Goal: Task Accomplishment & Management: Use online tool/utility

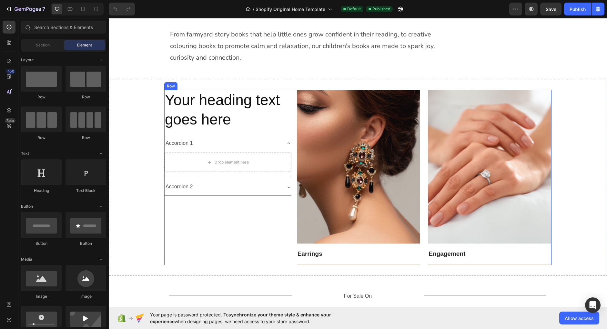
scroll to position [294, 0]
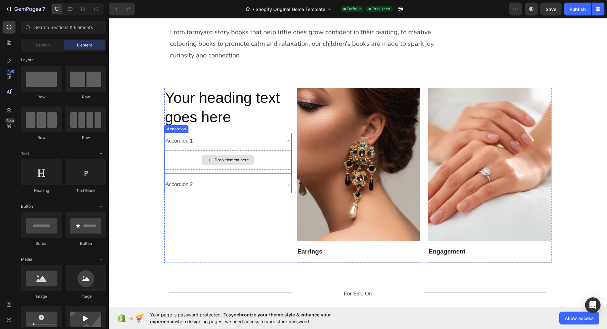
click at [249, 150] on div "Drop element here" at bounding box center [228, 159] width 127 height 19
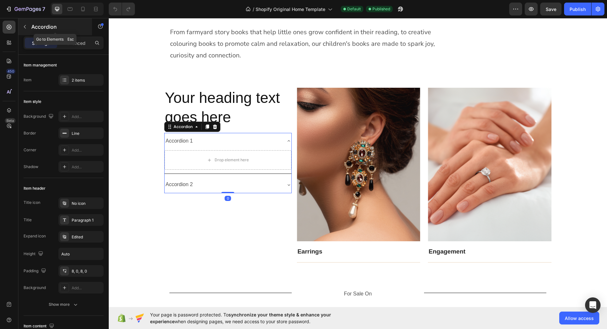
click at [40, 29] on p "Accordion" at bounding box center [58, 27] width 55 height 8
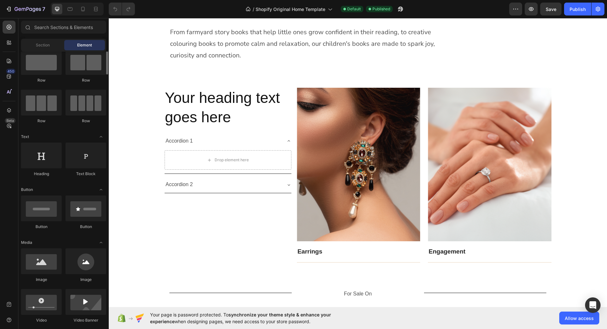
scroll to position [0, 0]
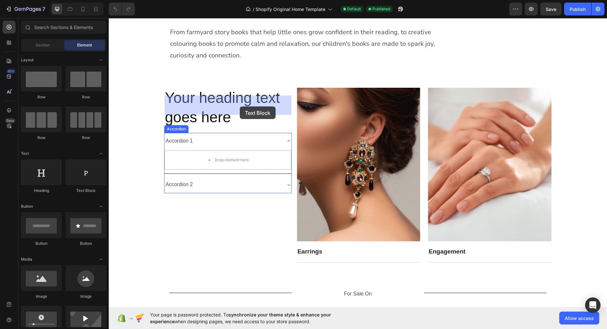
drag, startPoint x: 189, startPoint y: 198, endPoint x: 240, endPoint y: 107, distance: 104.9
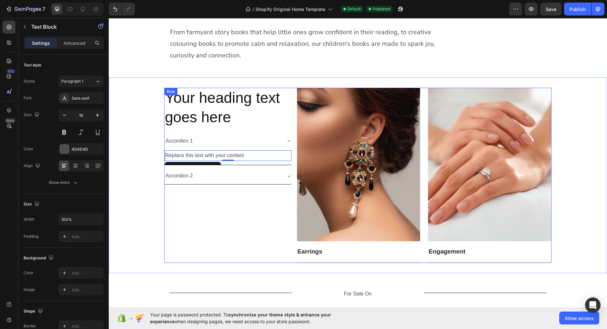
click at [213, 158] on div "Your heading text goes here Heading Accordion 1 Replace this text with your con…" at bounding box center [228, 175] width 128 height 175
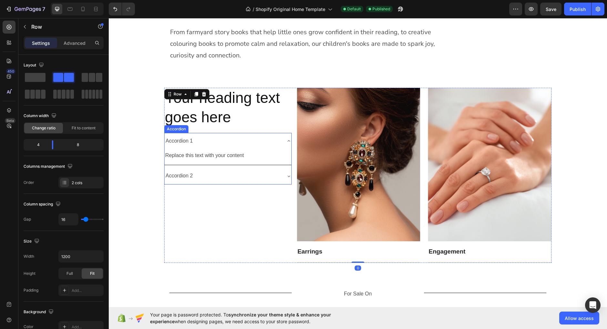
click at [287, 138] on icon at bounding box center [288, 140] width 5 height 5
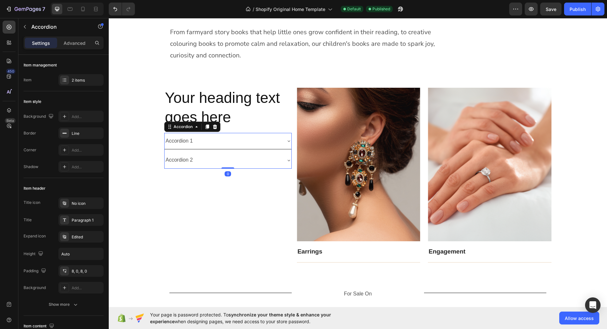
click at [287, 138] on icon at bounding box center [288, 140] width 5 height 5
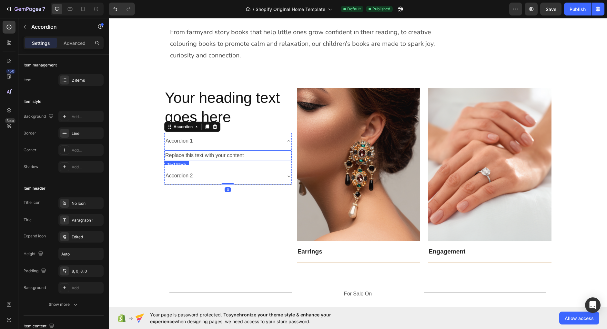
click at [212, 150] on div "Replace this text with your content" at bounding box center [228, 155] width 127 height 11
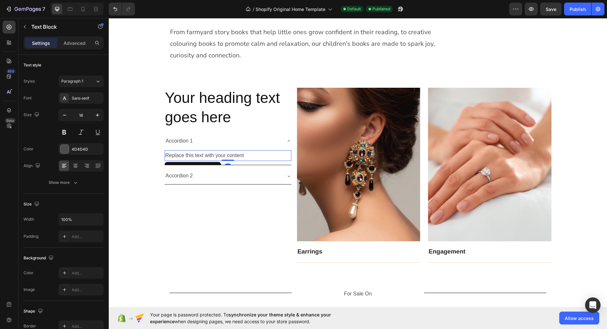
click at [212, 150] on div "Replace this text with your content" at bounding box center [228, 155] width 127 height 11
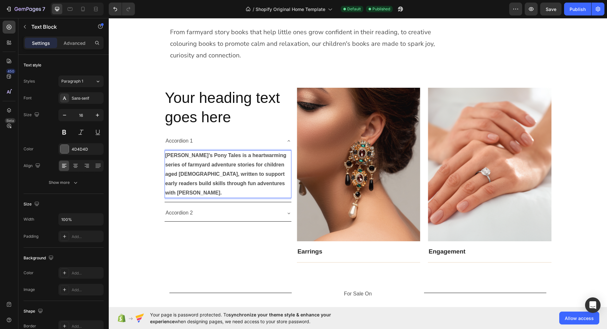
click at [214, 153] on strong "[PERSON_NAME]’s Pony Tales is a heartwarming series of farmyard adventure stori…" at bounding box center [225, 174] width 121 height 43
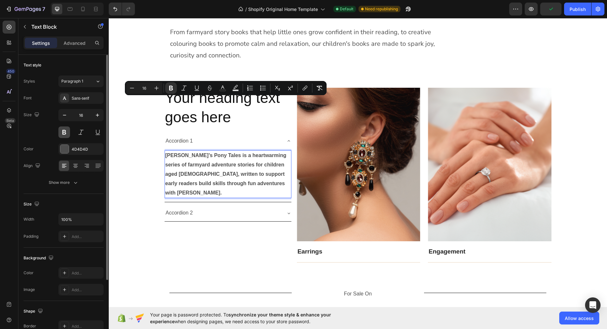
click at [61, 128] on button at bounding box center [64, 133] width 12 height 12
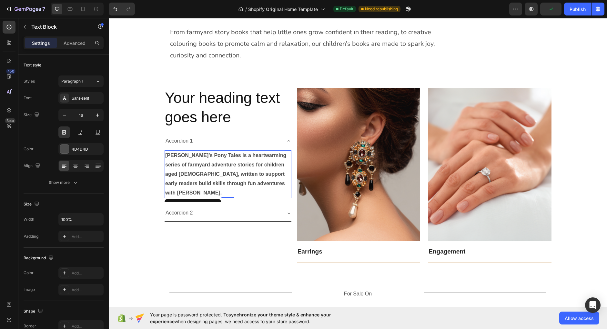
click at [205, 153] on strong "[PERSON_NAME]’s Pony Tales is a heartwarming series of farmyard adventure stori…" at bounding box center [225, 174] width 121 height 43
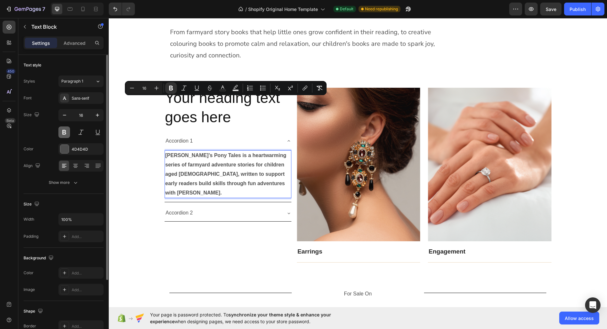
click at [65, 130] on button at bounding box center [64, 133] width 12 height 12
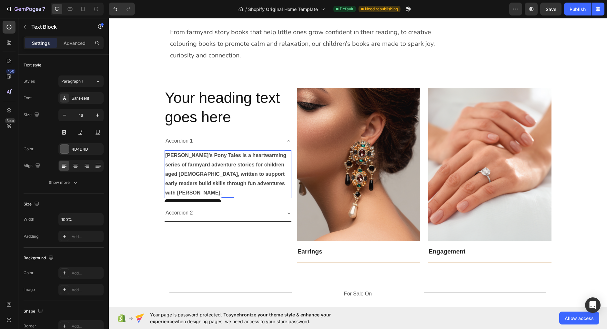
click at [202, 153] on strong "[PERSON_NAME]’s Pony Tales is a heartwarming series of farmyard adventure stori…" at bounding box center [225, 174] width 121 height 43
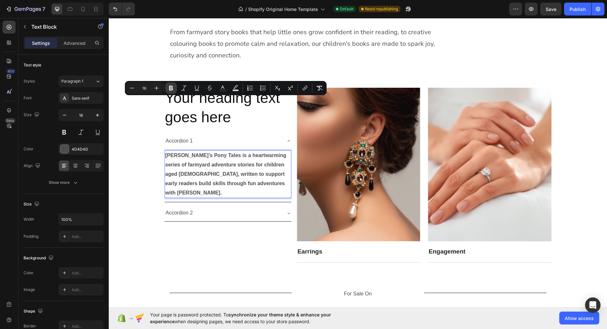
click at [171, 87] on icon "Editor contextual toolbar" at bounding box center [171, 88] width 6 height 6
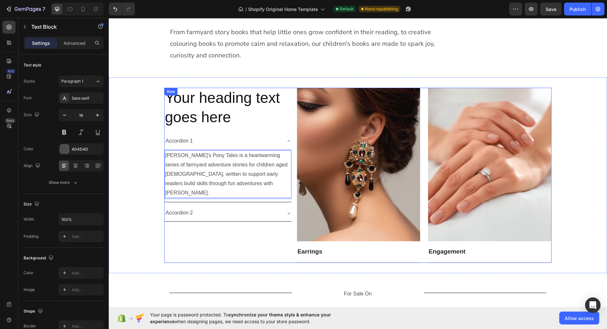
click at [186, 171] on div "Your heading text goes here Heading Accordion 1 Jay’s Pony Tales is a heartwarm…" at bounding box center [228, 175] width 128 height 175
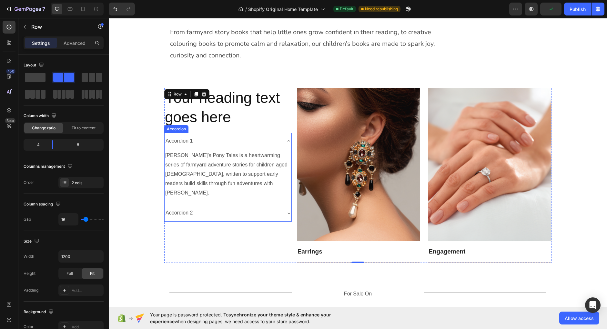
click at [261, 208] on div "Accordion 2" at bounding box center [223, 213] width 117 height 11
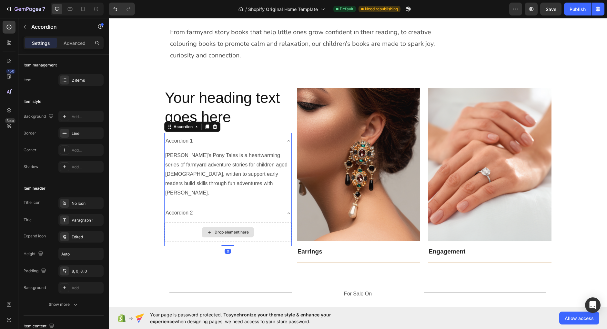
click at [222, 227] on div "Drop element here" at bounding box center [228, 232] width 52 height 10
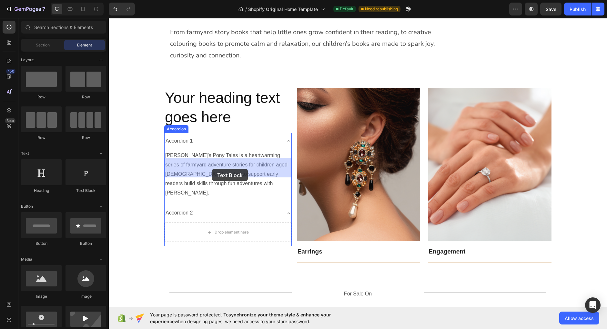
drag, startPoint x: 172, startPoint y: 169, endPoint x: 212, endPoint y: 169, distance: 40.0
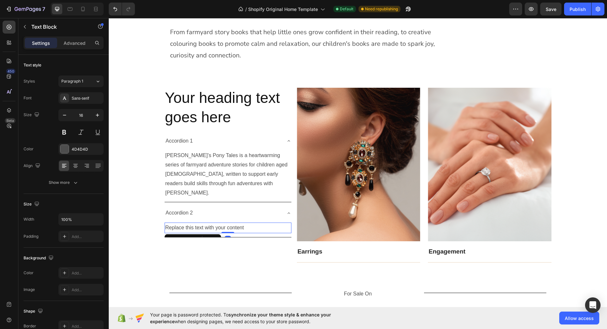
click at [208, 223] on div "Replace this text with your content" at bounding box center [228, 228] width 127 height 11
click at [208, 223] on p "Replace this text with your content" at bounding box center [228, 227] width 126 height 9
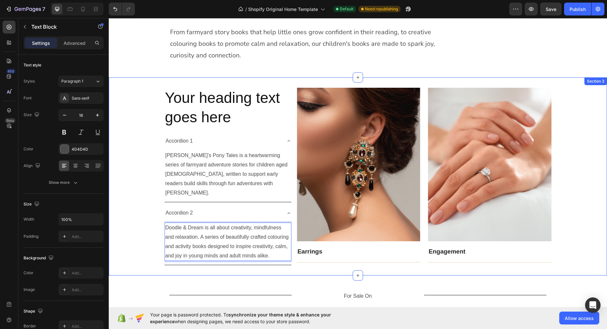
click at [205, 217] on div "Your heading text goes here Heading Accordion 1 Jay’s Pony Tales is a heartwarm…" at bounding box center [358, 176] width 498 height 198
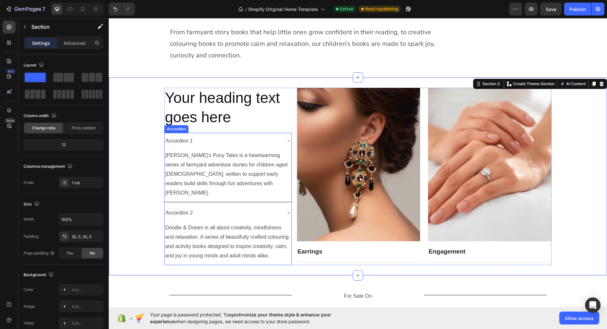
click at [189, 208] on div "Accordion 2" at bounding box center [179, 213] width 29 height 11
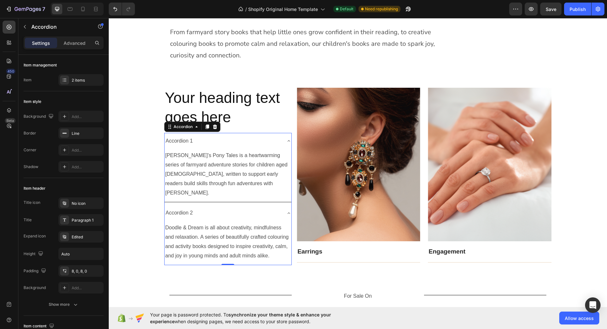
click at [179, 208] on div "Accordion 2" at bounding box center [179, 213] width 29 height 11
click at [184, 209] on p "Accordion 2" at bounding box center [179, 213] width 27 height 9
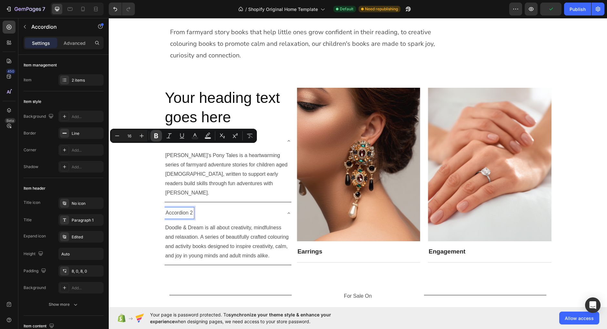
click at [159, 136] on icon "Editor contextual toolbar" at bounding box center [156, 136] width 6 height 6
click at [185, 137] on p "Accordion 1" at bounding box center [179, 141] width 27 height 9
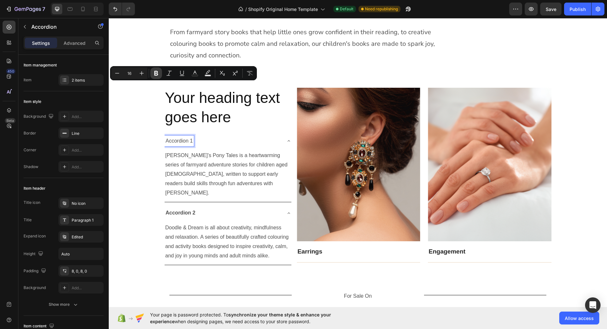
click at [158, 71] on icon "Editor contextual toolbar" at bounding box center [156, 73] width 6 height 6
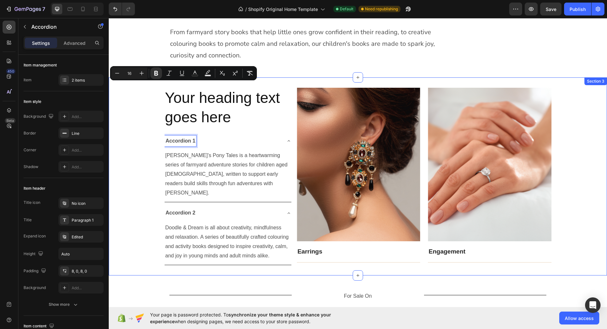
click at [148, 132] on div "Your heading text goes here Heading Accordion 1 Jay’s Pony Tales is a heartwarm…" at bounding box center [358, 177] width 498 height 178
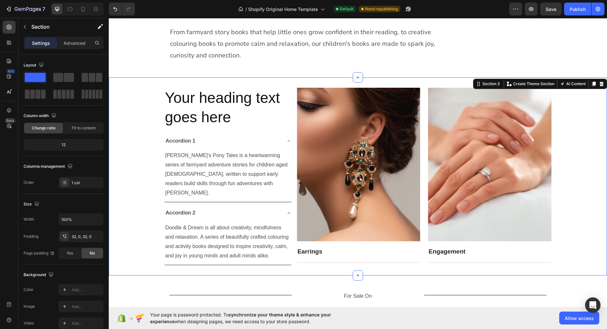
click at [148, 132] on div "Your heading text goes here Heading Accordion 1 Jay’s Pony Tales is a heartwarm…" at bounding box center [358, 177] width 498 height 178
click at [398, 276] on div "Title Line For Sale On Text Block Title Line Row Image Image Image Image Image …" at bounding box center [358, 307] width 498 height 62
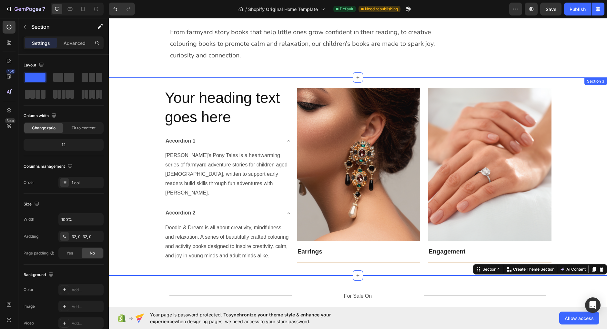
click at [579, 129] on div "Your heading text goes here Heading Accordion 1 Jay’s Pony Tales is a heartwarm…" at bounding box center [358, 177] width 498 height 178
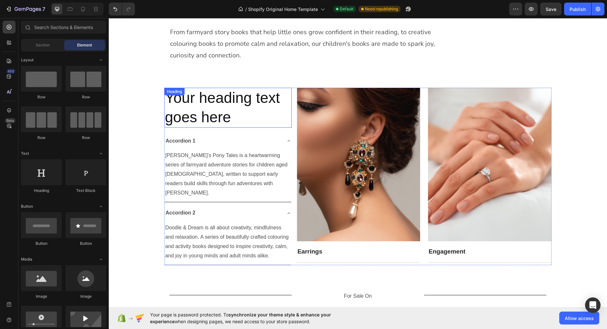
click at [266, 88] on h2 "Your heading text goes here" at bounding box center [228, 108] width 128 height 40
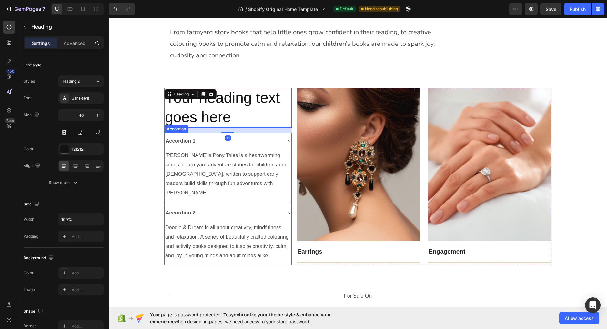
click at [280, 136] on div "Accordion 1" at bounding box center [223, 141] width 117 height 11
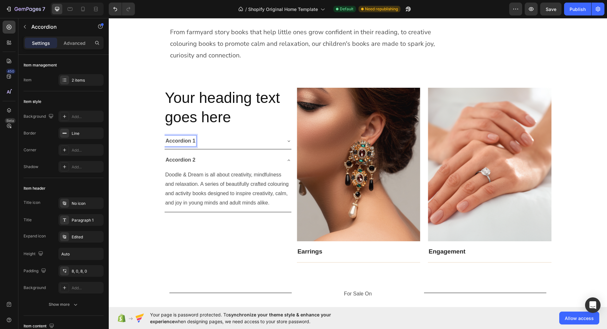
click at [209, 136] on div "Accordion 1" at bounding box center [223, 141] width 117 height 11
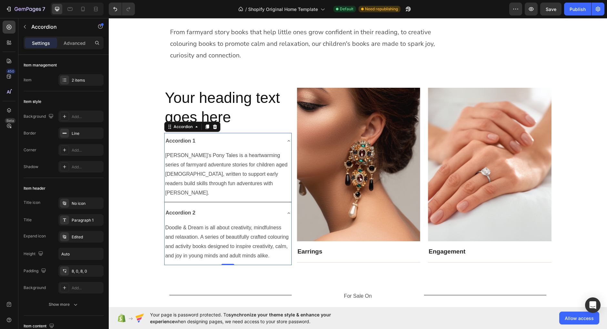
click at [278, 136] on div "Accordion 1" at bounding box center [223, 141] width 117 height 11
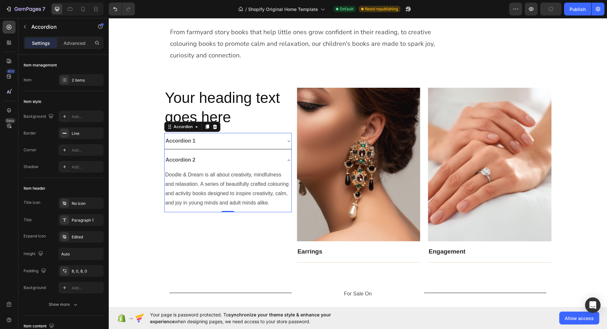
click at [285, 152] on div "Accordion 2" at bounding box center [228, 160] width 127 height 16
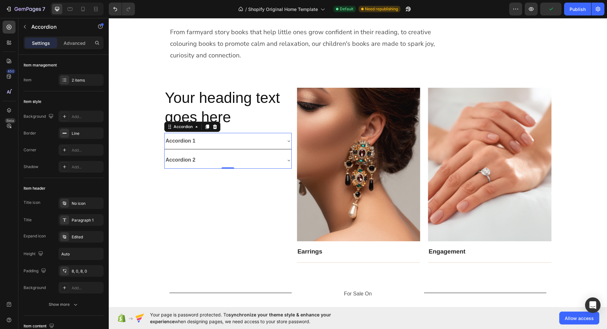
click at [180, 137] on p "Accordion 1" at bounding box center [181, 141] width 30 height 9
click at [185, 157] on strong "Accordion 2" at bounding box center [181, 159] width 30 height 5
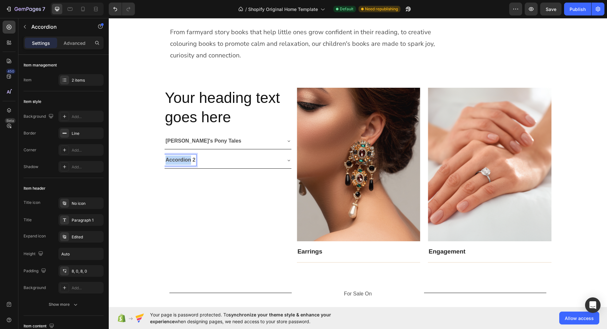
click at [185, 157] on strong "Accordion 2" at bounding box center [181, 159] width 30 height 5
click at [230, 88] on h2 "Your heading text goes here" at bounding box center [228, 108] width 128 height 40
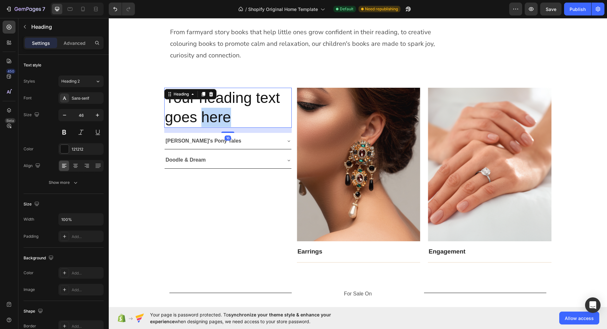
click at [230, 88] on p "Your heading text goes here" at bounding box center [228, 107] width 126 height 39
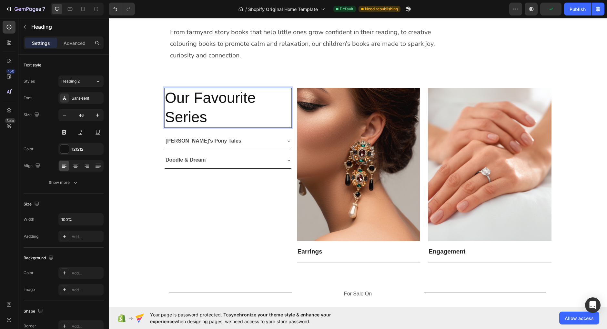
click at [209, 88] on p "Our Favourite Series" at bounding box center [228, 107] width 126 height 39
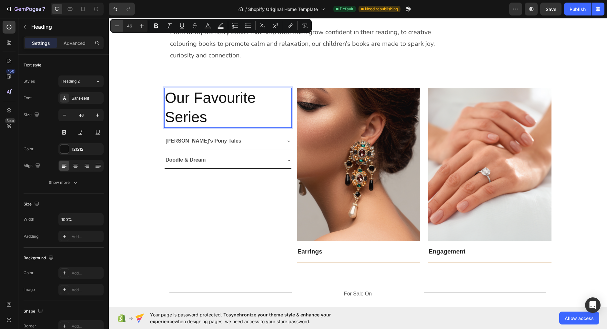
click at [119, 27] on icon "Editor contextual toolbar" at bounding box center [117, 26] width 6 height 6
type input "42"
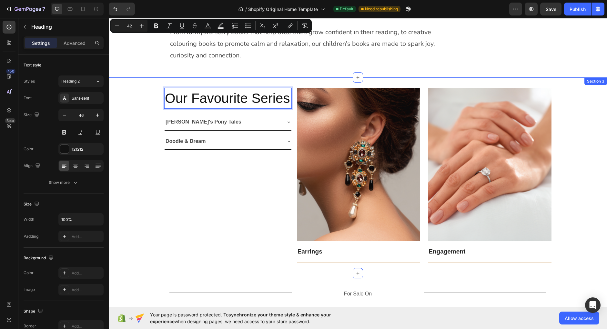
click at [134, 147] on div "Our Favourite Series Heading 16 Jay's Pony Tales Doodle & Dream Accordion Image…" at bounding box center [358, 175] width 498 height 175
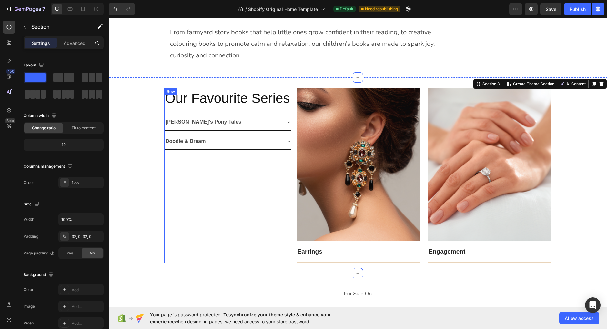
click at [233, 175] on div "⁠⁠⁠⁠⁠⁠⁠ Our Favourite Series Heading Jay's Pony Tales Doodle & Dream Accordion" at bounding box center [228, 175] width 128 height 175
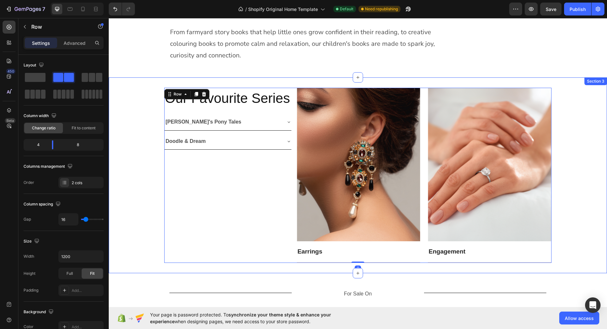
click at [282, 211] on div "⁠⁠⁠⁠⁠⁠⁠ Our Favourite Series Heading Jay's Pony Tales Doodle & Dream Accordion …" at bounding box center [358, 175] width 498 height 196
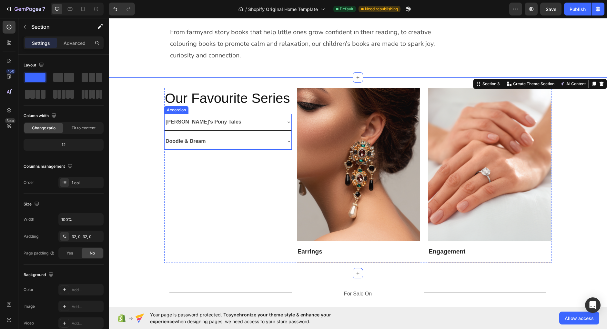
click at [287, 119] on icon at bounding box center [288, 121] width 5 height 5
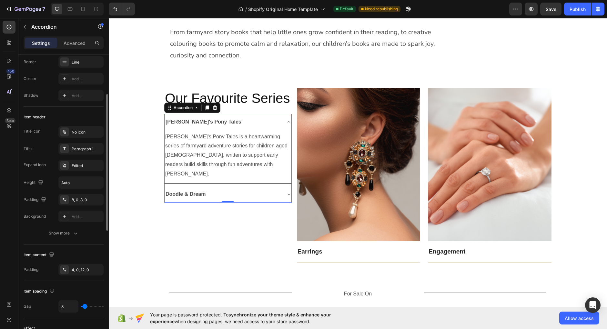
scroll to position [76, 0]
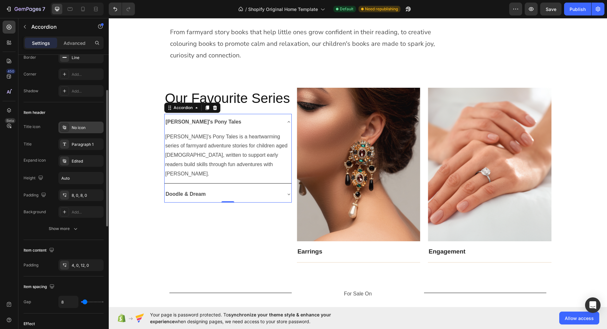
click at [80, 127] on div "No icon" at bounding box center [87, 128] width 30 height 6
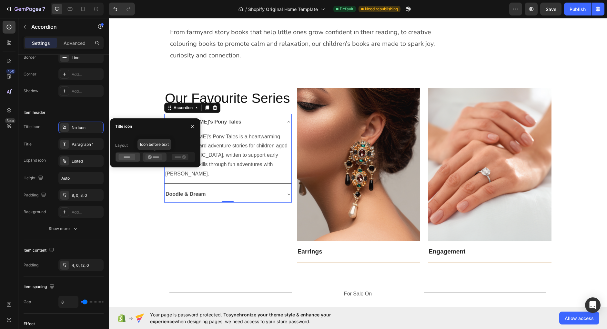
click at [151, 159] on icon at bounding box center [153, 157] width 16 height 6
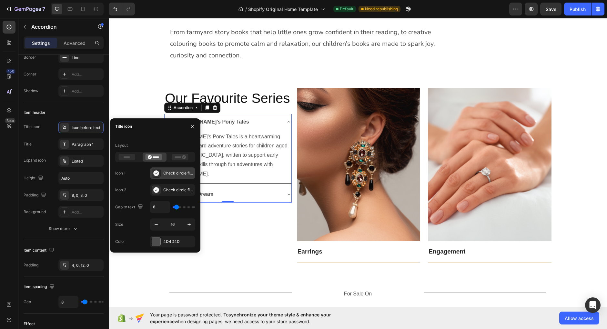
click at [162, 174] on div "Check circle filled" at bounding box center [172, 174] width 45 height 12
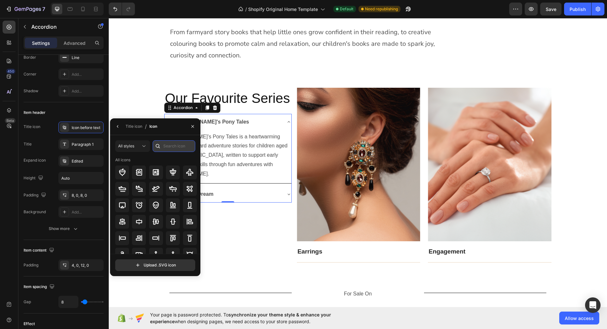
click at [173, 148] on input "text" at bounding box center [174, 146] width 43 height 12
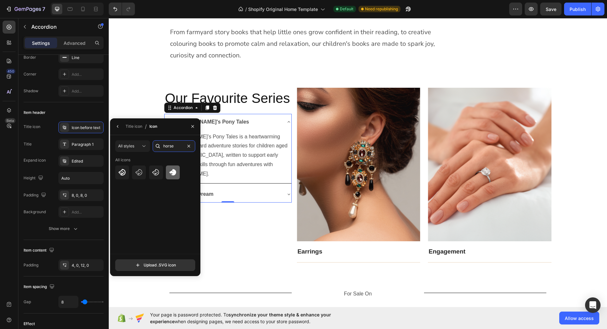
type input "horse"
click at [174, 172] on icon at bounding box center [172, 172] width 7 height 6
click at [212, 186] on div "Doodle & Dream" at bounding box center [228, 194] width 127 height 16
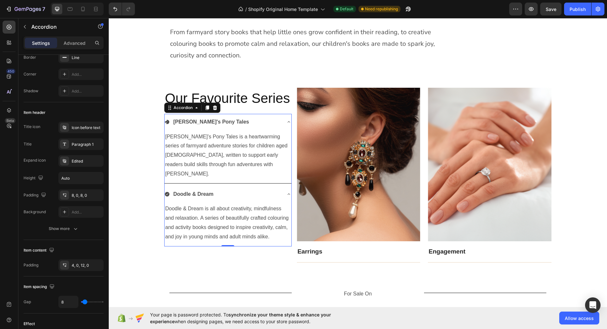
click at [169, 192] on icon at bounding box center [167, 194] width 5 height 5
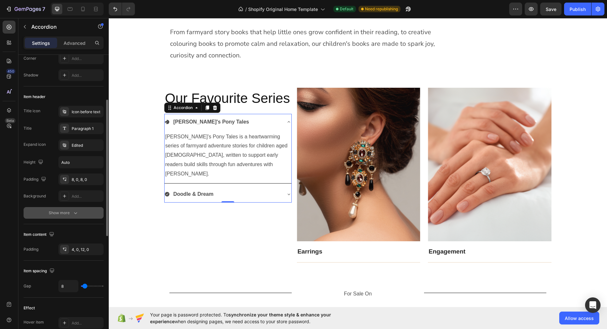
scroll to position [93, 0]
click at [89, 111] on div "Icon before text" at bounding box center [87, 110] width 30 height 6
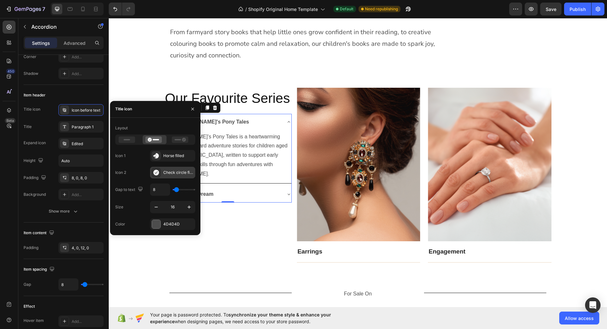
click at [161, 169] on div "Check circle filled" at bounding box center [172, 173] width 45 height 12
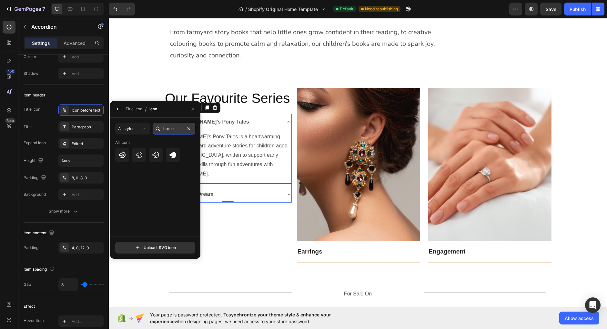
click at [171, 129] on input "horse" at bounding box center [174, 129] width 43 height 12
type input "è"
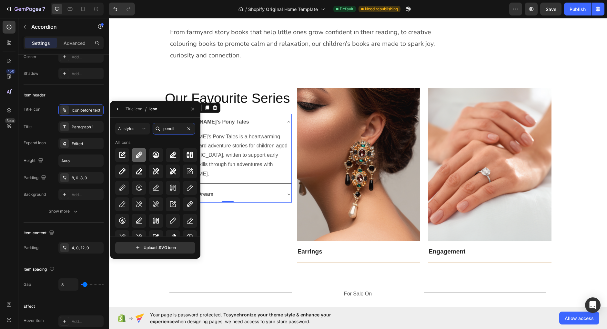
type input "pencil"
click at [144, 155] on div at bounding box center [139, 155] width 14 height 14
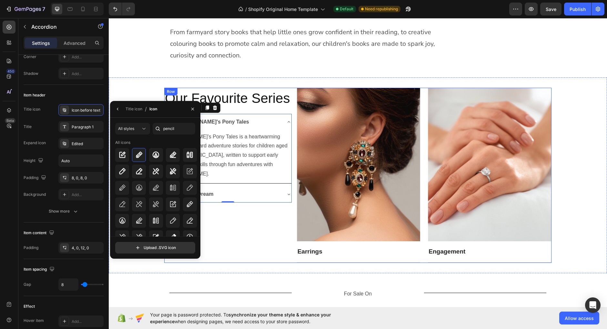
click at [223, 172] on div "⁠⁠⁠⁠⁠⁠⁠ Our Favourite Series Heading Jay's Pony Tales Jay’s Pony Tales is a hea…" at bounding box center [228, 175] width 128 height 175
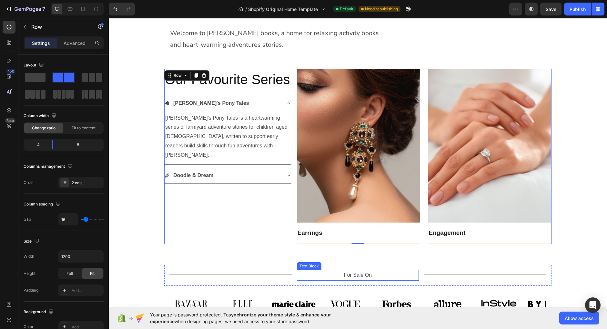
scroll to position [254, 0]
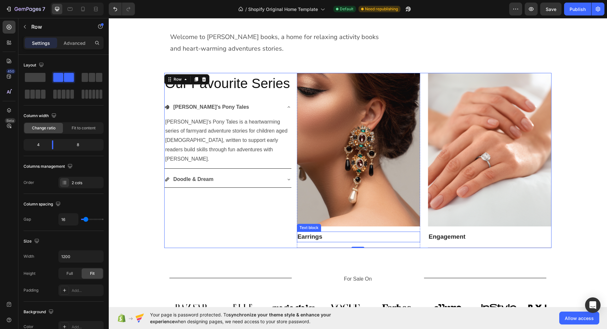
click at [322, 236] on link "Earrings" at bounding box center [310, 236] width 25 height 7
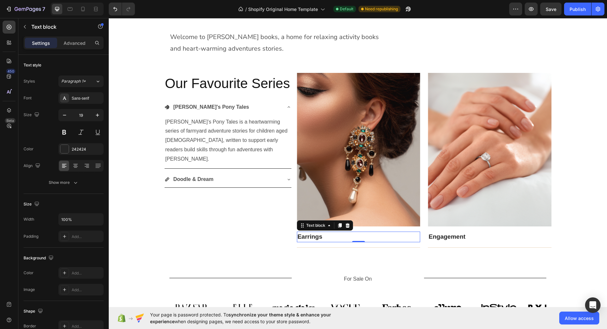
click at [322, 236] on link "Earrings" at bounding box center [310, 236] width 25 height 7
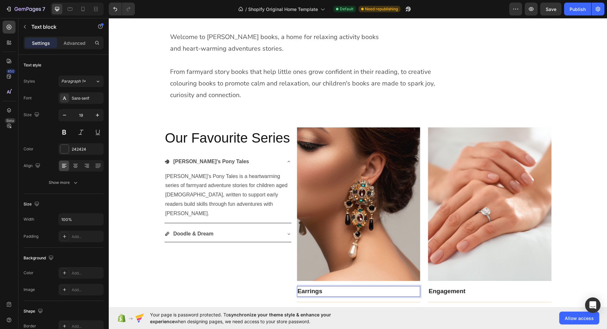
click at [313, 288] on link "Earrings" at bounding box center [310, 291] width 25 height 7
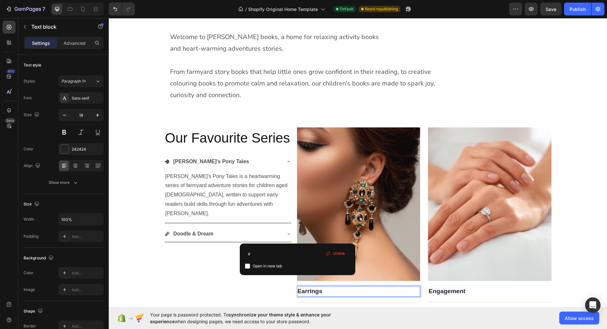
click at [313, 288] on link "Earrings" at bounding box center [310, 291] width 25 height 7
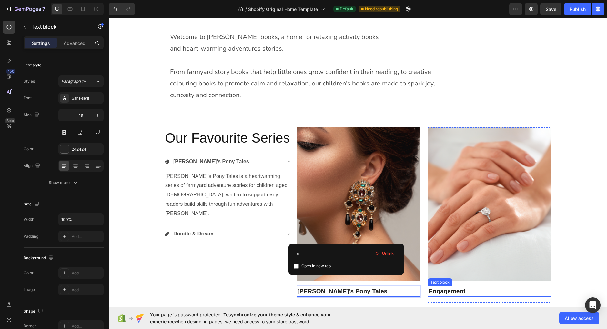
click at [439, 287] on p "Engagement" at bounding box center [490, 291] width 122 height 9
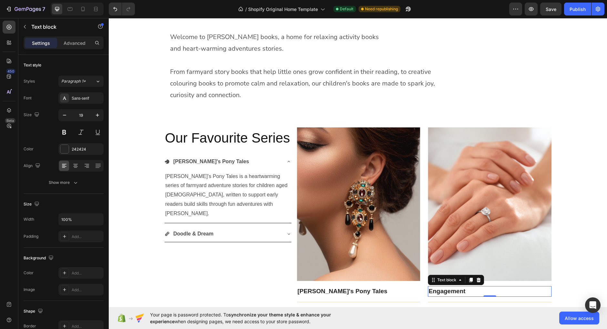
click at [439, 287] on p "Engagement" at bounding box center [490, 291] width 122 height 9
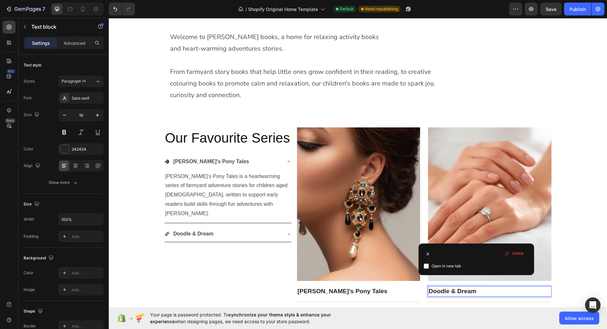
click at [269, 329] on div "Title Line" at bounding box center [230, 333] width 122 height 8
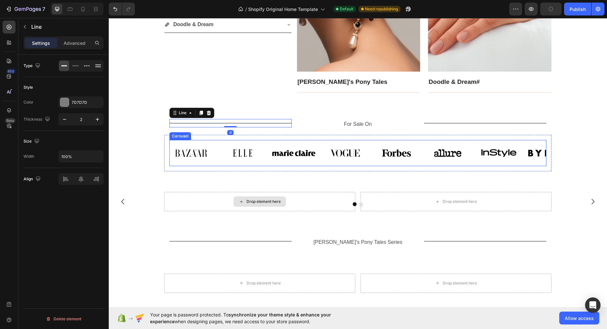
scroll to position [410, 0]
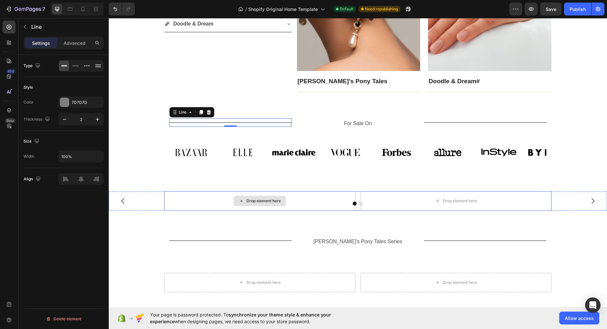
click at [274, 199] on div "Drop element here" at bounding box center [264, 201] width 34 height 5
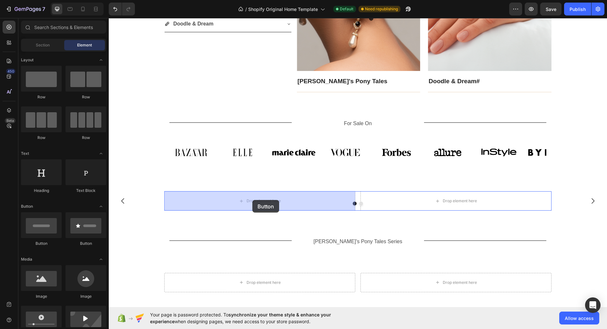
drag, startPoint x: 158, startPoint y: 238, endPoint x: 252, endPoint y: 200, distance: 101.7
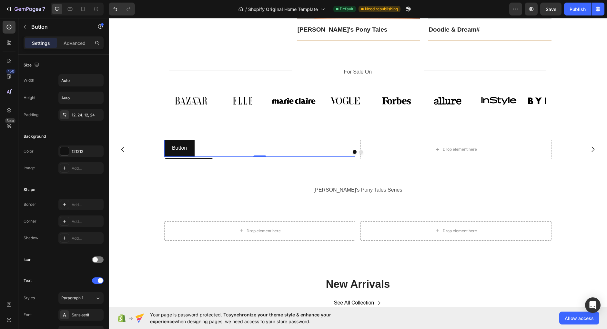
scroll to position [463, 0]
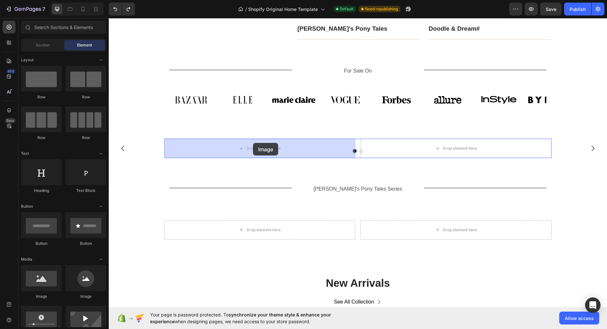
drag, startPoint x: 154, startPoint y: 298, endPoint x: 253, endPoint y: 144, distance: 183.1
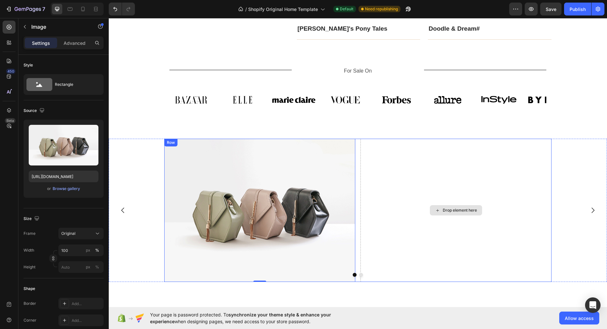
scroll to position [511, 0]
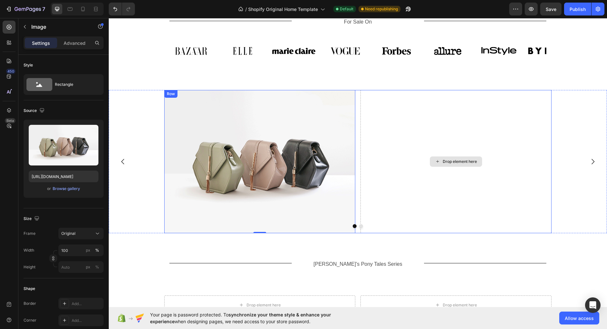
click at [431, 157] on div "Drop element here" at bounding box center [456, 162] width 52 height 10
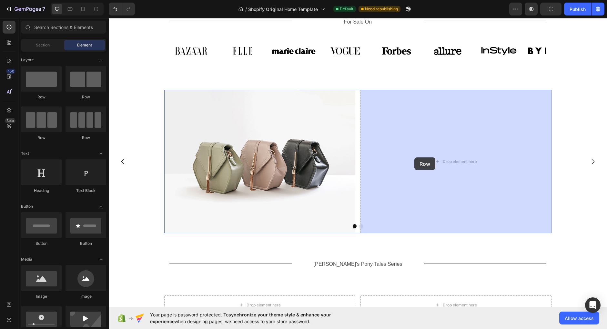
drag, startPoint x: 152, startPoint y: 99, endPoint x: 414, endPoint y: 158, distance: 268.6
drag, startPoint x: 145, startPoint y: 191, endPoint x: 415, endPoint y: 161, distance: 271.9
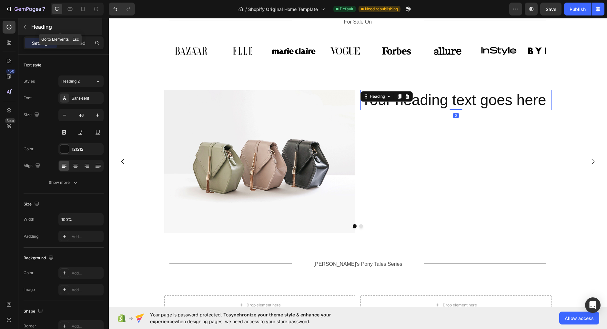
click at [30, 20] on div "Heading" at bounding box center [60, 26] width 84 height 17
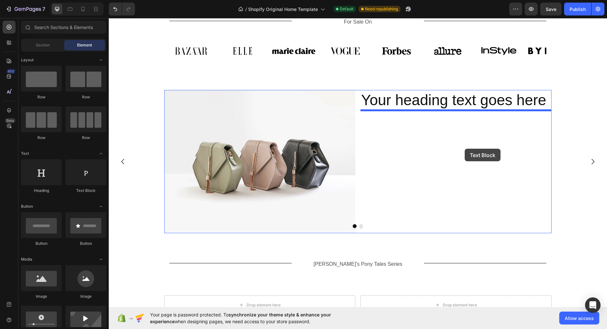
drag, startPoint x: 194, startPoint y: 193, endPoint x: 464, endPoint y: 150, distance: 274.0
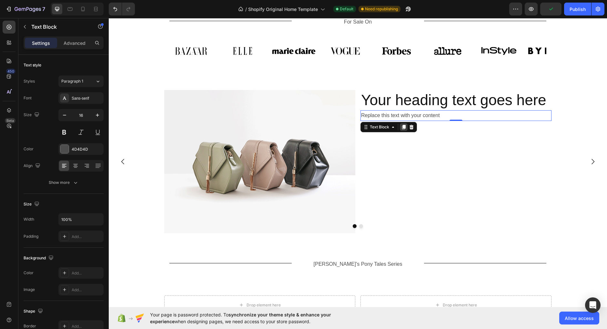
click at [404, 127] on icon at bounding box center [404, 127] width 4 height 5
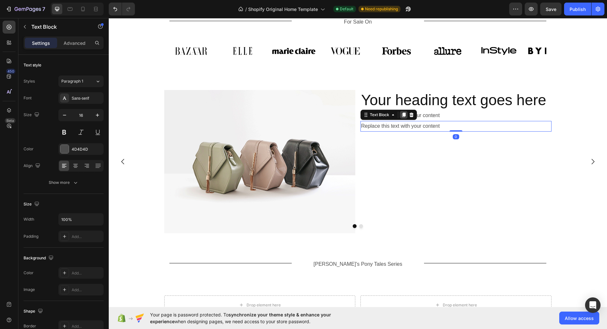
click at [403, 115] on icon at bounding box center [404, 115] width 4 height 5
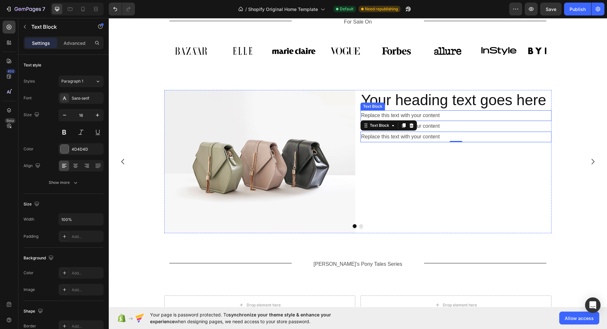
click at [428, 117] on div "Replace this text with your content" at bounding box center [456, 115] width 191 height 11
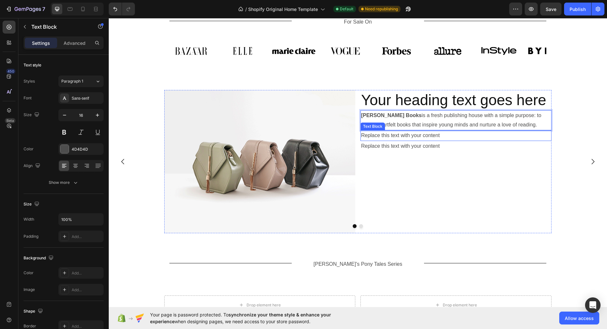
click at [429, 135] on div "Replace this text with your content" at bounding box center [456, 135] width 191 height 11
click at [429, 135] on p "Replace this text with your content" at bounding box center [456, 135] width 190 height 9
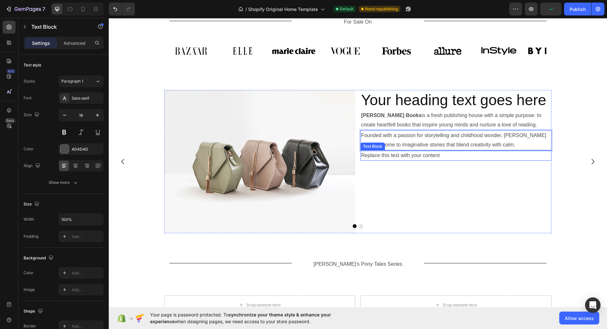
click at [421, 155] on div "Replace this text with your content" at bounding box center [456, 155] width 191 height 11
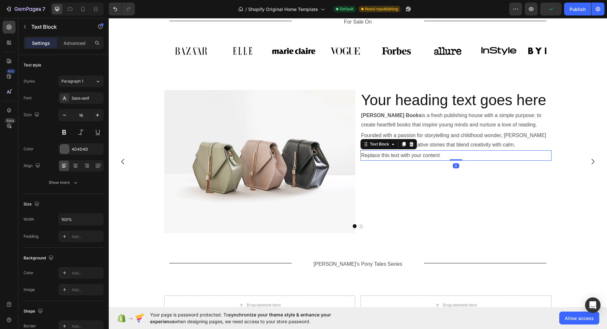
click at [421, 155] on div "Replace this text with your content" at bounding box center [456, 155] width 191 height 11
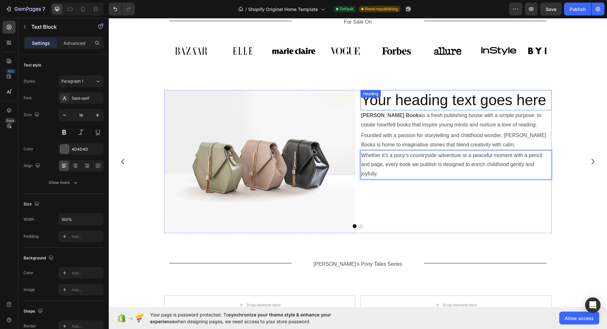
click at [446, 102] on h2 "Your heading text goes here" at bounding box center [456, 100] width 191 height 21
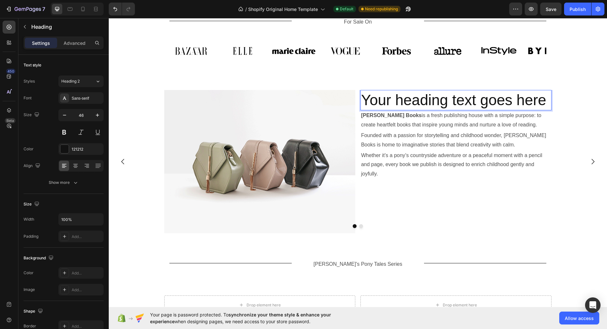
click at [446, 102] on p "Your heading text goes here" at bounding box center [456, 100] width 190 height 19
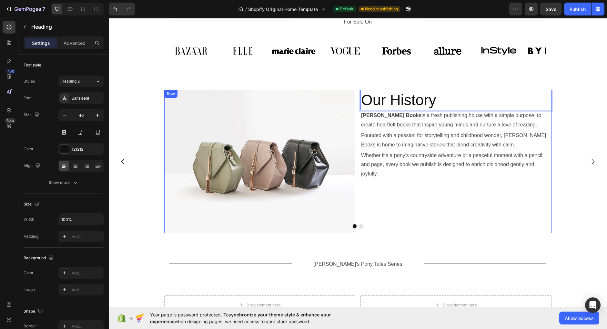
click at [447, 186] on div "Our History Heading 0 Willow Hart Books is a fresh publishing house with a simp…" at bounding box center [456, 161] width 191 height 143
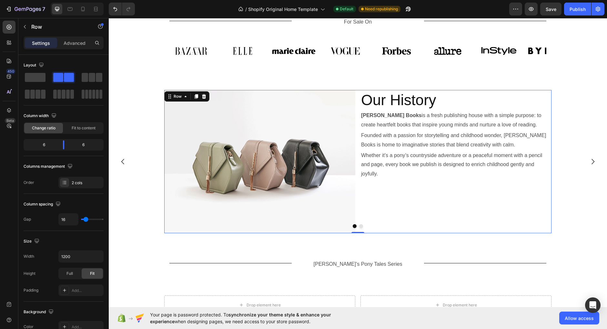
click at [432, 218] on div "Our History Heading Willow Hart Books is a fresh publishing house with a simple…" at bounding box center [456, 161] width 191 height 143
click at [197, 96] on icon at bounding box center [197, 96] width 4 height 5
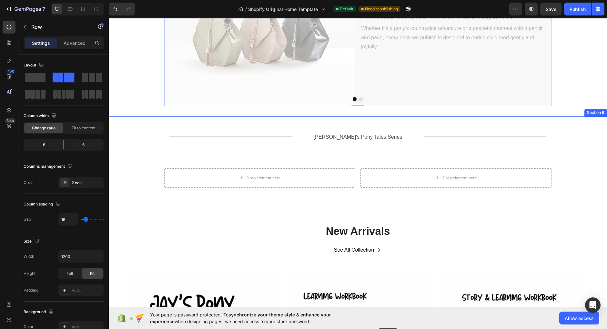
scroll to position [813, 0]
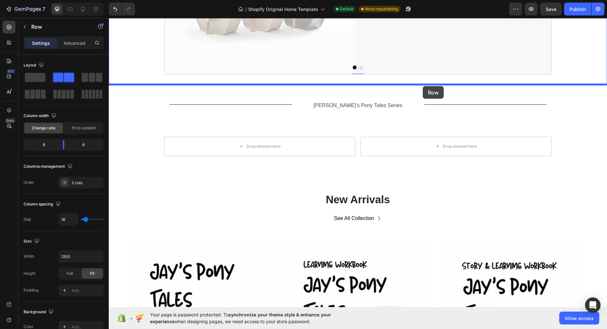
drag, startPoint x: 171, startPoint y: 132, endPoint x: 423, endPoint y: 86, distance: 256.2
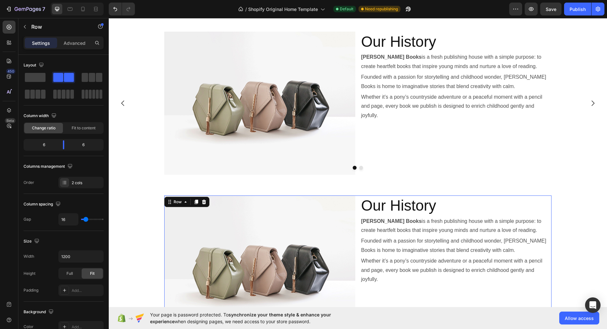
scroll to position [569, 0]
click at [596, 104] on icon "Carousel Next Arrow" at bounding box center [593, 104] width 8 height 8
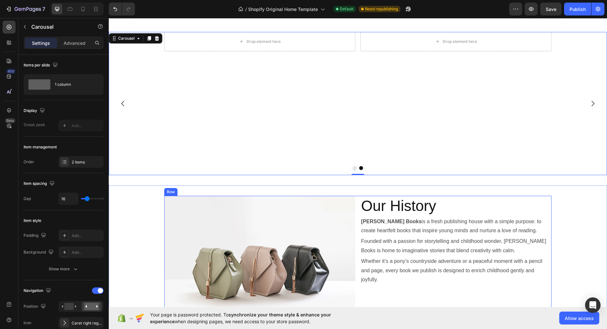
click at [358, 205] on div "Image Our History Heading Willow Hart Books is a fresh publishing house with a …" at bounding box center [357, 267] width 387 height 143
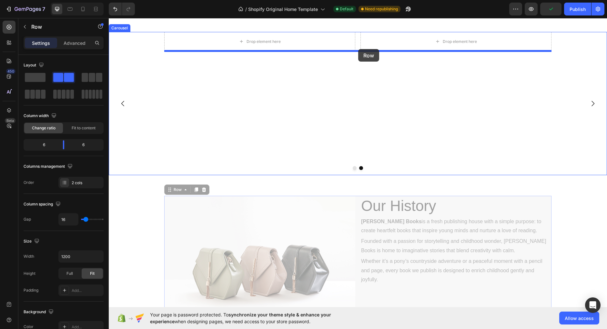
drag, startPoint x: 171, startPoint y: 189, endPoint x: 358, endPoint y: 49, distance: 234.3
click at [358, 49] on div "Title Line For Sale On Text Block Title Line Row Image Image Image Image Image …" at bounding box center [358, 170] width 498 height 1443
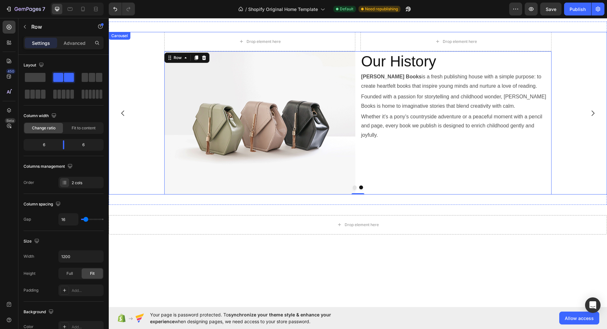
click at [123, 112] on icon "Carousel Back Arrow" at bounding box center [122, 112] width 3 height 5
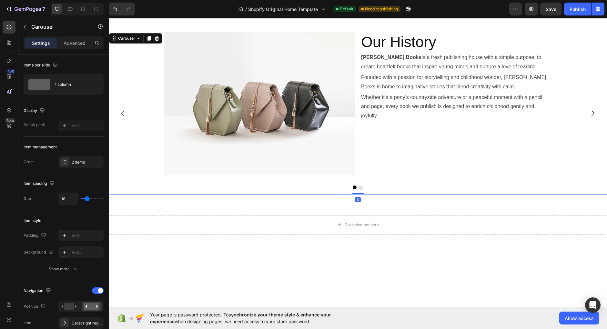
click at [591, 110] on icon "Carousel Next Arrow" at bounding box center [593, 113] width 8 height 8
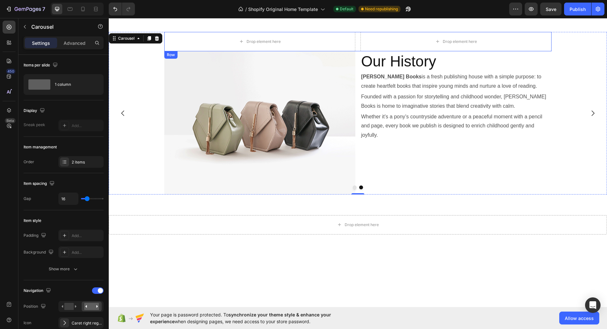
click at [358, 41] on div "Drop element here Drop element here Row" at bounding box center [357, 41] width 387 height 19
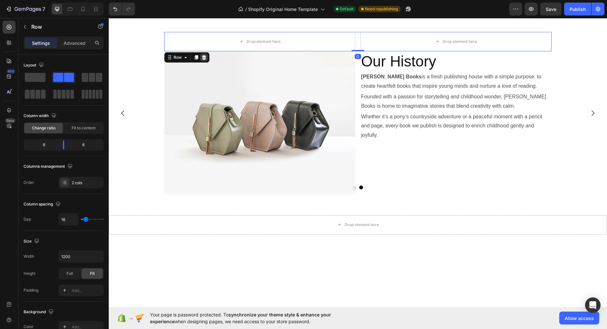
click at [207, 57] on div at bounding box center [204, 58] width 8 height 8
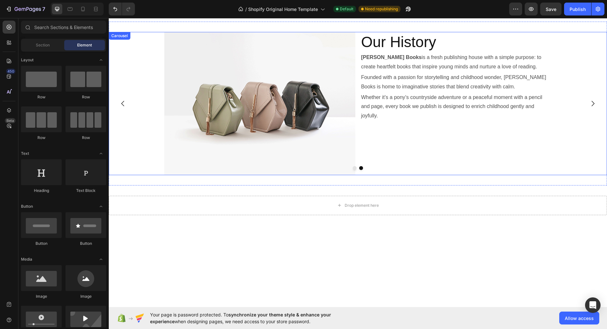
click at [125, 104] on icon "Carousel Back Arrow" at bounding box center [123, 104] width 8 height 8
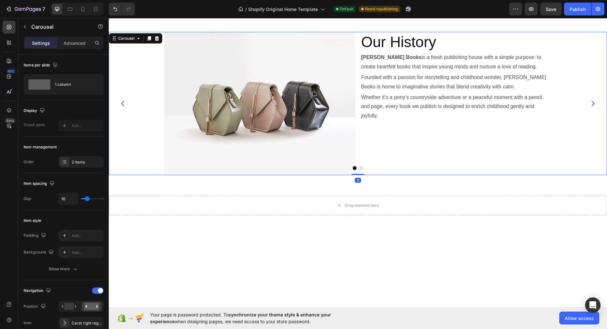
click at [596, 101] on icon "Carousel Next Arrow" at bounding box center [593, 104] width 8 height 8
click at [360, 141] on div "Image Our History Heading Willow Hart Books is a fresh publishing house with a …" at bounding box center [357, 103] width 387 height 143
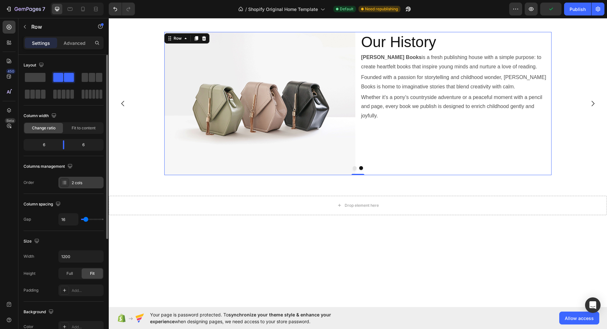
click at [72, 177] on div "2 cols" at bounding box center [80, 183] width 45 height 12
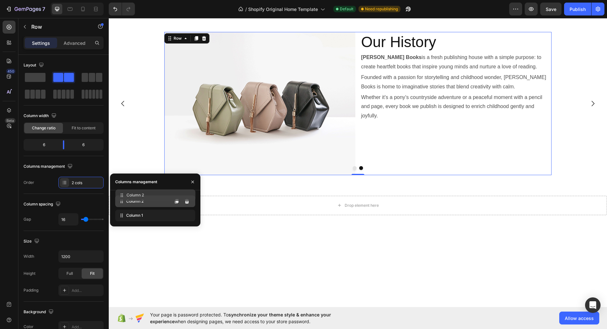
drag, startPoint x: 120, startPoint y: 219, endPoint x: 120, endPoint y: 199, distance: 20.0
click at [120, 199] on div "Column 2" at bounding box center [155, 202] width 80 height 12
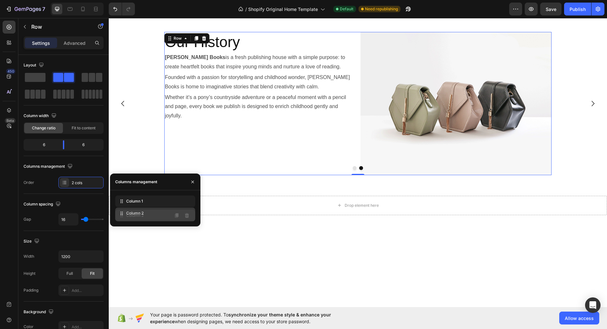
drag, startPoint x: 119, startPoint y: 201, endPoint x: 119, endPoint y: 214, distance: 12.9
click at [119, 214] on icon at bounding box center [121, 215] width 6 height 6
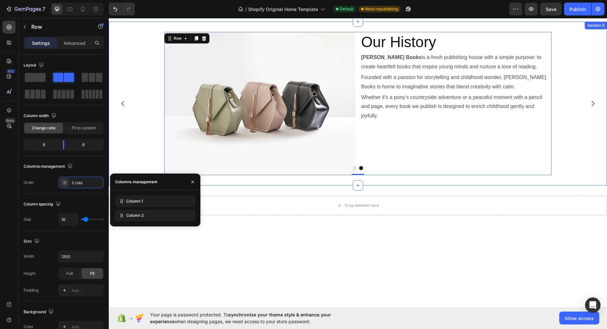
click at [475, 184] on div "Image Our History Heading Willow Hart Books is a fresh publishing house with a …" at bounding box center [358, 104] width 498 height 164
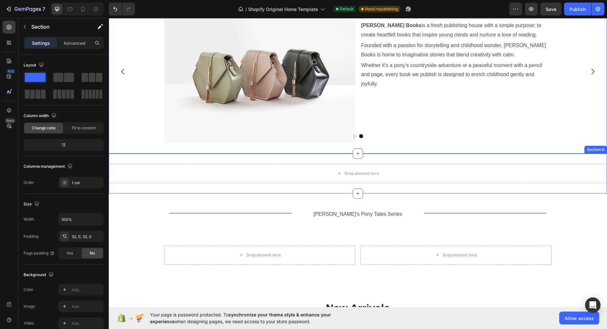
scroll to position [614, 0]
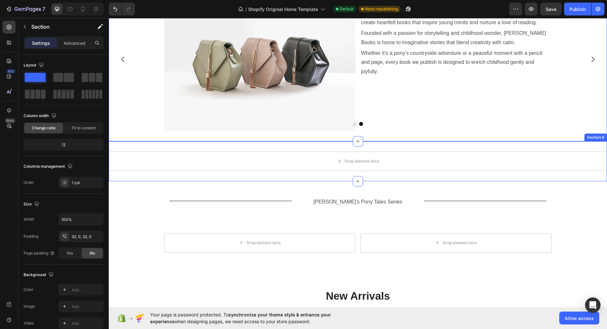
click at [468, 179] on div "Drop element here Section 6" at bounding box center [358, 161] width 498 height 40
click at [602, 136] on icon at bounding box center [602, 135] width 4 height 5
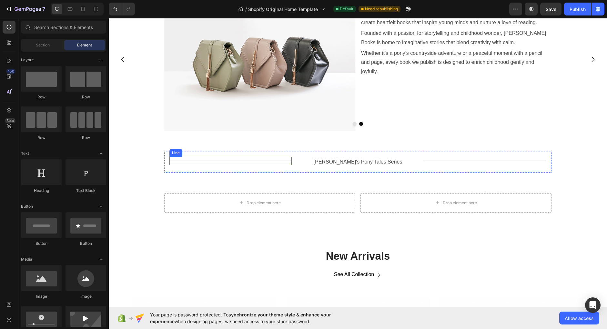
click at [249, 161] on div at bounding box center [230, 161] width 122 height 1
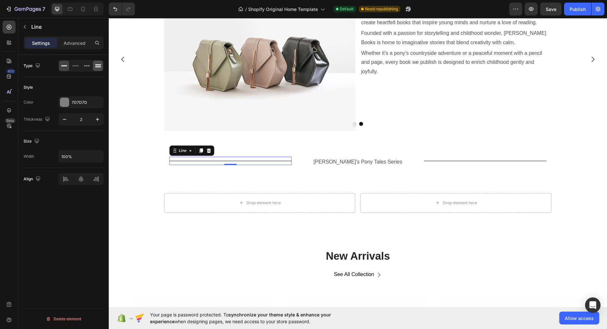
click at [98, 69] on div at bounding box center [98, 66] width 10 height 10
click at [97, 123] on button "button" at bounding box center [98, 120] width 12 height 12
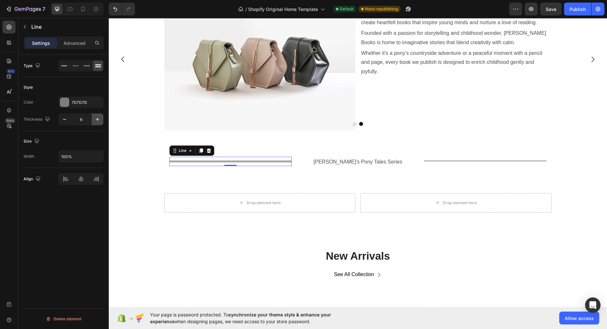
click at [97, 123] on button "button" at bounding box center [98, 120] width 12 height 12
type input "7"
click at [446, 161] on div "Title Line" at bounding box center [485, 161] width 122 height 8
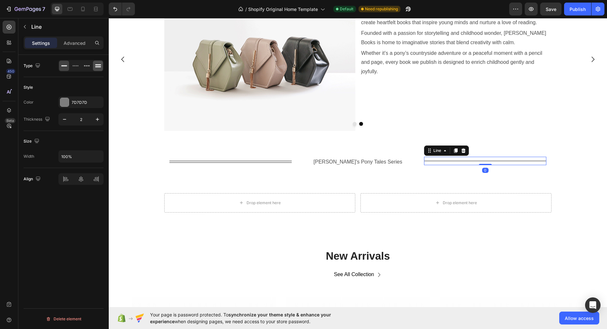
click at [100, 66] on icon at bounding box center [98, 66] width 6 height 6
click at [99, 116] on button "button" at bounding box center [98, 120] width 12 height 12
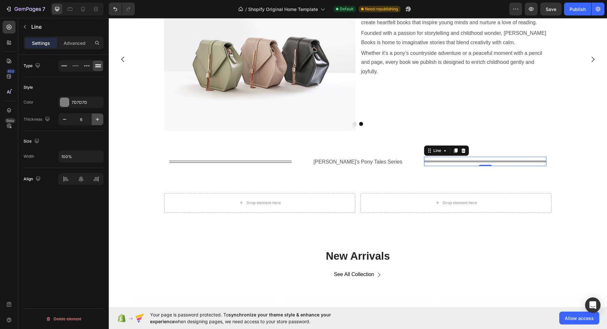
click at [99, 116] on button "button" at bounding box center [98, 120] width 12 height 12
type input "7"
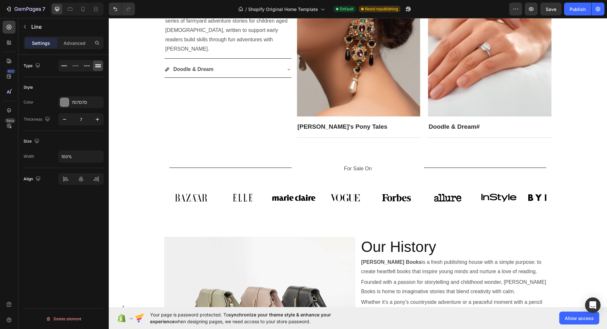
scroll to position [394, 0]
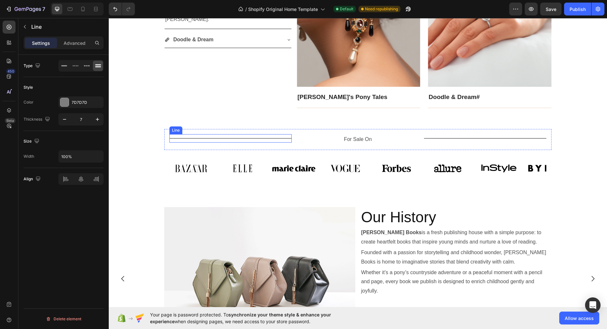
click at [271, 138] on div "Title Line" at bounding box center [230, 138] width 122 height 8
click at [95, 119] on icon "button" at bounding box center [97, 119] width 6 height 6
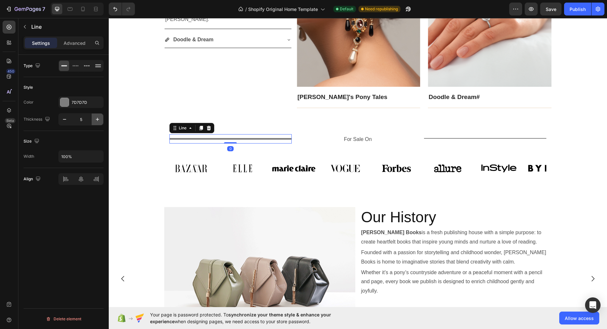
click at [95, 119] on icon "button" at bounding box center [97, 119] width 6 height 6
click at [98, 121] on icon "button" at bounding box center [97, 119] width 6 height 6
type input "7"
click at [100, 69] on div at bounding box center [98, 66] width 10 height 10
click at [460, 140] on div "Title Line" at bounding box center [485, 138] width 122 height 8
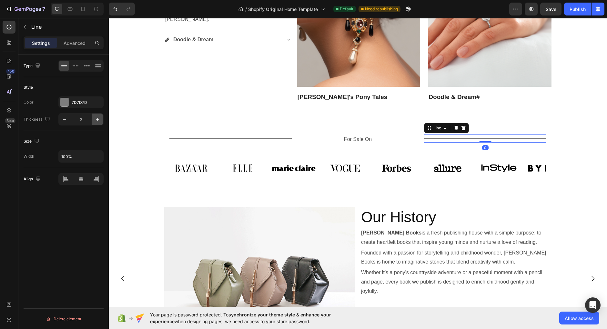
click at [101, 121] on icon "button" at bounding box center [97, 119] width 6 height 6
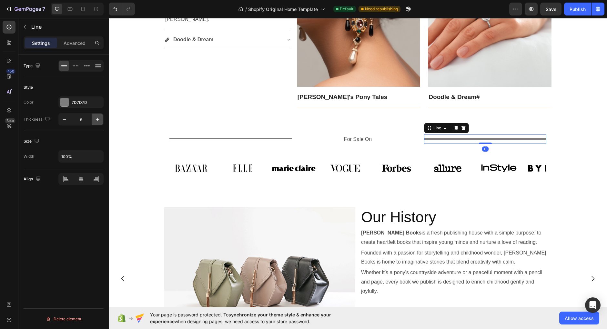
type input "7"
click at [100, 65] on icon at bounding box center [98, 64] width 6 height 1
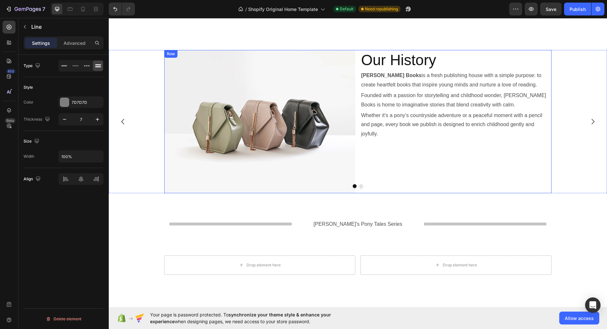
scroll to position [552, 0]
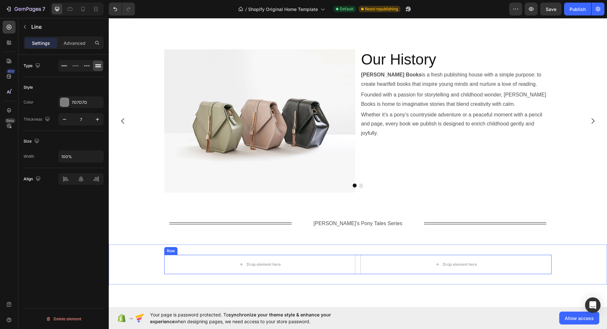
click at [359, 269] on div "Drop element here Drop element here Row" at bounding box center [357, 264] width 387 height 19
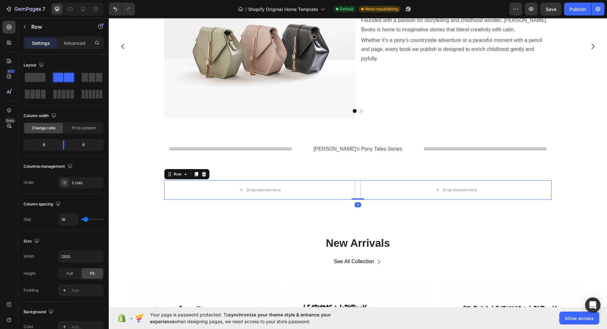
scroll to position [628, 0]
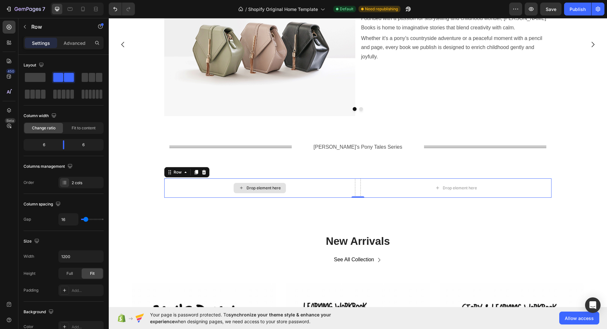
click at [246, 187] on div "Drop element here" at bounding box center [260, 188] width 52 height 10
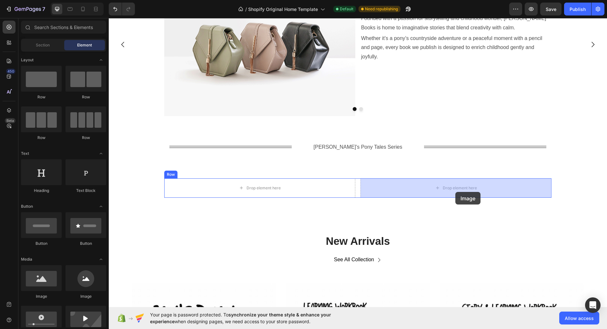
drag, startPoint x: 150, startPoint y: 298, endPoint x: 455, endPoint y: 192, distance: 323.1
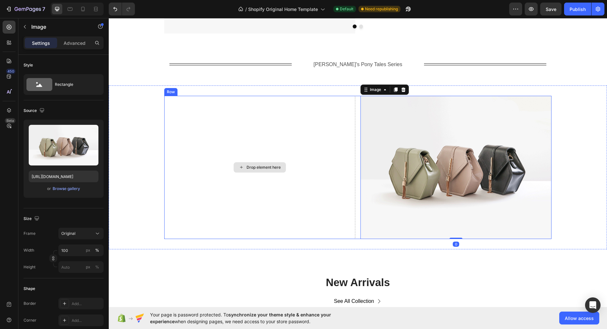
scroll to position [711, 0]
click at [358, 188] on div "Drop element here Image 0 Row" at bounding box center [357, 167] width 387 height 143
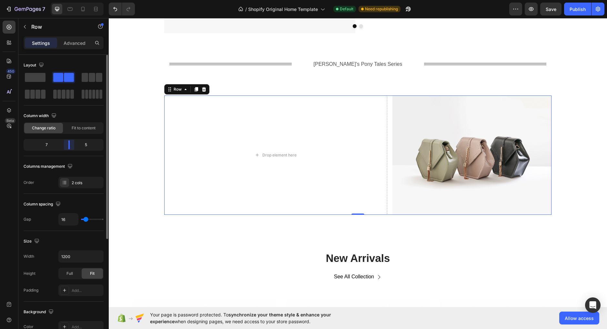
drag, startPoint x: 64, startPoint y: 145, endPoint x: 70, endPoint y: 144, distance: 6.2
click at [70, 144] on div "Layout Column width Change ratio Fit to content 7 5 Columns management Order 2 …" at bounding box center [63, 201] width 90 height 293
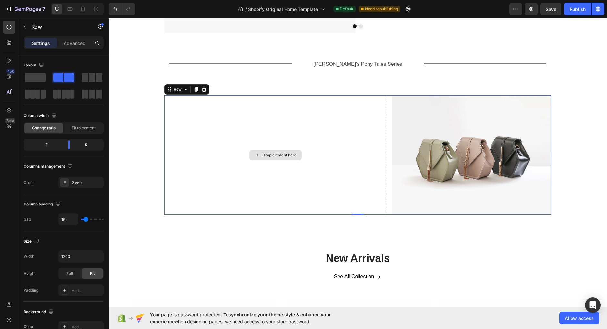
click at [243, 156] on div "Drop element here" at bounding box center [275, 155] width 223 height 119
click at [260, 156] on icon at bounding box center [257, 154] width 5 height 5
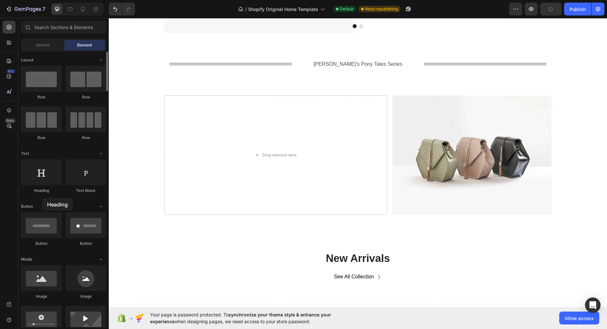
click at [42, 198] on div "Heading Text Block" at bounding box center [63, 179] width 85 height 40
click at [13, 188] on div "450 Beta" at bounding box center [9, 160] width 13 height 278
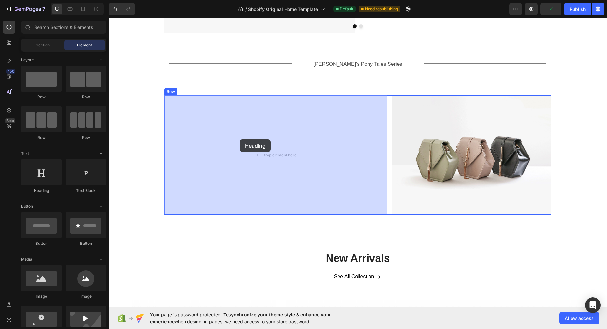
drag, startPoint x: 149, startPoint y: 196, endPoint x: 132, endPoint y: 164, distance: 36.5
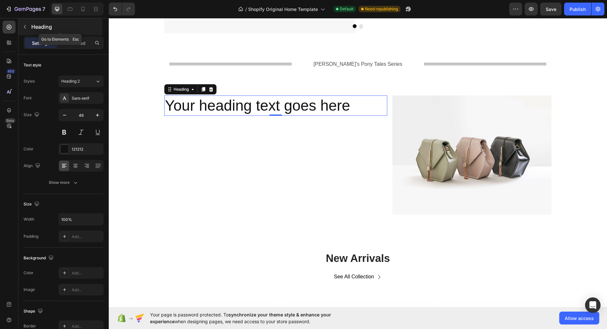
click at [26, 28] on icon "button" at bounding box center [24, 26] width 5 height 5
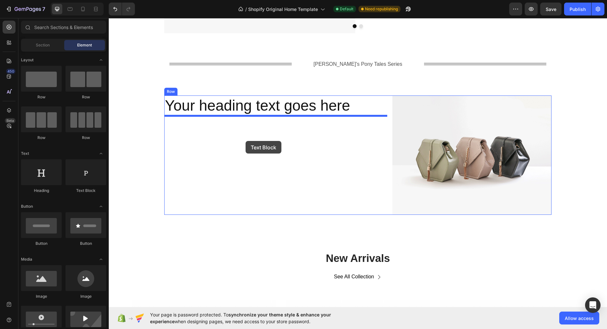
drag, startPoint x: 190, startPoint y: 195, endPoint x: 246, endPoint y: 141, distance: 77.4
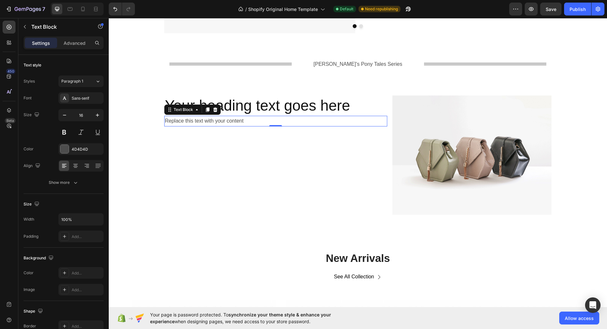
click at [237, 119] on div "Replace this text with your content" at bounding box center [275, 121] width 223 height 11
click at [237, 119] on p "Replace this text with your content" at bounding box center [276, 121] width 222 height 9
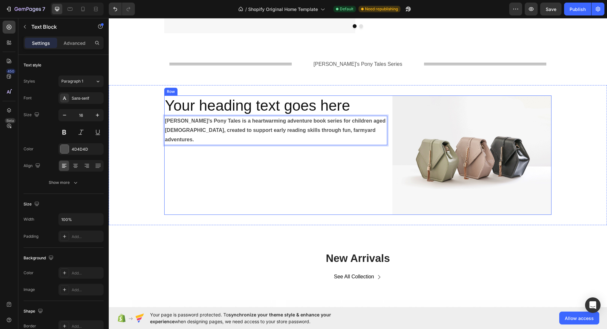
click at [173, 158] on div "Your heading text goes here Heading Jay’s Pony Tales is a heartwarming adventur…" at bounding box center [275, 155] width 223 height 119
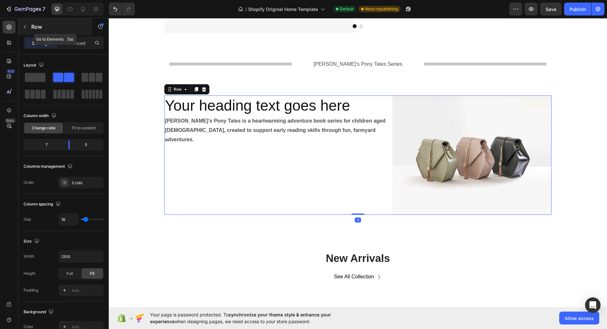
click at [30, 34] on div "Row" at bounding box center [55, 26] width 74 height 17
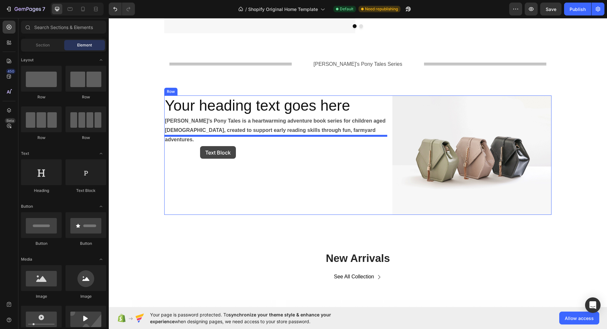
drag, startPoint x: 191, startPoint y: 196, endPoint x: 200, endPoint y: 146, distance: 50.2
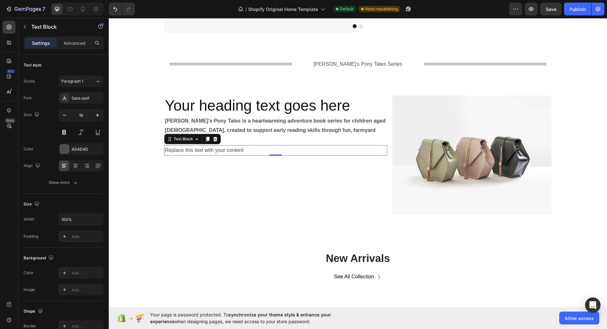
click at [220, 145] on div "Replace this text with your content" at bounding box center [275, 150] width 223 height 11
click at [220, 146] on p "Replace this text with your content" at bounding box center [276, 150] width 222 height 9
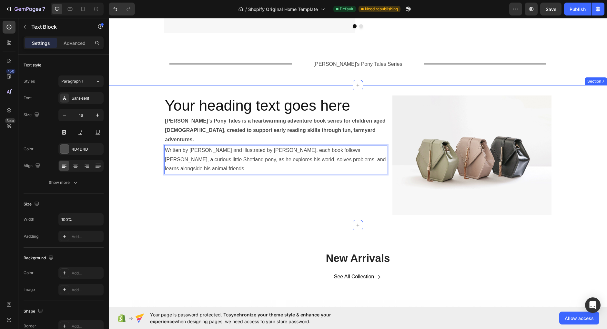
click at [150, 214] on div "Your heading text goes here Heading Jay’s Pony Tales is a heartwarming adventur…" at bounding box center [358, 155] width 498 height 119
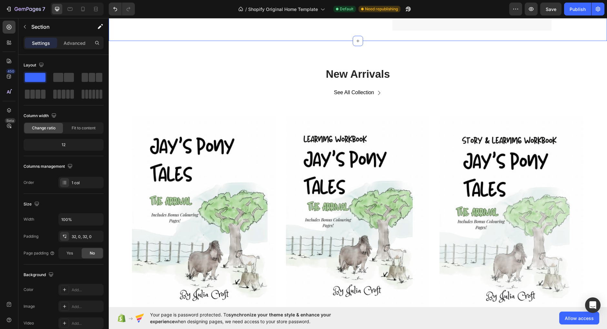
scroll to position [896, 0]
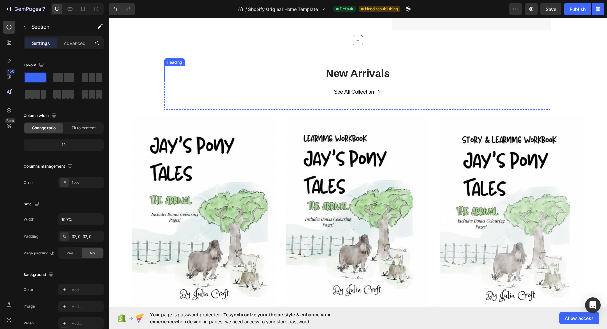
click at [369, 72] on p "New Arrivals" at bounding box center [358, 74] width 386 height 14
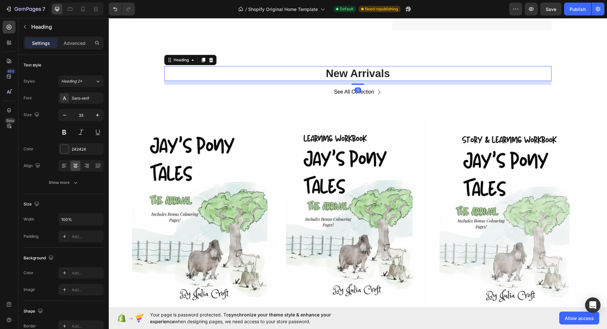
click at [369, 72] on p "New Arrivals" at bounding box center [358, 74] width 386 height 14
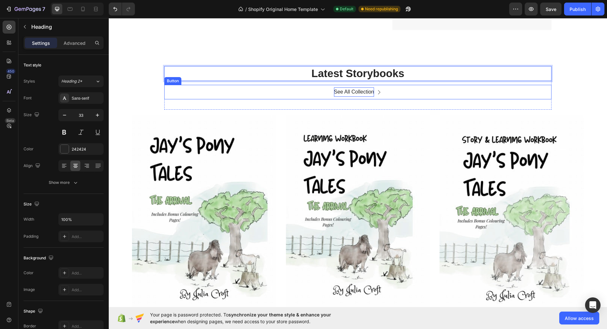
click at [352, 92] on div "See All Collection" at bounding box center [354, 91] width 40 height 9
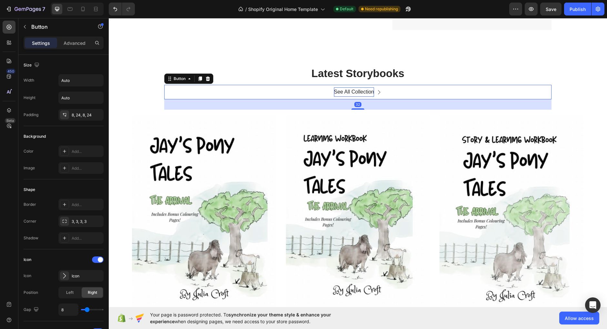
click at [352, 92] on div "See All Collection" at bounding box center [354, 91] width 40 height 9
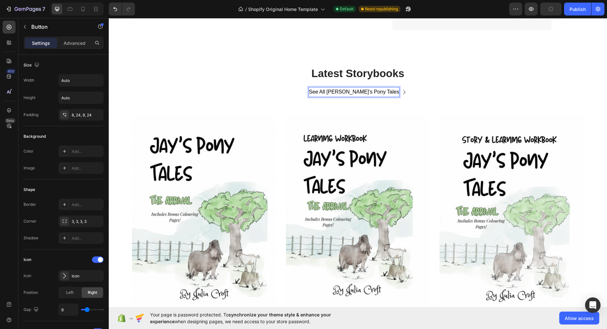
click at [427, 88] on div "See All Jay's Pony Tales Button 32" at bounding box center [357, 92] width 387 height 15
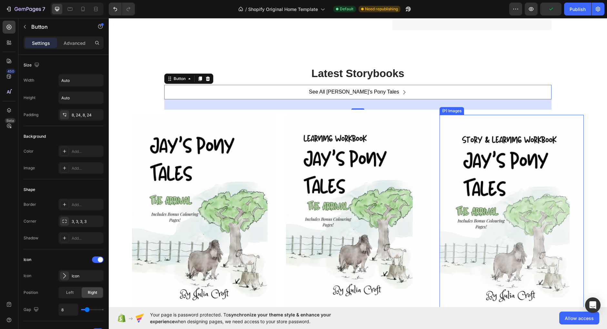
click at [572, 121] on img at bounding box center [512, 217] width 144 height 204
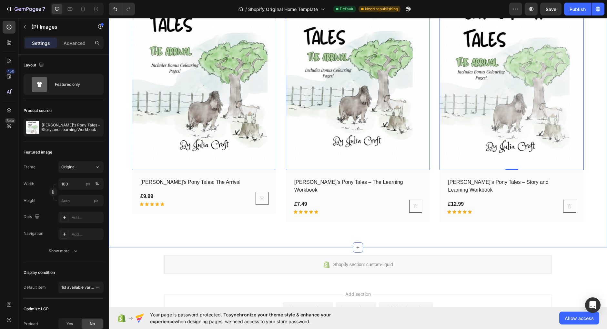
scroll to position [1088, 0]
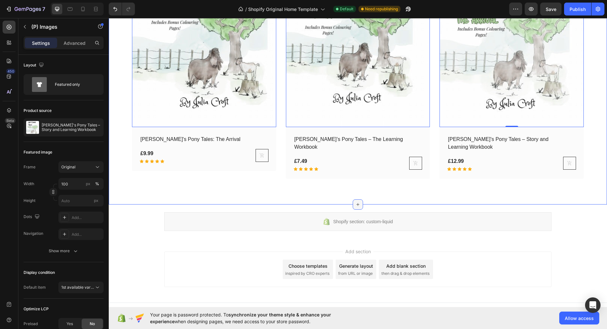
click at [358, 199] on div at bounding box center [358, 204] width 10 height 10
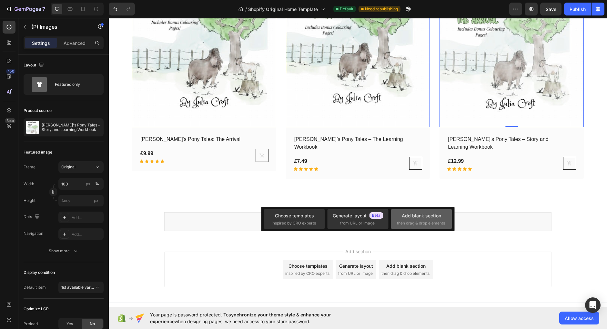
click at [412, 214] on div "Add blank section" at bounding box center [421, 215] width 39 height 7
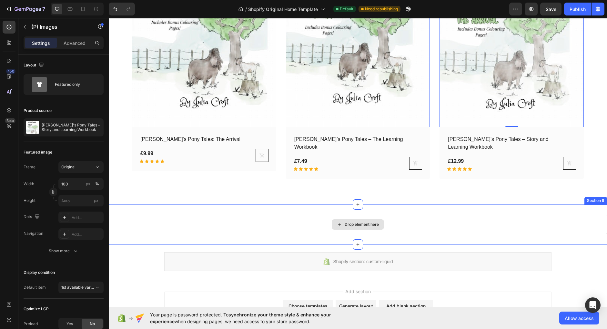
click at [316, 215] on div "Drop element here" at bounding box center [358, 224] width 498 height 19
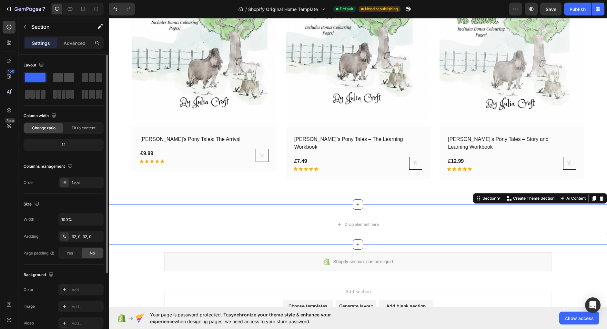
click at [64, 78] on div at bounding box center [63, 77] width 21 height 9
click at [290, 205] on div "Drop element here Section 9 You can create reusable sections Create Theme Secti…" at bounding box center [358, 225] width 498 height 40
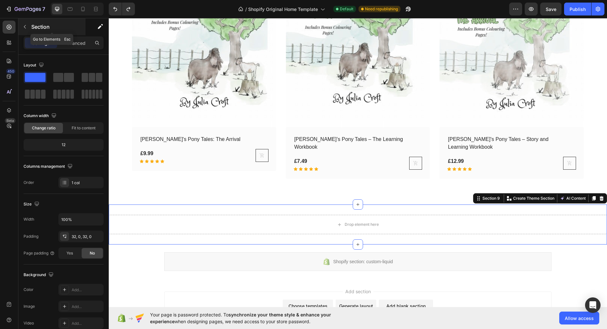
click at [37, 28] on p "Section" at bounding box center [57, 27] width 53 height 8
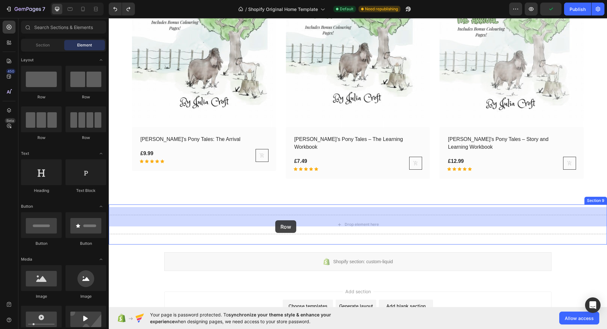
drag, startPoint x: 188, startPoint y: 101, endPoint x: 275, endPoint y: 220, distance: 147.8
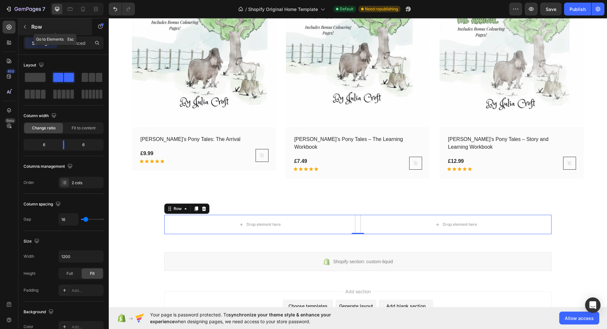
click at [27, 27] on icon "button" at bounding box center [24, 26] width 5 height 5
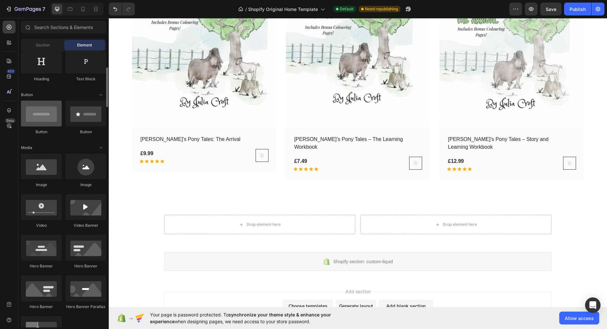
scroll to position [120, 0]
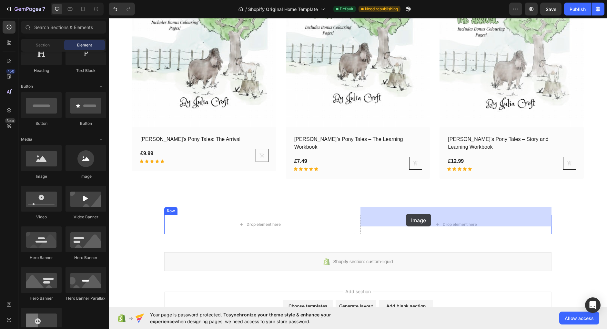
drag, startPoint x: 156, startPoint y: 178, endPoint x: 406, endPoint y: 214, distance: 252.4
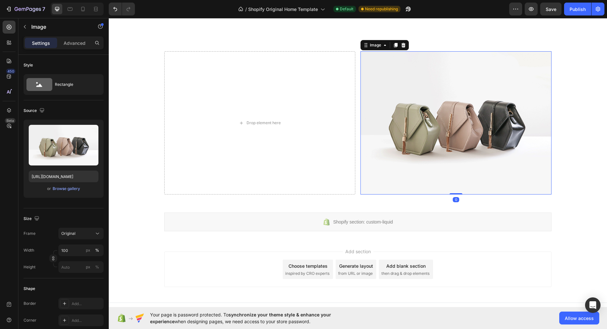
scroll to position [1252, 0]
click at [23, 29] on icon "button" at bounding box center [24, 26] width 5 height 5
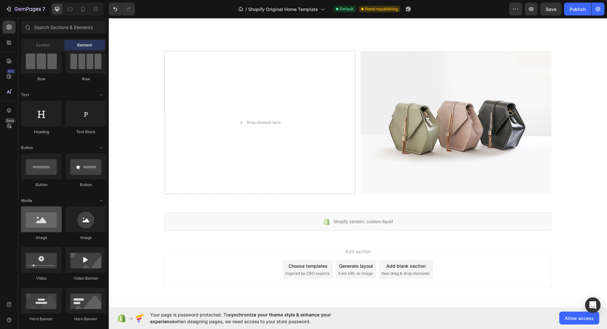
scroll to position [0, 0]
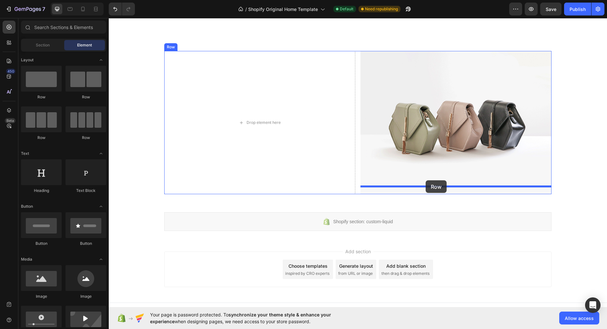
drag, startPoint x: 191, startPoint y: 102, endPoint x: 427, endPoint y: 182, distance: 248.5
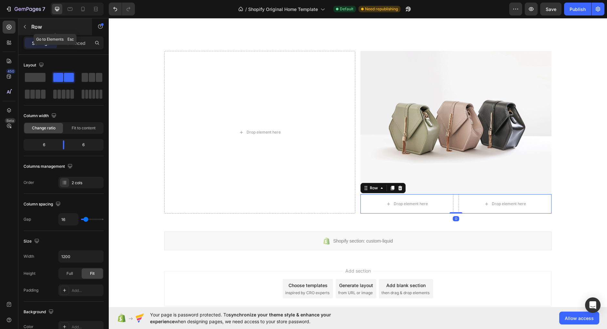
click at [27, 33] on div "Row" at bounding box center [55, 26] width 74 height 17
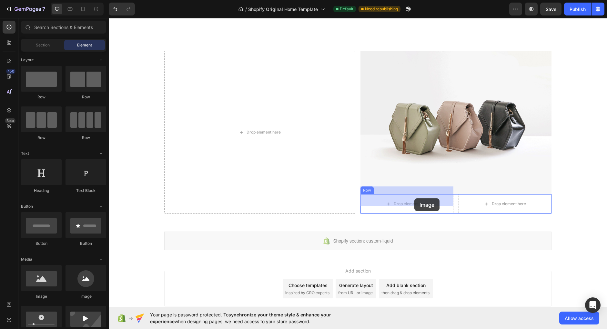
drag, startPoint x: 151, startPoint y: 301, endPoint x: 414, endPoint y: 199, distance: 282.3
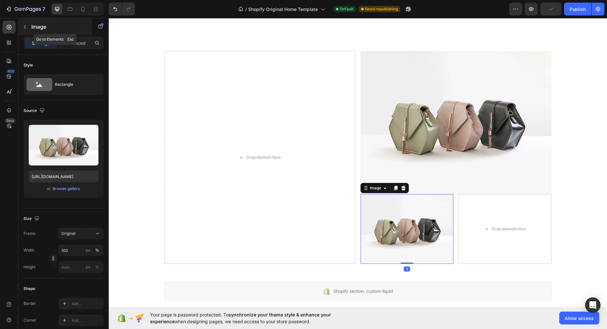
click at [24, 25] on icon "button" at bounding box center [24, 26] width 5 height 5
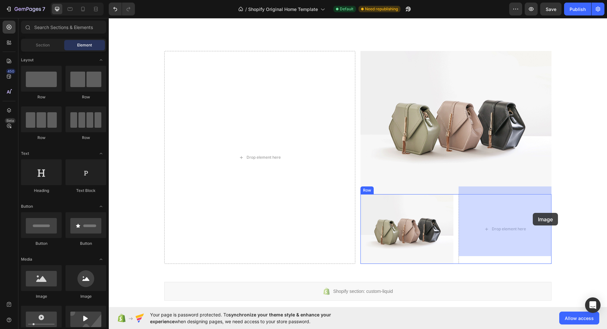
drag, startPoint x: 150, startPoint y: 300, endPoint x: 529, endPoint y: 214, distance: 388.3
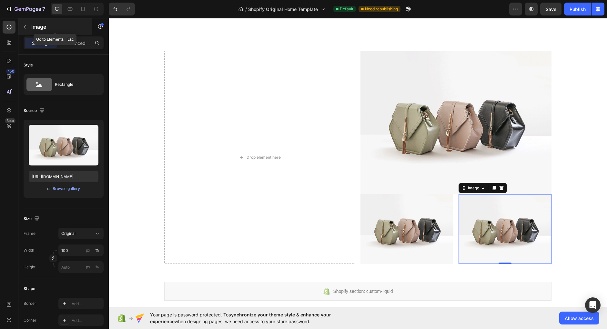
click at [27, 27] on icon "button" at bounding box center [24, 26] width 5 height 5
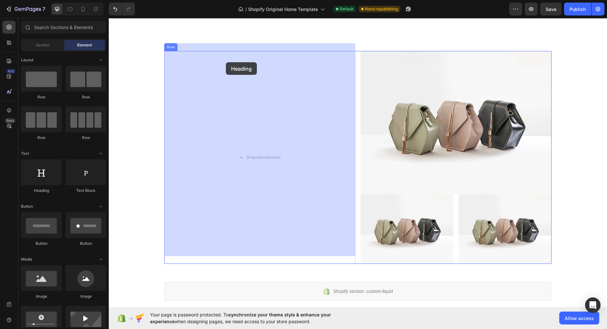
drag, startPoint x: 154, startPoint y: 191, endPoint x: 226, endPoint y: 62, distance: 148.0
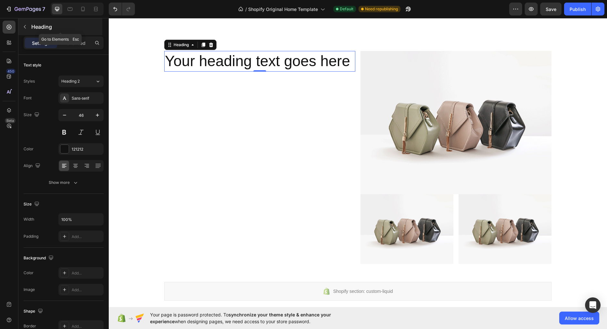
click at [37, 29] on p "Heading" at bounding box center [66, 27] width 70 height 8
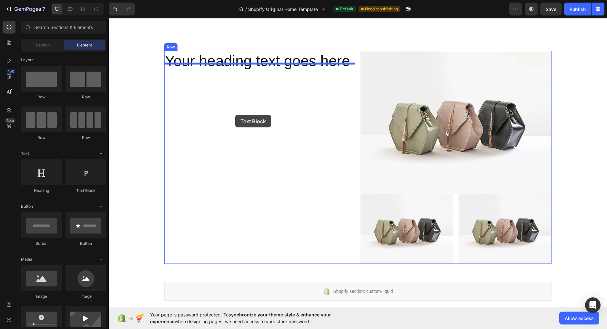
drag, startPoint x: 193, startPoint y: 198, endPoint x: 235, endPoint y: 115, distance: 93.5
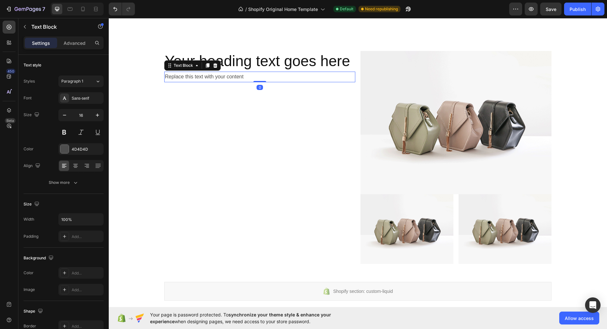
click at [225, 72] on div "Replace this text with your content" at bounding box center [259, 77] width 191 height 11
click at [225, 72] on p "Replace this text with your content" at bounding box center [260, 76] width 190 height 9
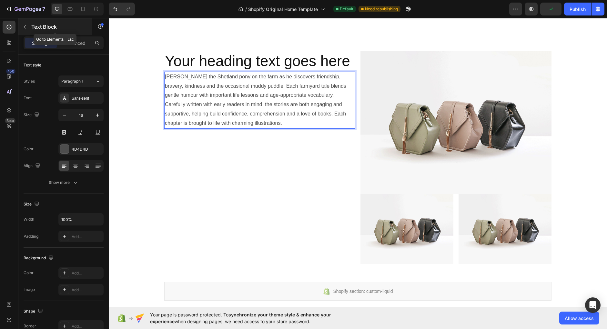
click at [31, 28] on div "Text Block" at bounding box center [55, 26] width 74 height 17
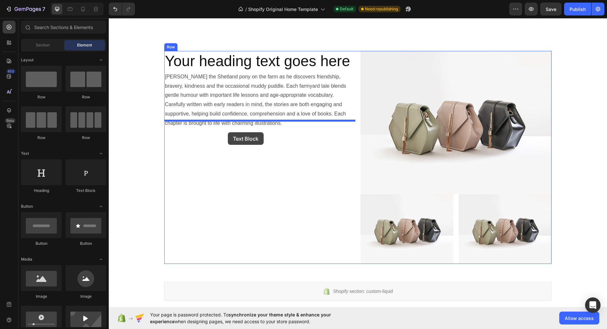
drag, startPoint x: 191, startPoint y: 195, endPoint x: 228, endPoint y: 132, distance: 72.3
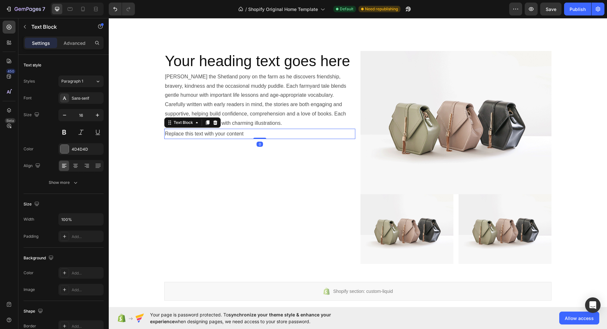
click at [221, 129] on div "Replace this text with your content" at bounding box center [259, 134] width 191 height 11
click at [221, 129] on p "Replace this text with your content" at bounding box center [260, 133] width 190 height 9
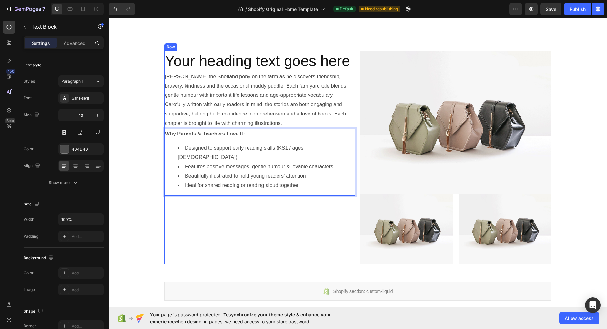
click at [217, 212] on div "Your heading text goes here Heading Join Jay the Shetland pony on the farm as h…" at bounding box center [259, 157] width 191 height 213
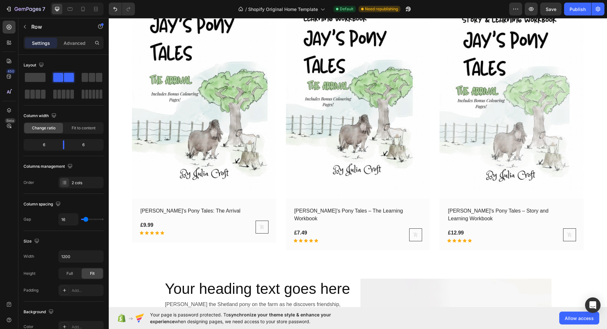
scroll to position [1021, 0]
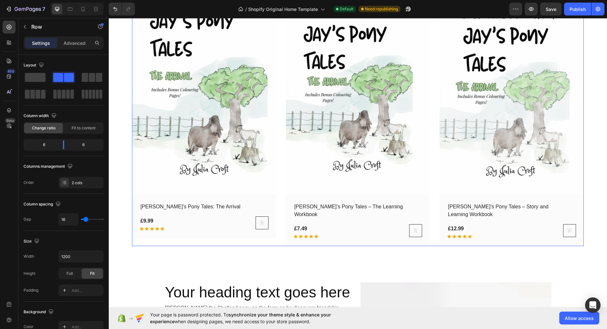
click at [283, 220] on div "(P) Images Row Jay's Pony Tales: The Arrival (P) Title £9.99 (P) Price (P) Pric…" at bounding box center [358, 118] width 452 height 256
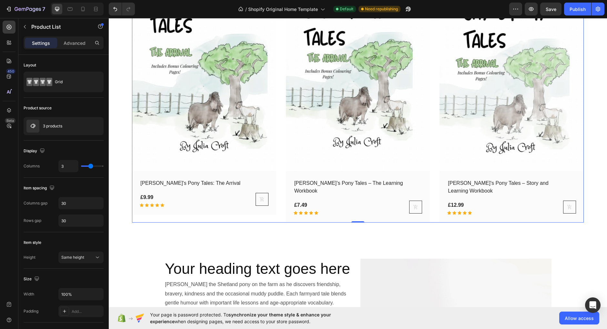
scroll to position [1047, 0]
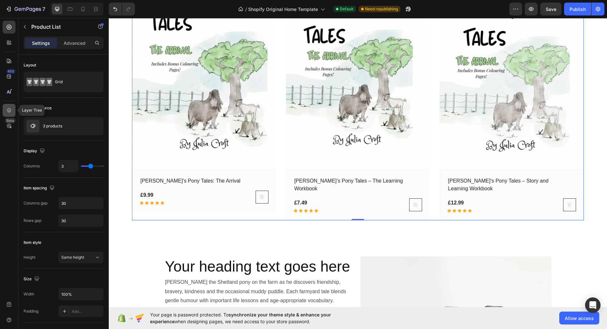
click at [10, 112] on icon at bounding box center [9, 110] width 6 height 6
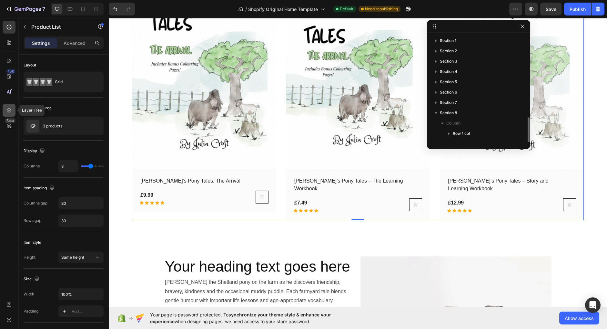
scroll to position [48, 0]
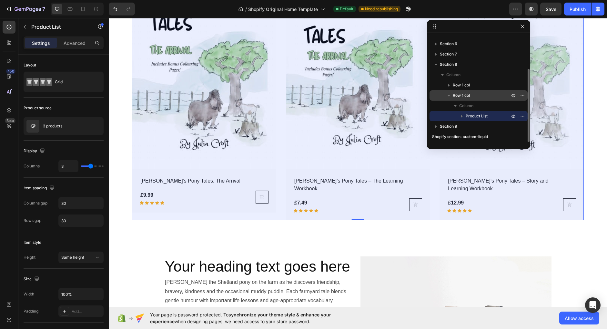
click at [466, 98] on span "Row 1 col" at bounding box center [461, 95] width 17 height 6
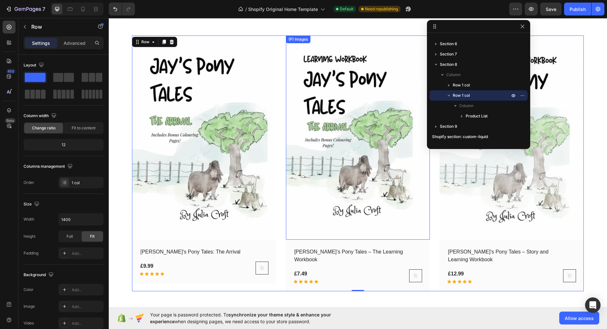
scroll to position [969, 0]
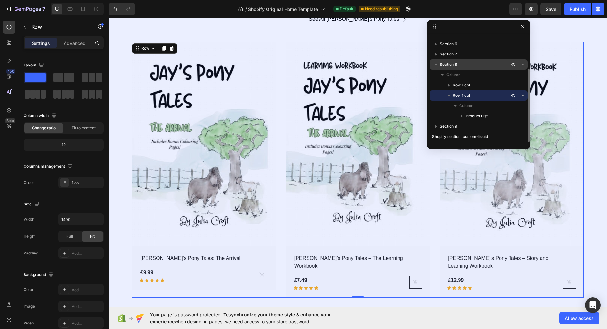
click at [470, 66] on p "Section 8" at bounding box center [475, 64] width 71 height 6
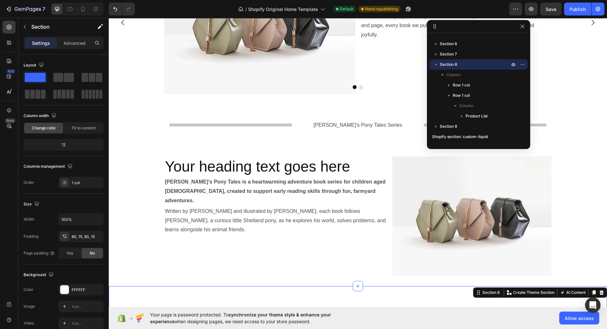
scroll to position [649, 0]
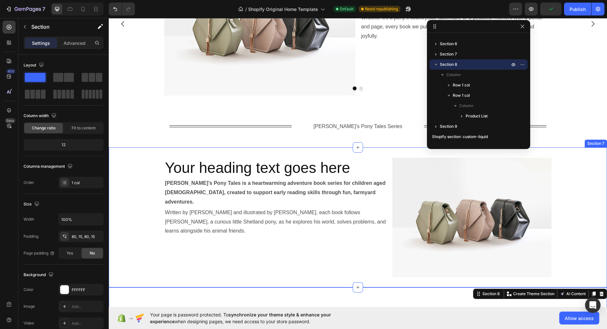
click at [142, 252] on div "Your heading text goes here Heading Jay’s Pony Tales is a heartwarming adventur…" at bounding box center [358, 217] width 498 height 119
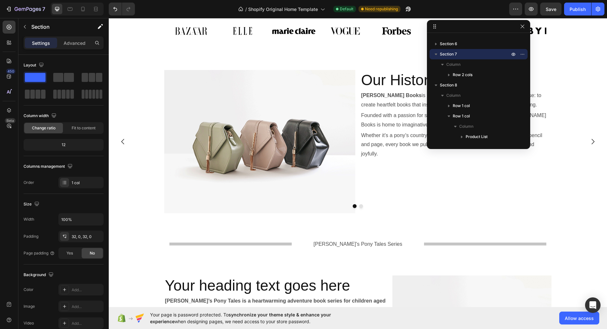
scroll to position [573, 0]
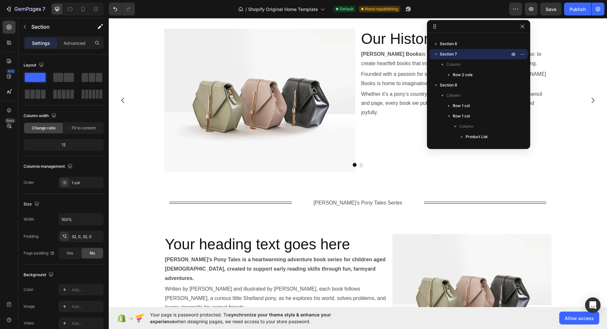
click at [147, 223] on div "Title Line Jay's Pony Tales Series Text Block Title Line Row Section 6" at bounding box center [358, 203] width 498 height 42
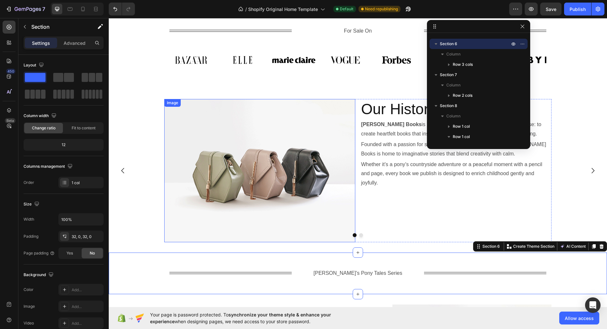
scroll to position [496, 0]
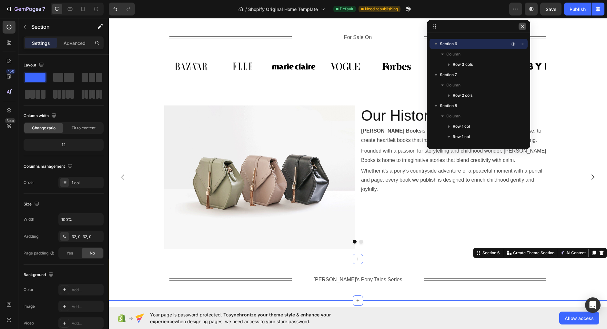
click at [523, 28] on icon "button" at bounding box center [522, 26] width 5 height 5
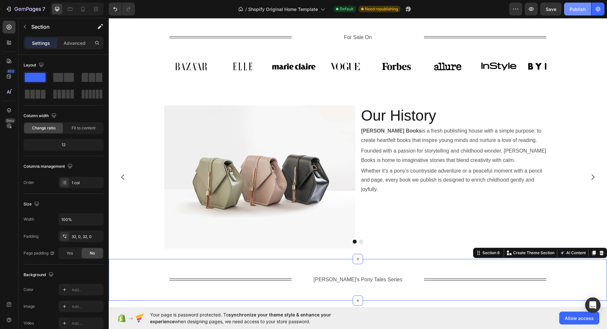
click at [575, 11] on div "Publish" at bounding box center [578, 9] width 16 height 7
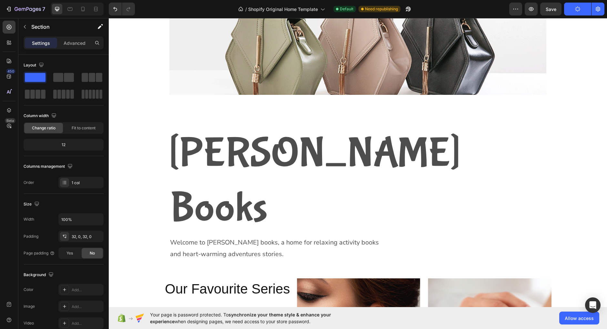
scroll to position [0, 0]
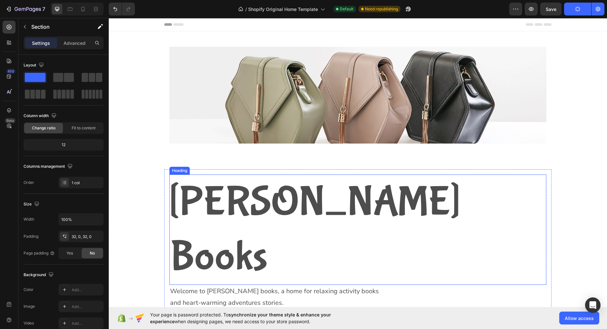
click at [407, 201] on h2 "[PERSON_NAME] Books" at bounding box center [357, 230] width 377 height 110
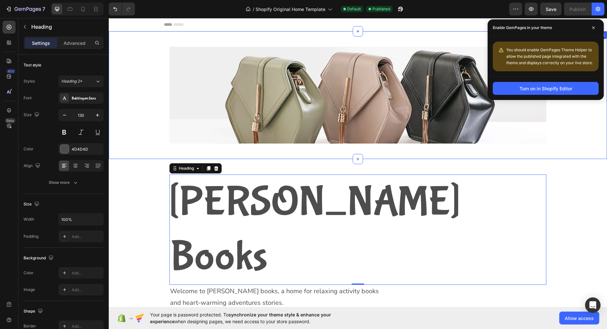
click at [577, 121] on div "Image Row" at bounding box center [358, 95] width 498 height 107
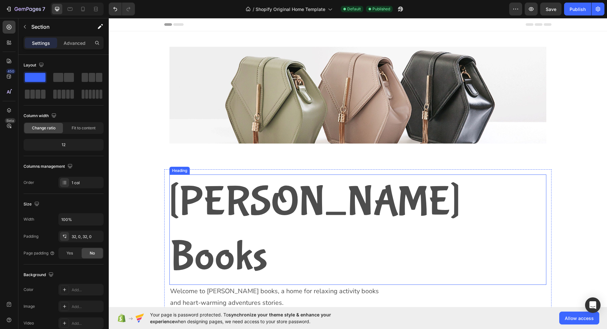
click at [279, 201] on h2 "[PERSON_NAME] Books" at bounding box center [357, 230] width 377 height 110
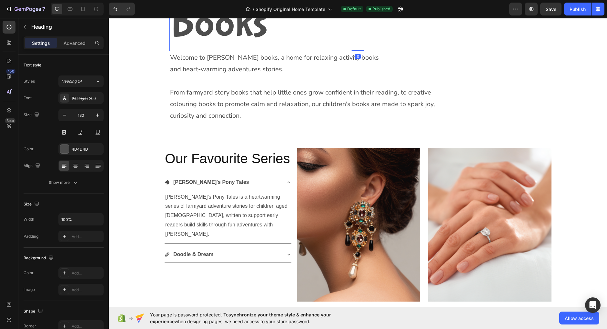
scroll to position [235, 0]
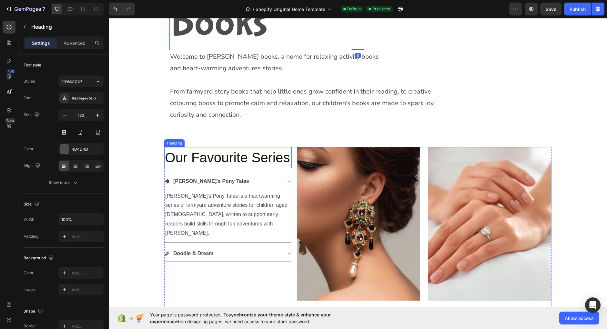
click at [263, 150] on span "Our Favourite Series" at bounding box center [227, 157] width 125 height 15
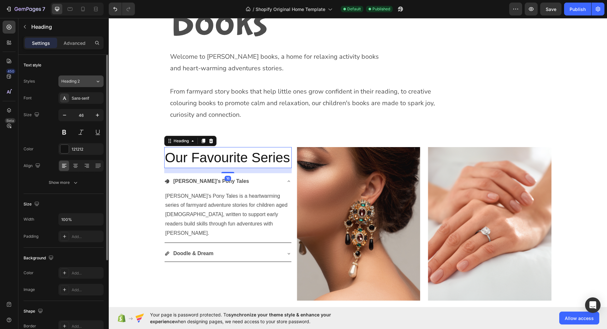
click at [83, 82] on div "Heading 2" at bounding box center [74, 81] width 26 height 6
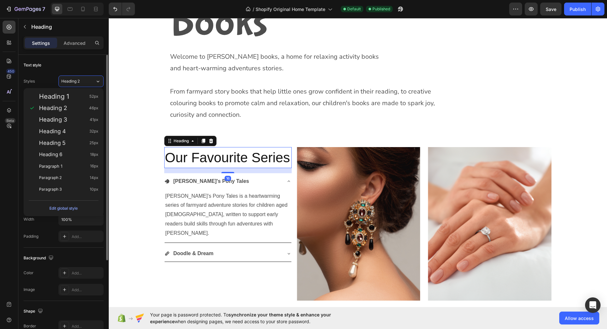
click at [79, 64] on div "Text style" at bounding box center [64, 65] width 80 height 10
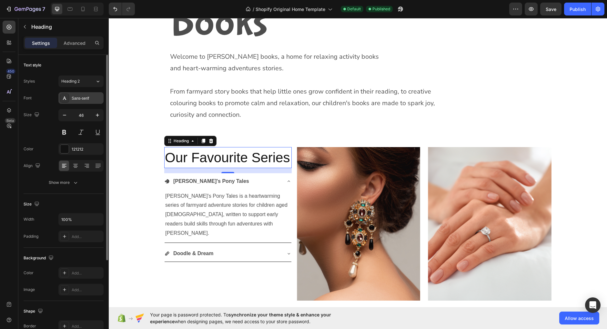
click at [79, 99] on div "Sans-serif" at bounding box center [87, 99] width 30 height 6
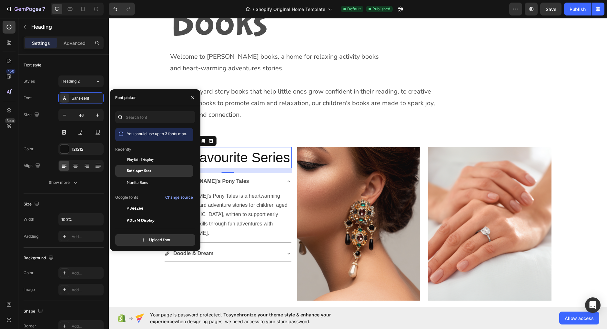
click at [144, 173] on span "Bubblegum Sans" at bounding box center [139, 171] width 24 height 6
click at [304, 137] on div "Our Favourite Series Heading 16 Jay's Pony Tales Jay’s Pony Tales is a heartwar…" at bounding box center [358, 235] width 498 height 196
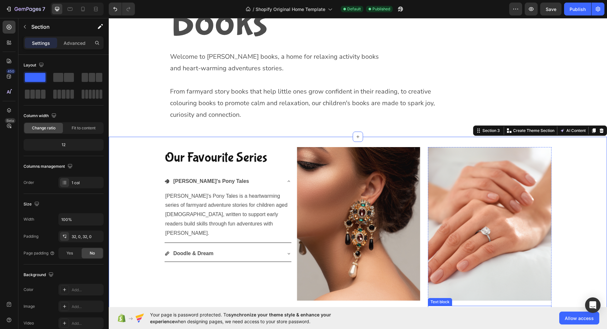
click at [482, 307] on p "Doodle & Dream#" at bounding box center [490, 311] width 122 height 9
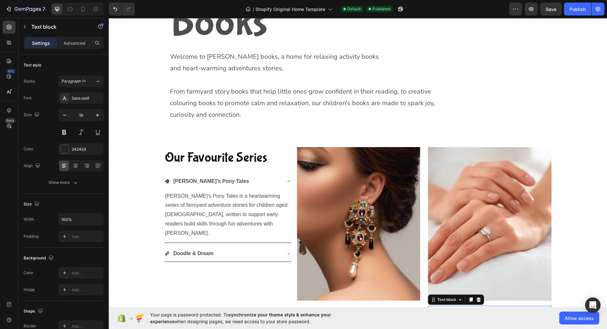
click at [488, 307] on p "Doodle & Dream#" at bounding box center [490, 311] width 122 height 9
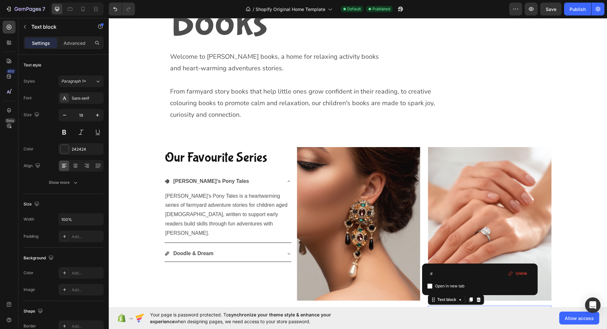
click at [488, 307] on p "Doodle & Dream#" at bounding box center [490, 311] width 122 height 9
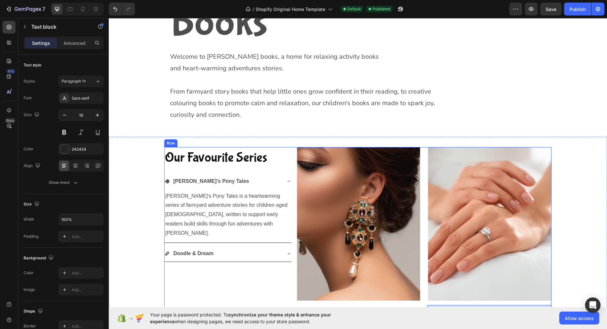
click at [272, 254] on div "Our Favourite Series Heading Jay's Pony Tales Jay’s Pony Tales is a heartwarmin…" at bounding box center [228, 234] width 128 height 175
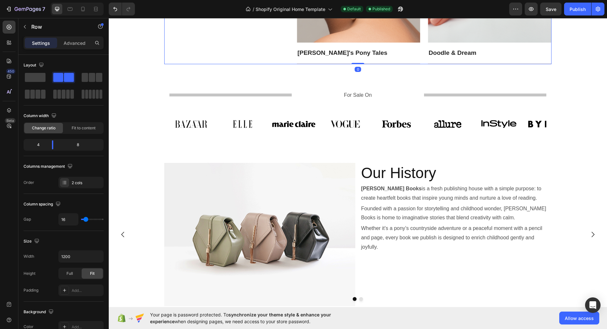
scroll to position [439, 0]
click at [396, 171] on h2 "Our History" at bounding box center [456, 172] width 191 height 21
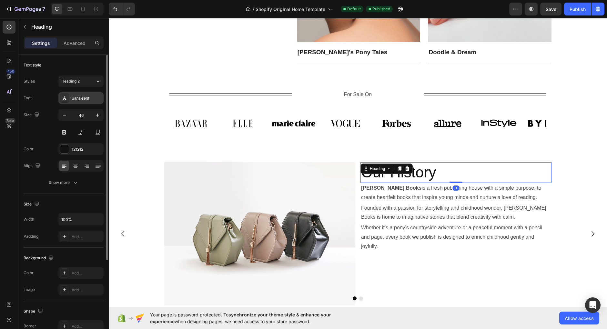
click at [88, 100] on div "Sans-serif" at bounding box center [87, 99] width 30 height 6
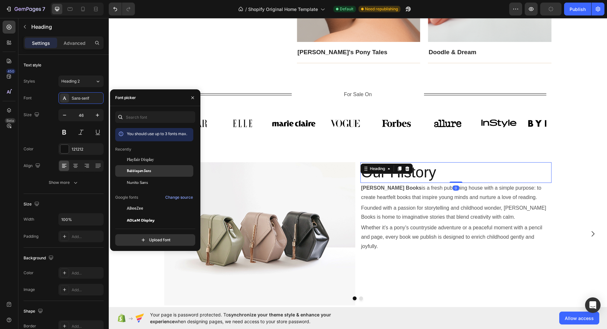
click at [136, 171] on span "Bubblegum Sans" at bounding box center [139, 171] width 24 height 6
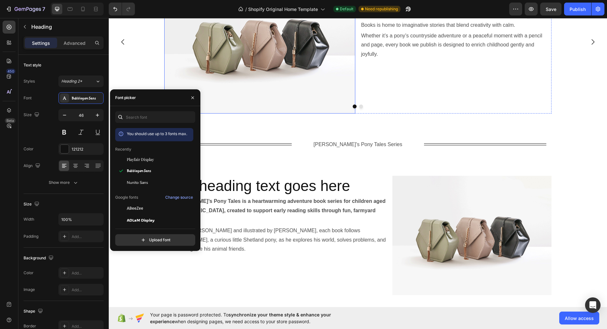
scroll to position [668, 0]
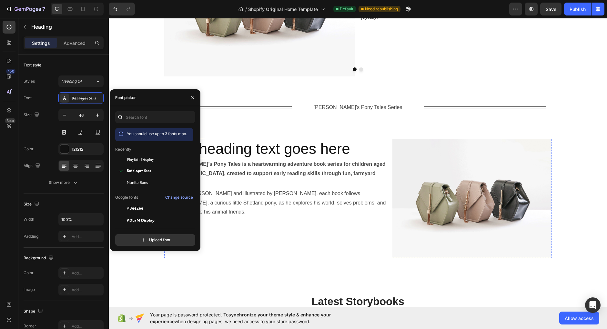
click at [283, 155] on h2 "Your heading text goes here" at bounding box center [275, 149] width 223 height 21
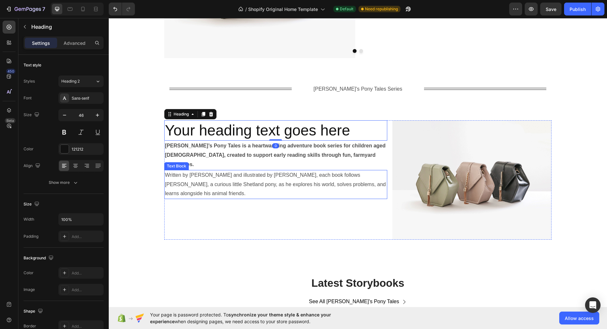
scroll to position [690, 0]
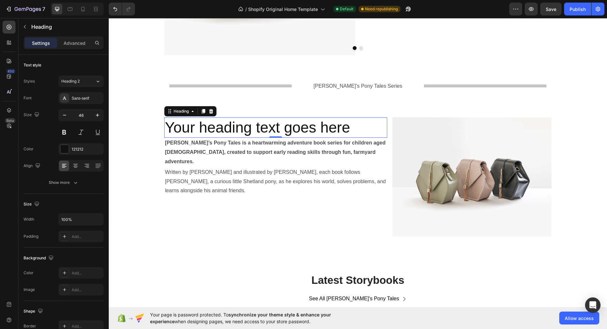
click at [280, 132] on h2 "Your heading text goes here" at bounding box center [275, 127] width 223 height 21
click at [280, 132] on p "Your heading text goes here" at bounding box center [276, 127] width 222 height 19
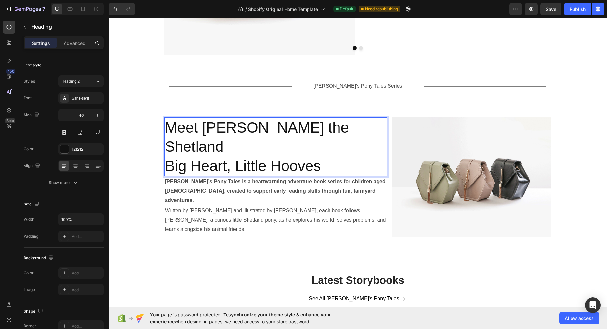
click at [264, 137] on p "Meet Jay the Shetland Big Heart, Little Hooves" at bounding box center [276, 147] width 222 height 58
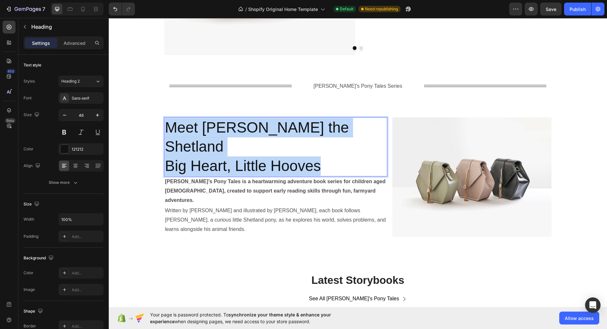
click at [264, 137] on p "Meet Jay the Shetland Big Heart, Little Hooves" at bounding box center [276, 147] width 222 height 58
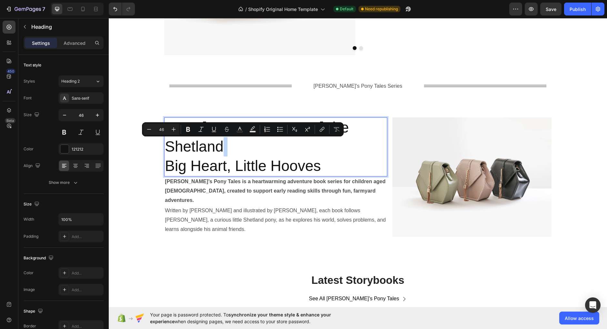
click at [188, 206] on p "Written by [PERSON_NAME] and illustrated by [PERSON_NAME], each book follows [P…" at bounding box center [276, 220] width 222 height 28
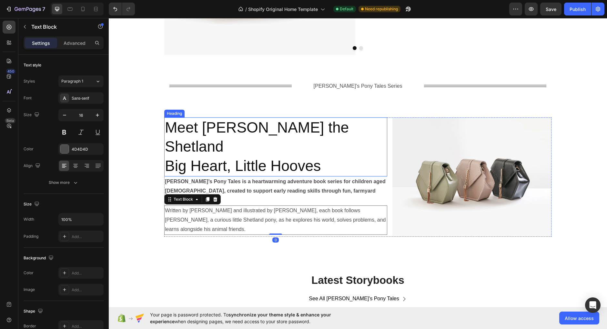
click at [230, 155] on p "Meet Jay the Shetland Big Heart, Little Hooves" at bounding box center [276, 147] width 222 height 58
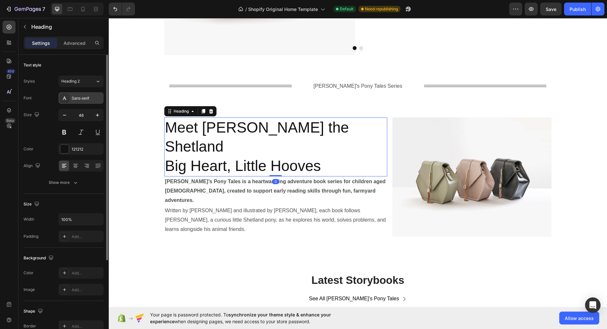
click at [84, 95] on div "Sans-serif" at bounding box center [80, 98] width 45 height 12
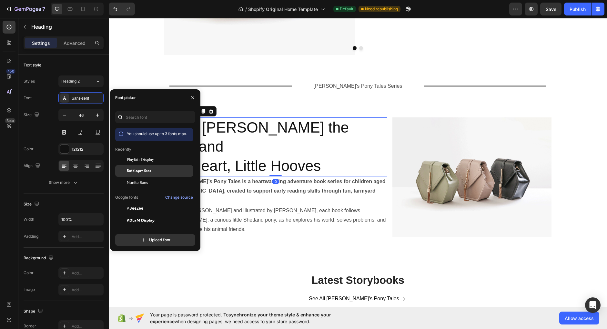
click at [138, 171] on span "Bubblegum Sans" at bounding box center [139, 171] width 24 height 6
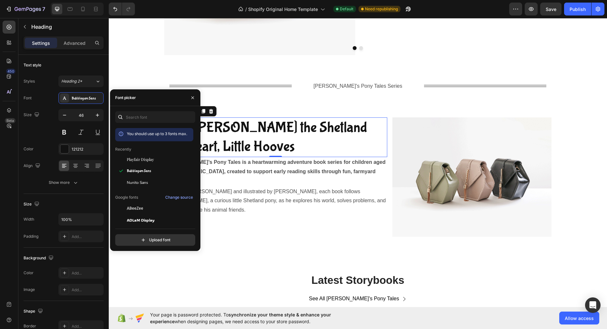
click at [222, 208] on div "Meet Jay the Shetland Big Heart, Little Hooves Heading 0 Jay’s Pony Tales is a …" at bounding box center [275, 176] width 223 height 119
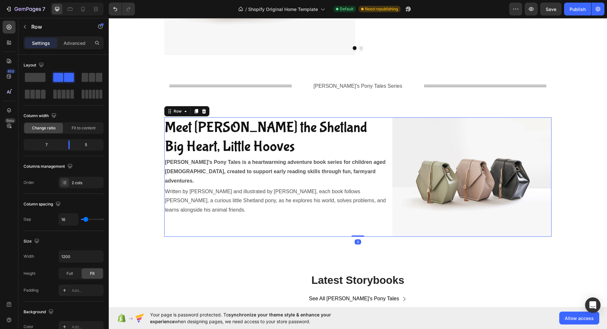
click at [258, 212] on div "Meet Jay the Shetland Big Heart, Little Hooves Heading Jay’s Pony Tales is a he…" at bounding box center [275, 176] width 223 height 119
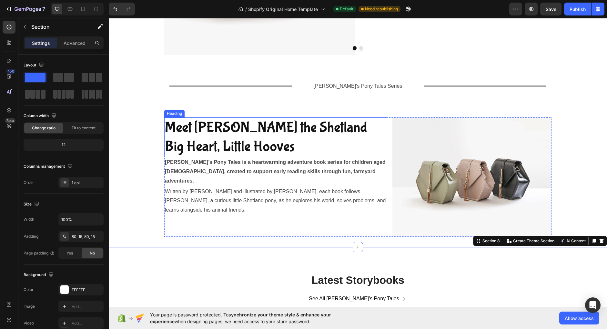
click at [308, 141] on p "Meet Jay the Shetland Big Heart, Little Hooves" at bounding box center [276, 137] width 222 height 39
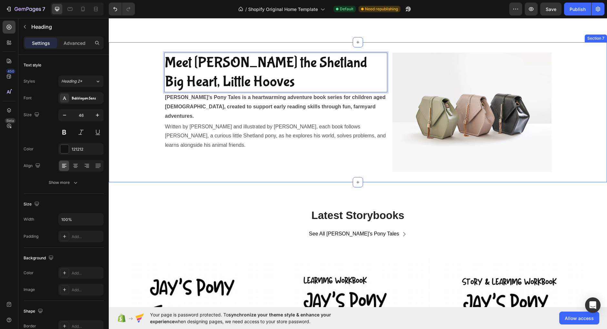
scroll to position [781, 0]
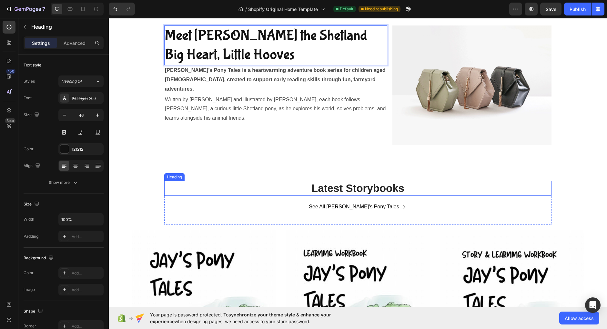
click at [360, 193] on h2 "Latest Storybooks" at bounding box center [357, 188] width 387 height 15
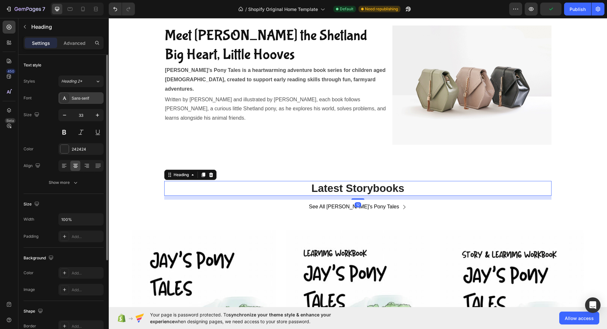
click at [77, 102] on div "Sans-serif" at bounding box center [80, 98] width 45 height 12
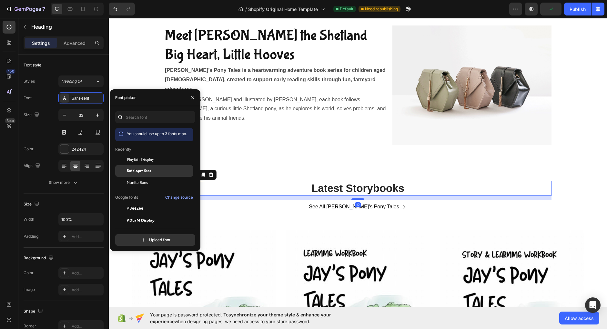
click at [143, 172] on span "Bubblegum Sans" at bounding box center [139, 171] width 24 height 6
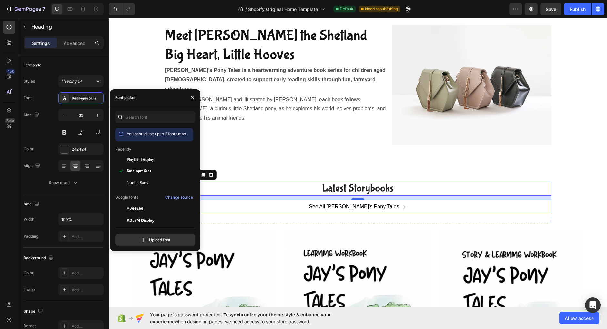
click at [313, 214] on div "See All Jay's Pony Tales Button" at bounding box center [357, 207] width 387 height 15
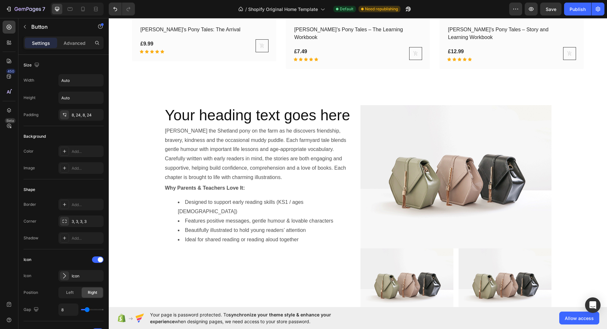
scroll to position [1221, 0]
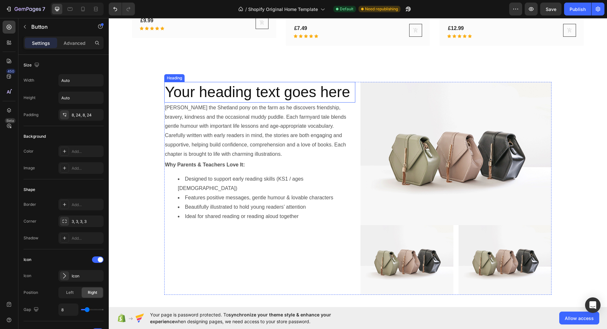
click at [304, 82] on h2 "Your heading text goes here" at bounding box center [259, 92] width 191 height 21
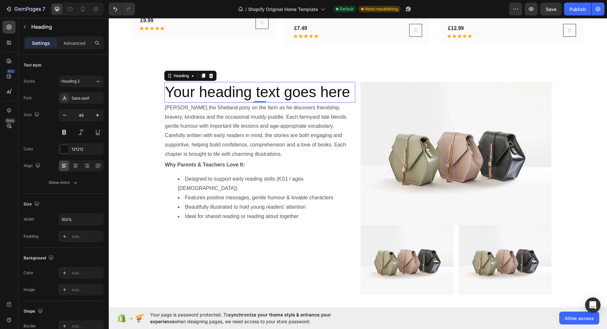
click at [269, 84] on h2 "Your heading text goes here" at bounding box center [259, 92] width 191 height 21
click at [269, 84] on p "Your heading text goes here" at bounding box center [260, 92] width 190 height 19
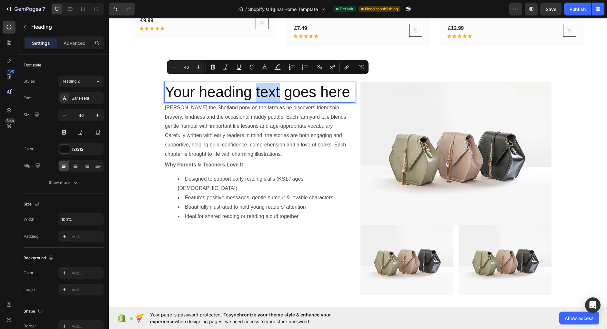
click at [269, 84] on p "Your heading text goes here" at bounding box center [260, 92] width 190 height 19
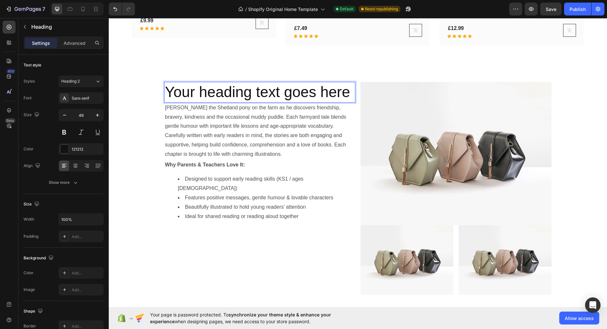
click at [269, 84] on p "Your heading text goes here" at bounding box center [260, 92] width 190 height 19
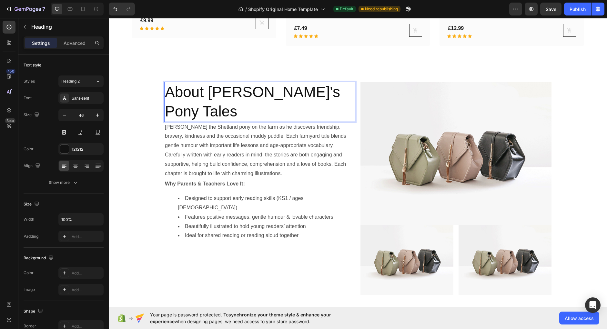
click at [278, 83] on p "About [PERSON_NAME]'s Pony Tales" at bounding box center [260, 102] width 190 height 39
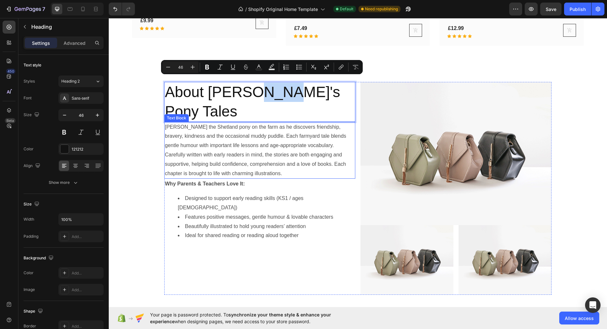
click at [273, 150] on p "Carefully written with early readers in mind, the stories are both engaging and…" at bounding box center [260, 164] width 190 height 28
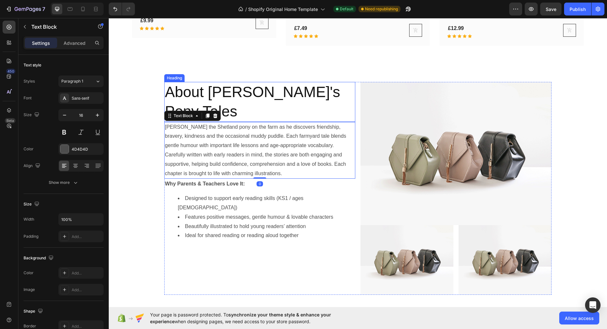
click at [276, 89] on p "About [PERSON_NAME]'s Pony Tales" at bounding box center [260, 102] width 190 height 39
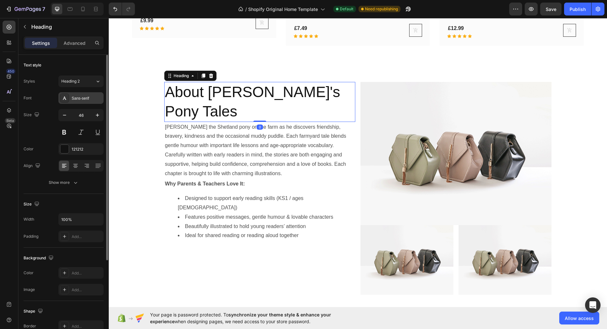
click at [85, 98] on div "Sans-serif" at bounding box center [87, 99] width 30 height 6
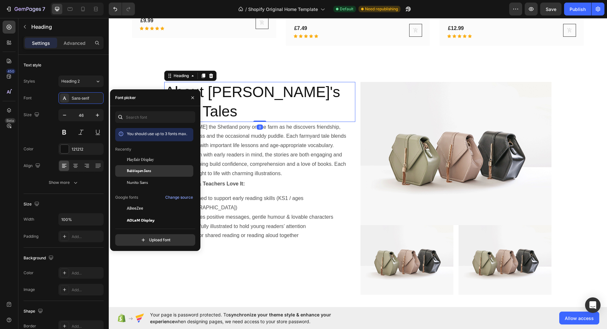
click at [136, 171] on span "Bubblegum Sans" at bounding box center [139, 171] width 24 height 6
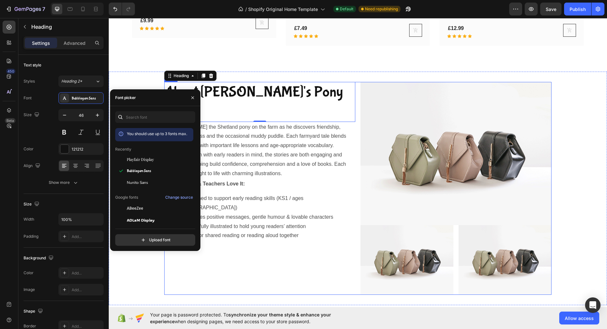
click at [259, 249] on div "About Jay's Pony Tales Heading 0 Join Jay the Shetland pony on the farm as he d…" at bounding box center [259, 188] width 191 height 213
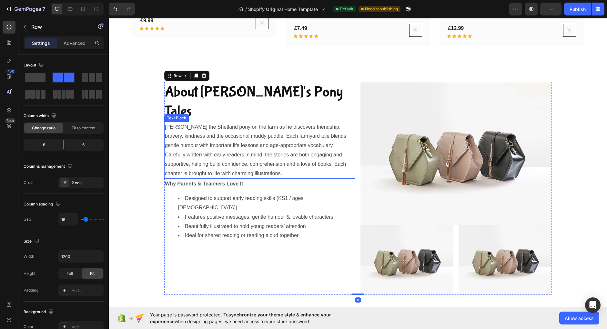
click at [263, 123] on p "[PERSON_NAME] the Shetland pony on the farm as he discovers friendship, bravery…" at bounding box center [260, 137] width 190 height 28
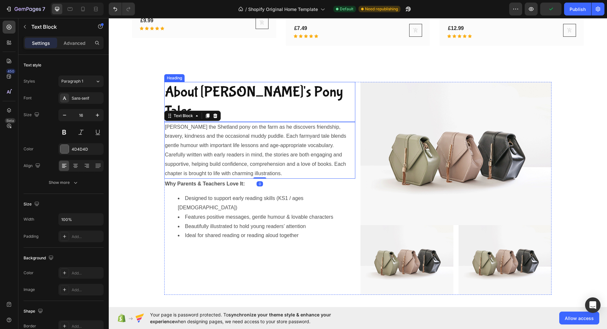
click at [267, 86] on p "About [PERSON_NAME]'s Pony Tales" at bounding box center [260, 102] width 190 height 39
click at [271, 123] on p "[PERSON_NAME] the Shetland pony on the farm as he discovers friendship, bravery…" at bounding box center [260, 137] width 190 height 28
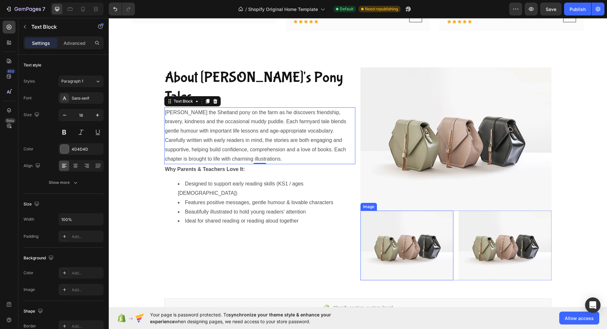
click at [392, 232] on img at bounding box center [407, 246] width 93 height 70
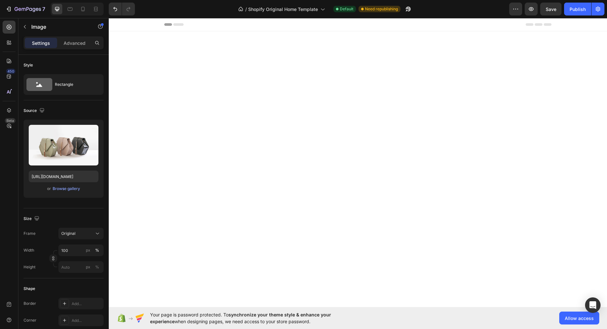
scroll to position [1236, 0]
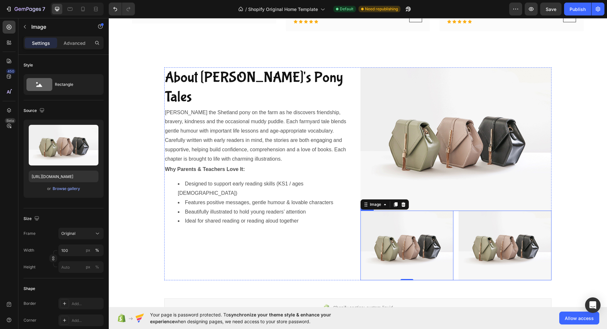
click at [455, 211] on div "Image 0 Image Row" at bounding box center [456, 246] width 191 height 70
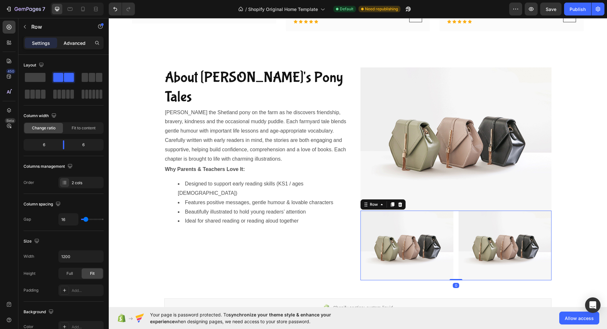
click at [78, 44] on p "Advanced" at bounding box center [75, 43] width 22 height 7
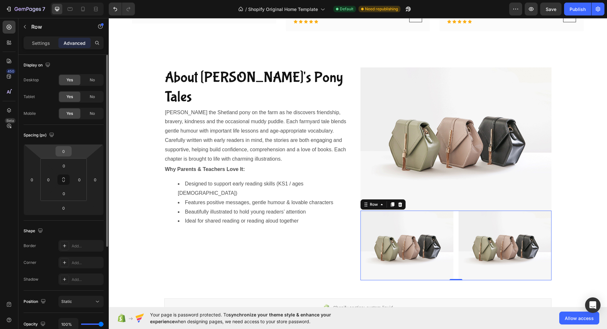
click at [71, 152] on div "0" at bounding box center [64, 151] width 16 height 10
click at [65, 152] on input "0" at bounding box center [63, 152] width 13 height 10
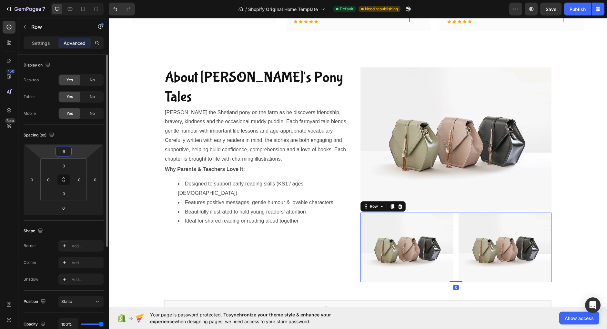
type input "6"
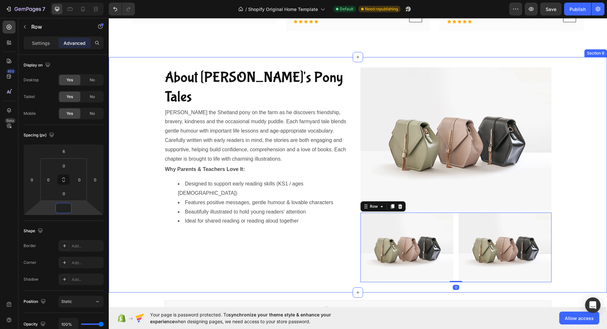
click at [591, 201] on div "About Jay's Pony Tales Heading Join Jay the Shetland pony on the farm as he dis…" at bounding box center [358, 174] width 498 height 215
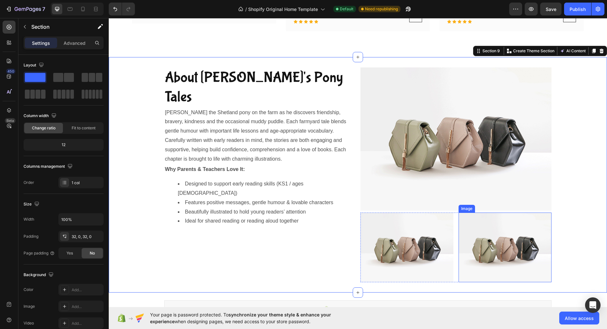
click at [516, 233] on img at bounding box center [505, 248] width 93 height 70
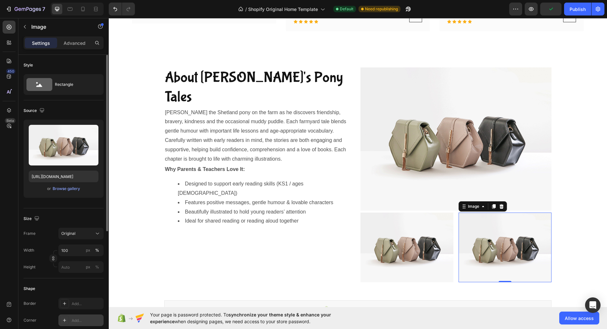
click at [77, 315] on div "Add..." at bounding box center [80, 321] width 45 height 12
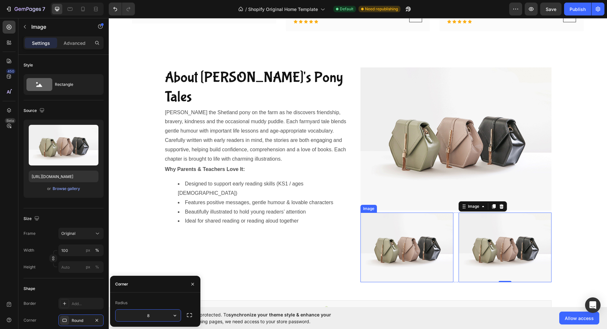
click at [393, 230] on img at bounding box center [407, 248] width 93 height 70
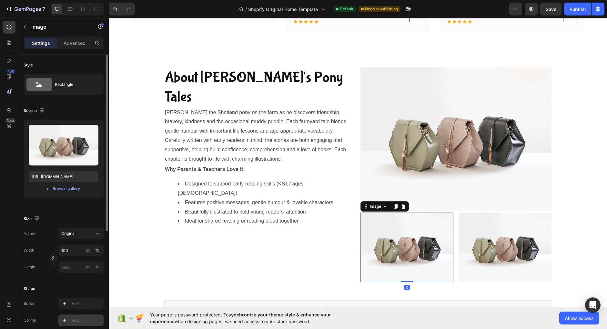
click at [76, 321] on div "Add..." at bounding box center [87, 321] width 30 height 6
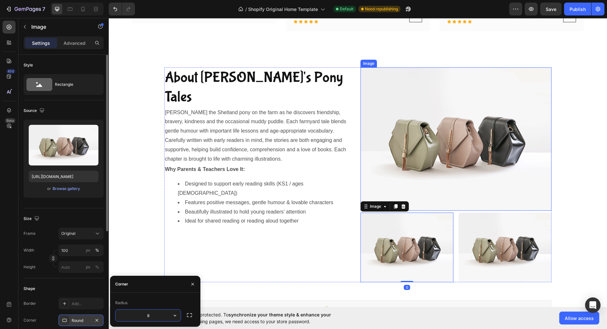
click at [489, 143] on img at bounding box center [456, 138] width 191 height 143
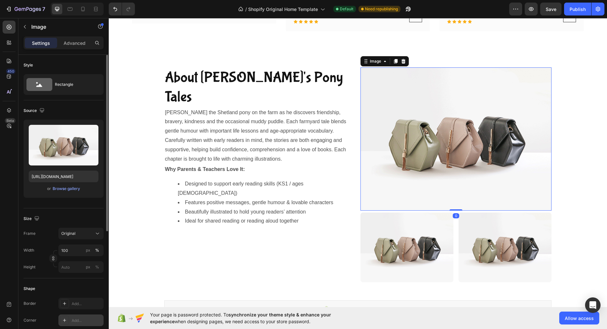
click at [74, 316] on div "Add..." at bounding box center [80, 321] width 45 height 12
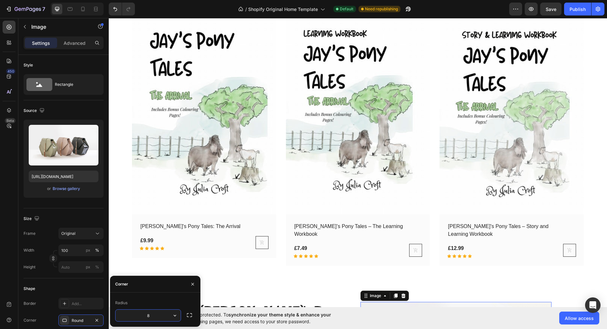
scroll to position [998, 0]
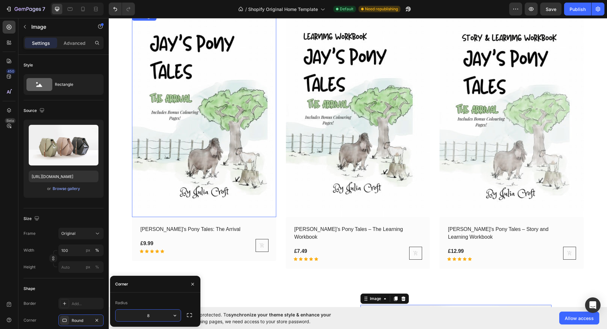
click at [196, 157] on img at bounding box center [204, 115] width 144 height 204
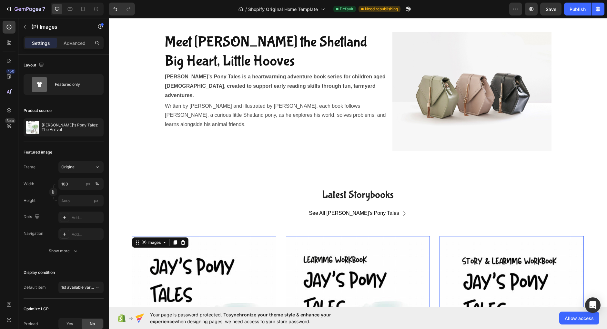
scroll to position [642, 0]
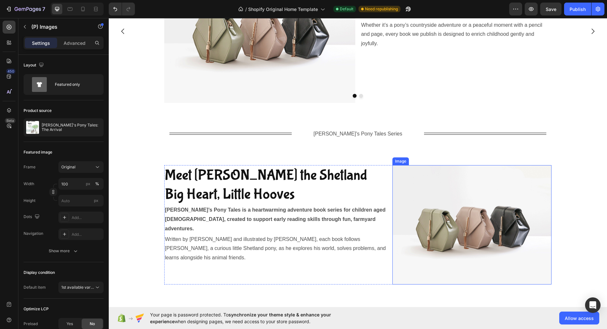
click at [499, 218] on img at bounding box center [472, 224] width 159 height 119
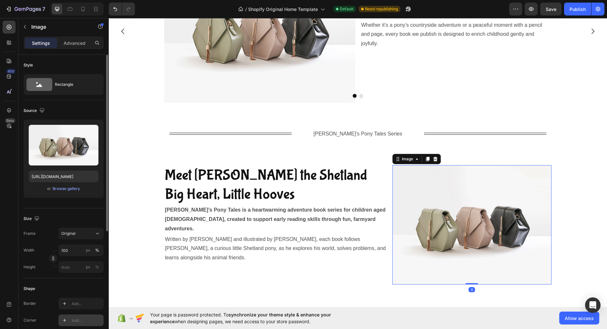
click at [73, 323] on div "Add..." at bounding box center [80, 321] width 45 height 12
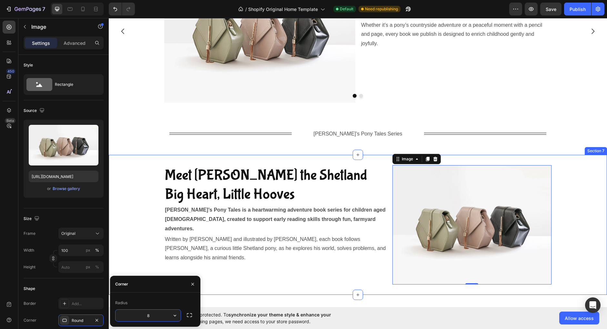
click at [138, 217] on div "Meet Jay the Shetland Big Heart, Little Hooves Heading Jay’s Pony Tales is a he…" at bounding box center [358, 224] width 498 height 119
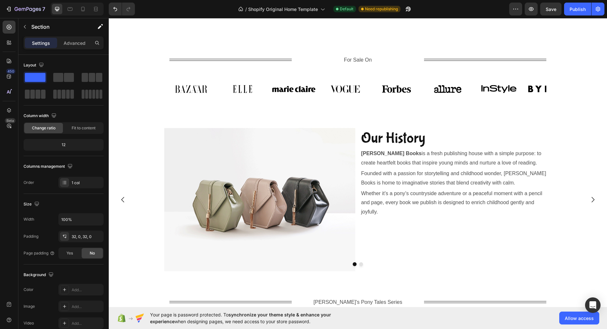
scroll to position [469, 0]
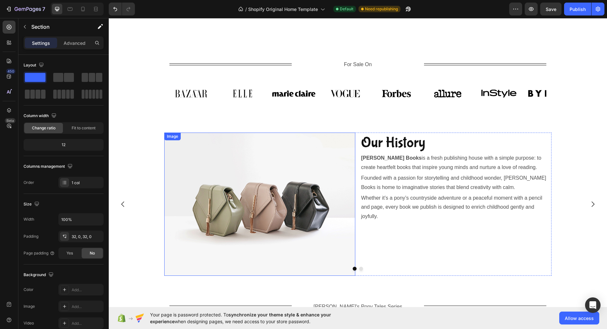
click at [222, 208] on img at bounding box center [259, 204] width 191 height 143
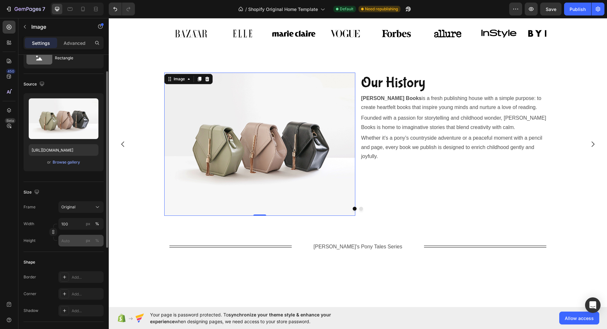
scroll to position [27, 0]
click at [72, 288] on div "Add..." at bounding box center [80, 294] width 45 height 12
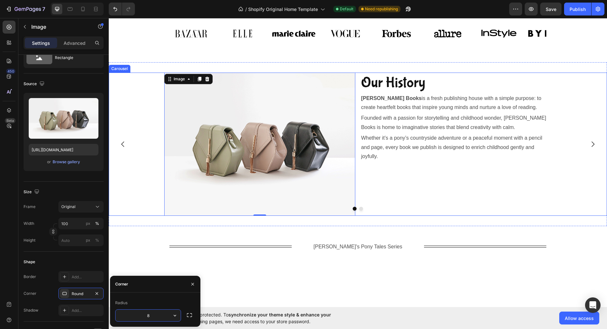
click at [598, 153] on button "Carousel Next Arrow" at bounding box center [593, 144] width 18 height 18
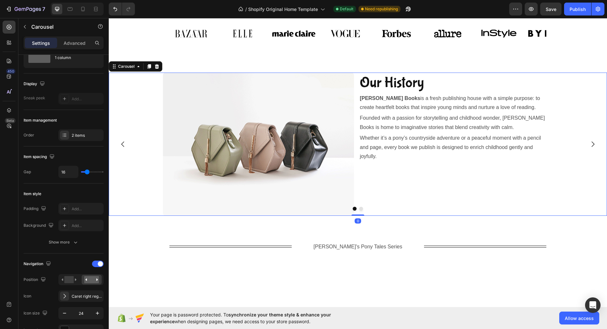
scroll to position [0, 0]
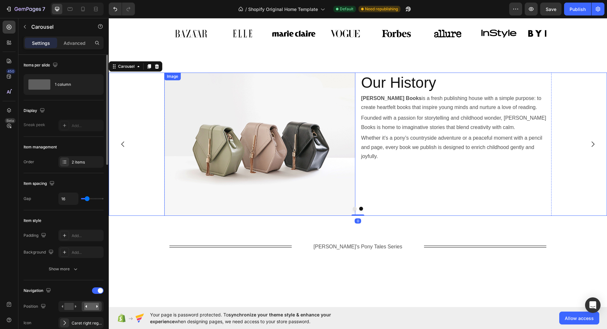
click at [301, 184] on img at bounding box center [259, 144] width 191 height 143
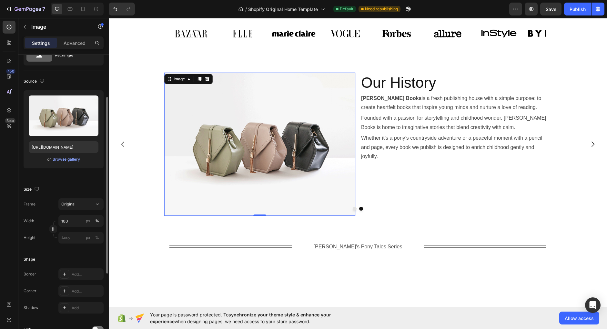
scroll to position [45, 0]
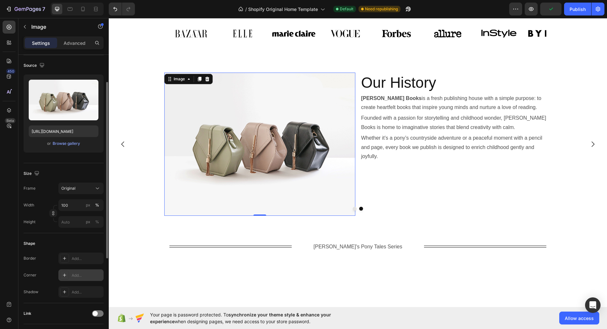
click at [77, 277] on div "Add..." at bounding box center [87, 276] width 30 height 6
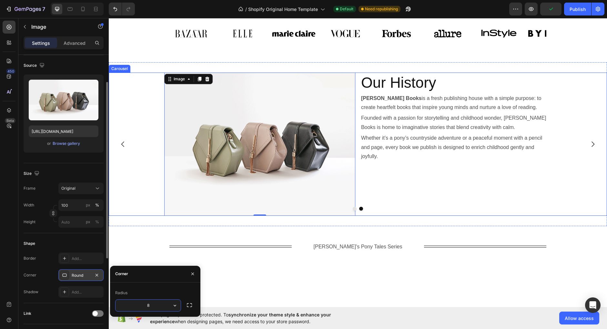
click at [141, 209] on div "Image 0 Our History Heading Willow Hart Books is a fresh publishing house with …" at bounding box center [358, 144] width 498 height 143
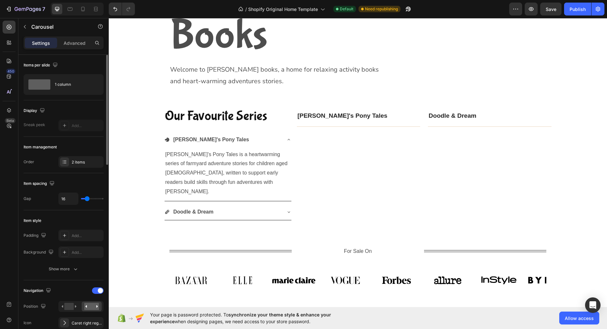
scroll to position [210, 0]
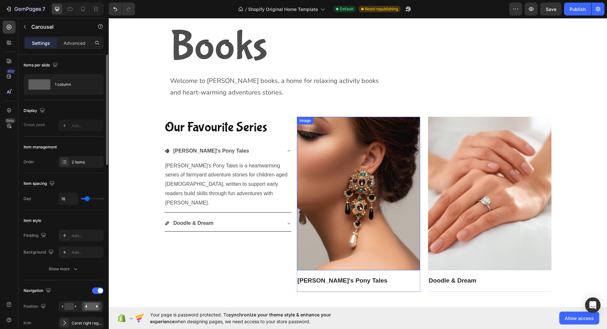
click at [346, 161] on img at bounding box center [359, 194] width 124 height 154
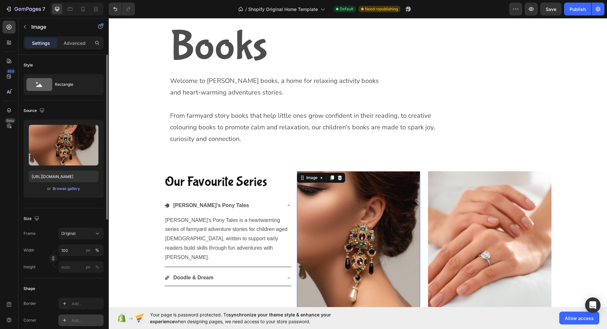
click at [77, 316] on div "Add..." at bounding box center [80, 321] width 45 height 12
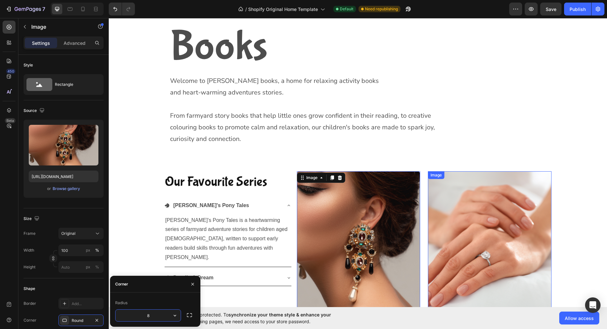
click at [481, 183] on img at bounding box center [490, 248] width 124 height 154
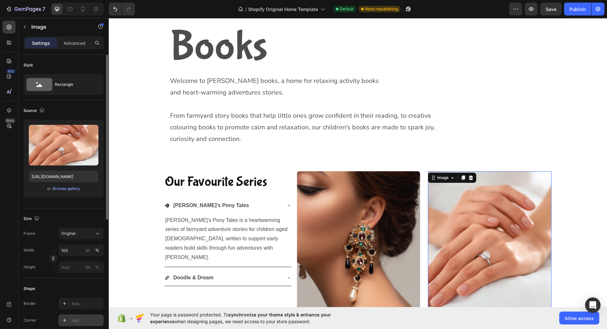
click at [91, 319] on div "Add..." at bounding box center [87, 321] width 30 height 6
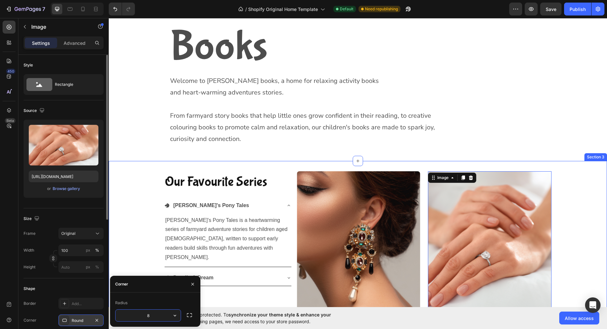
click at [128, 219] on div "Our Favourite Series Heading Jay's Pony Tales Jay’s Pony Tales is a heartwarmin…" at bounding box center [358, 258] width 498 height 175
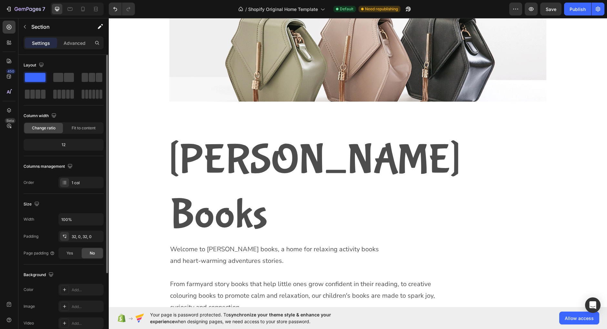
scroll to position [0, 0]
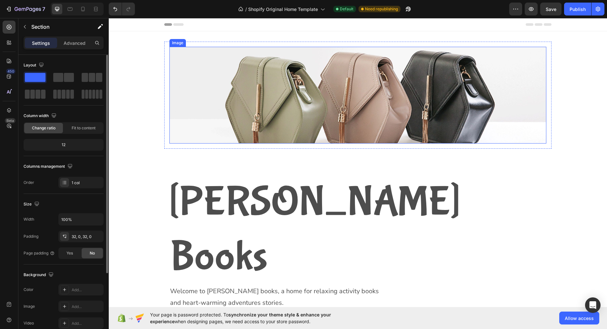
click at [192, 123] on img at bounding box center [357, 95] width 377 height 97
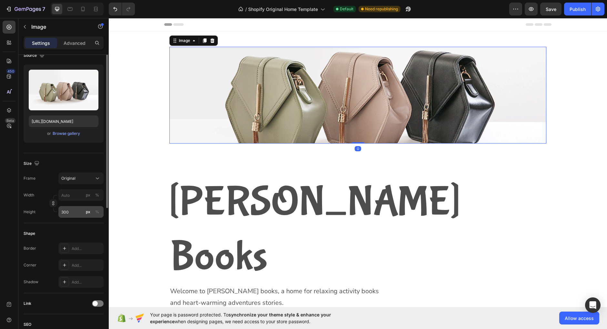
scroll to position [111, 0]
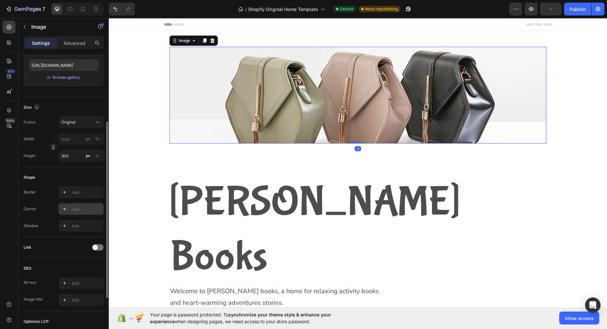
click at [75, 209] on div "Add..." at bounding box center [87, 210] width 30 height 6
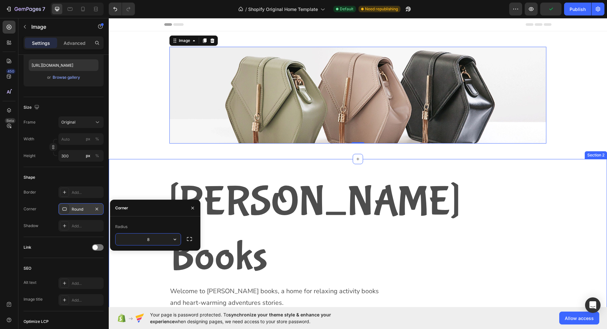
click at [135, 166] on div "Willow Hart Books Heading Welcome to Willow Hart books, a home for relaxing act…" at bounding box center [358, 265] width 498 height 212
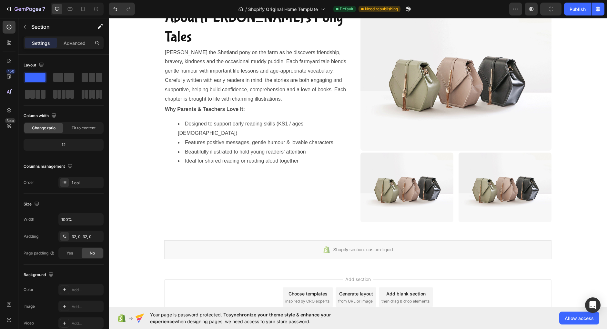
scroll to position [1324, 0]
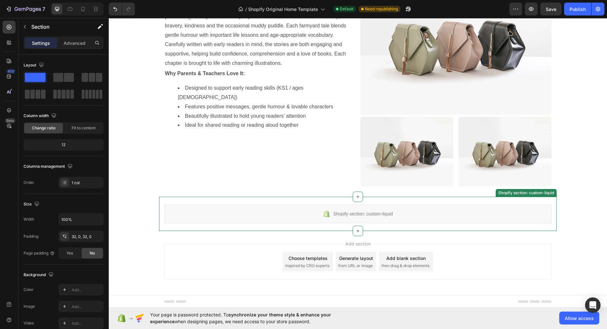
click at [275, 203] on div "Shopify section: custom-liquid Shopify section: custom-liquid" at bounding box center [358, 214] width 398 height 34
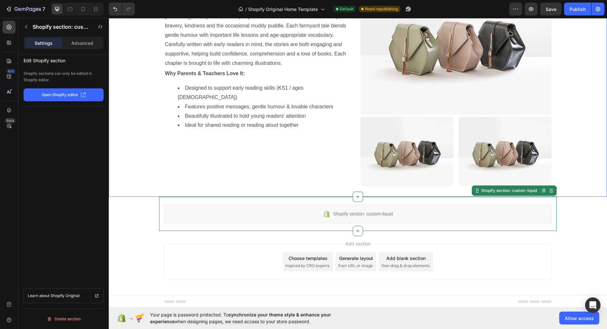
click at [164, 143] on div "About Jay's Pony Tales Heading Join Jay the Shetland pony on the farm as he dis…" at bounding box center [358, 79] width 498 height 215
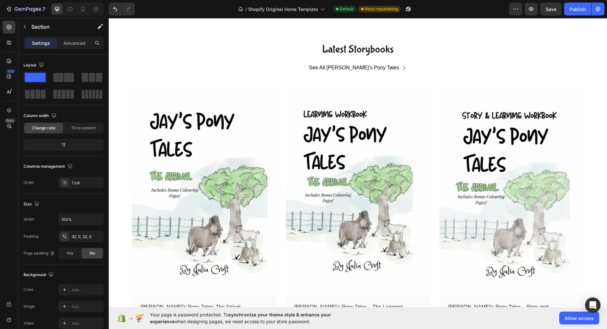
scroll to position [917, 0]
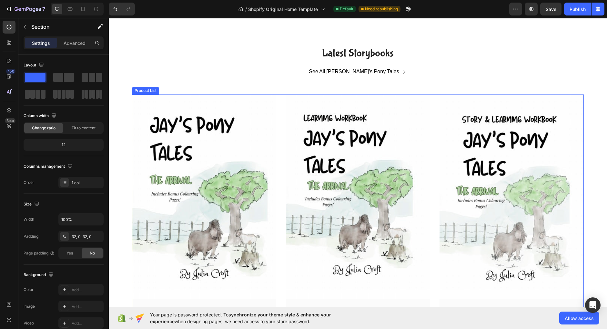
click at [280, 164] on div "(P) Images Row Jay's Pony Tales: The Arrival (P) Title £9.99 (P) Price (P) Pric…" at bounding box center [358, 223] width 452 height 256
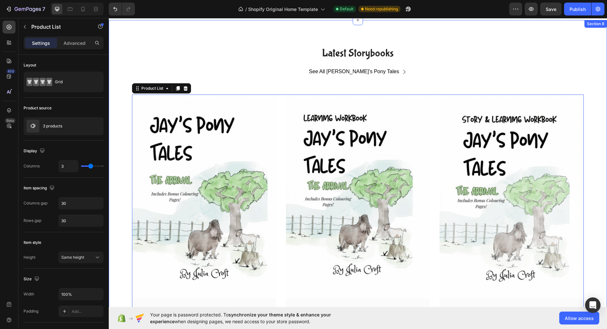
click at [124, 167] on div "Latest Storybooks Heading See All Jay's Pony Tales Button Row (P) Images Row Ja…" at bounding box center [358, 198] width 489 height 305
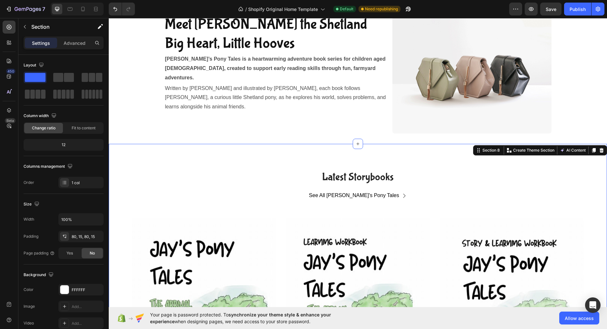
scroll to position [736, 0]
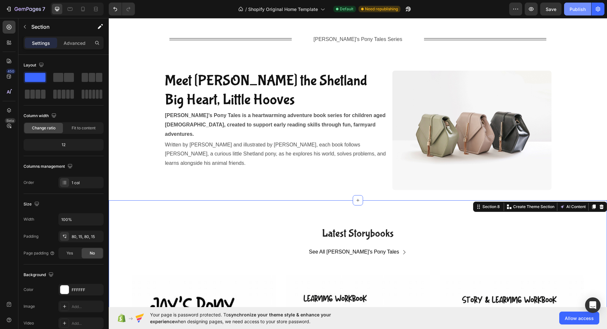
click at [575, 11] on div "Publish" at bounding box center [578, 9] width 16 height 7
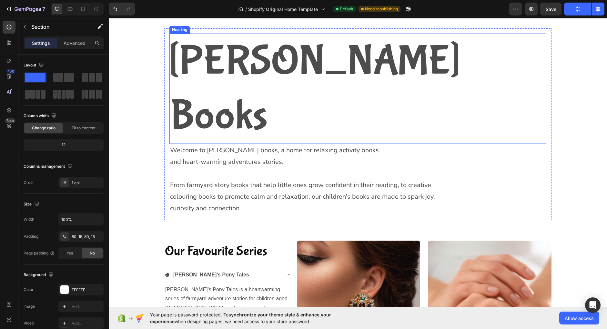
scroll to position [142, 0]
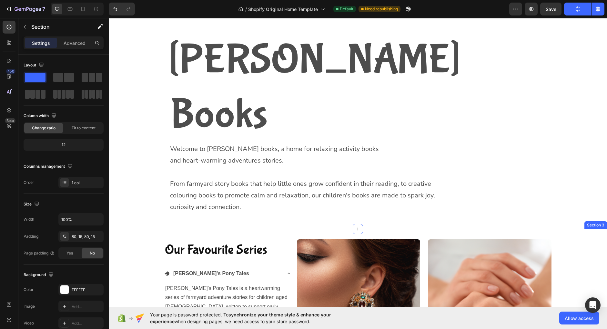
click at [403, 229] on div "Our Favourite Series Heading Jay's Pony Tales Jay’s Pony Tales is a heartwarmin…" at bounding box center [358, 327] width 498 height 196
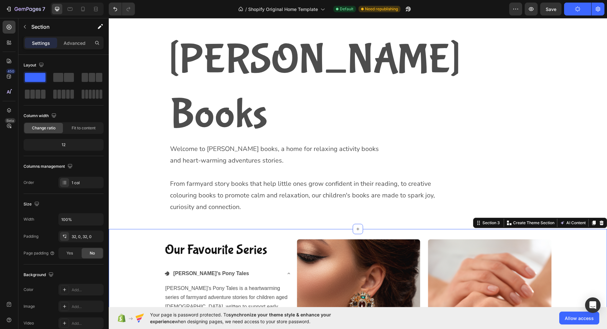
click at [126, 240] on div "Our Favourite Series Heading Jay's Pony Tales Jay’s Pony Tales is a heartwarmin…" at bounding box center [358, 327] width 498 height 175
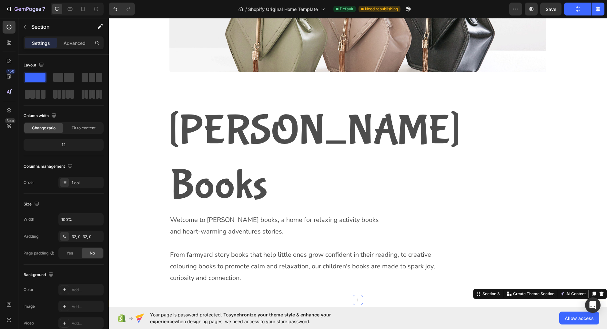
scroll to position [70, 0]
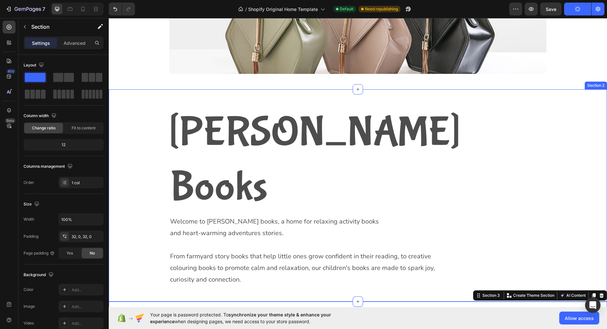
click at [126, 188] on div "Willow Hart Books Heading Welcome to Willow Hart books, a home for relaxing act…" at bounding box center [358, 196] width 498 height 192
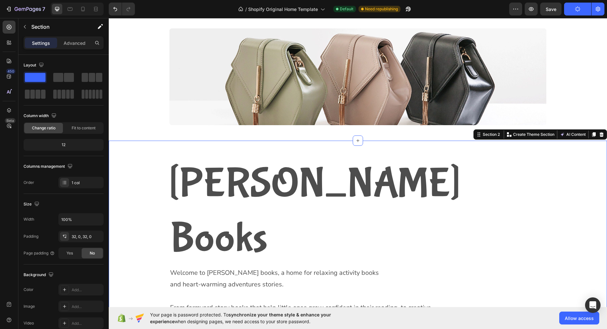
scroll to position [0, 0]
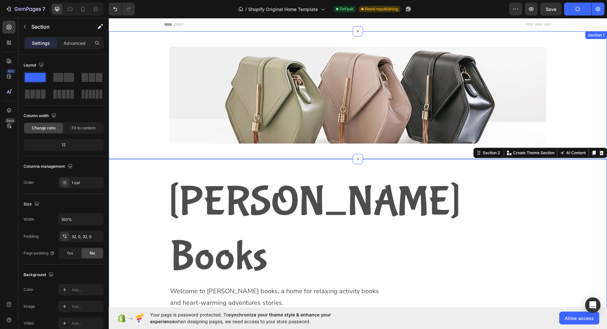
click at [132, 113] on div "Image Row" at bounding box center [358, 95] width 498 height 107
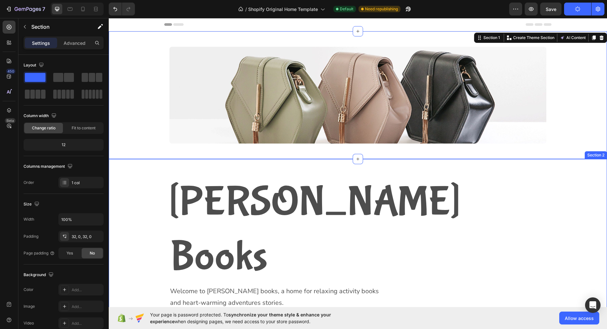
click at [128, 203] on div "Willow Hart Books Heading Welcome to Willow Hart books, a home for relaxing act…" at bounding box center [358, 265] width 498 height 192
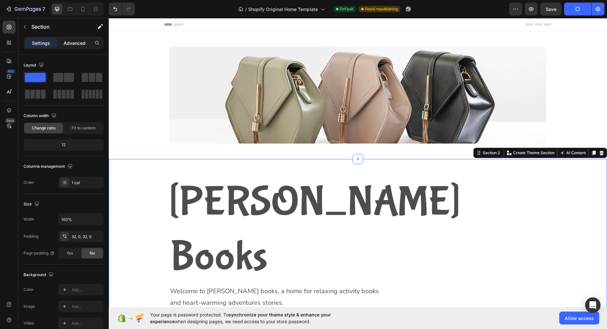
click at [77, 41] on p "Advanced" at bounding box center [75, 43] width 22 height 7
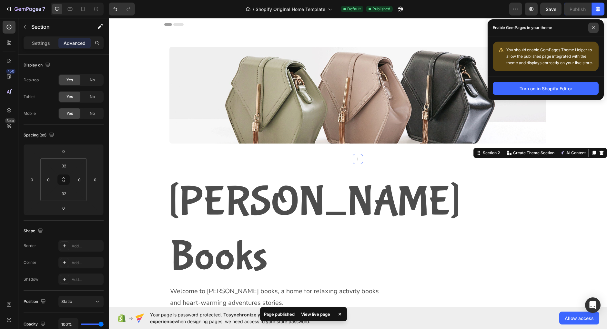
click at [596, 27] on span at bounding box center [593, 28] width 10 height 10
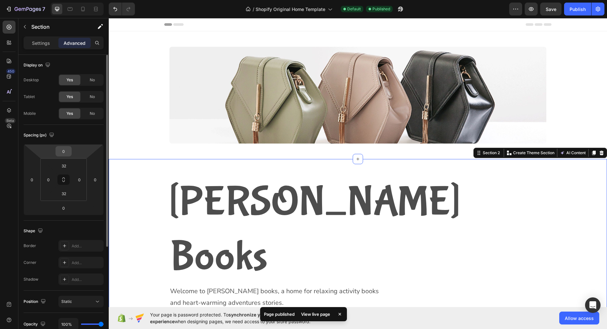
click at [69, 149] on input "0" at bounding box center [63, 152] width 13 height 10
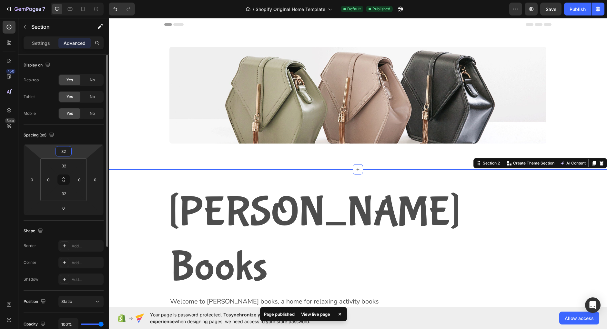
type input "32"
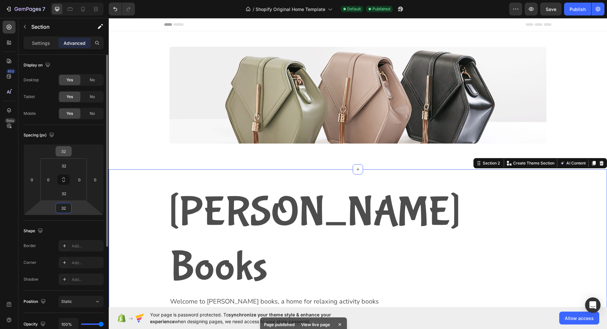
type input "32"
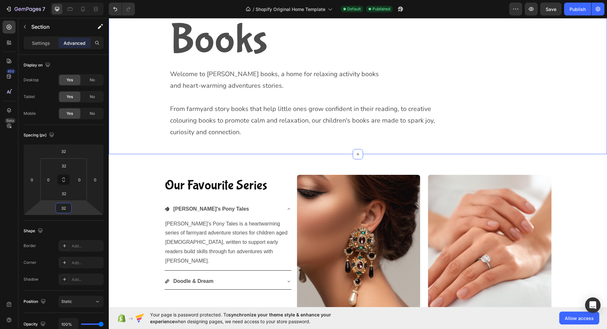
scroll to position [246, 0]
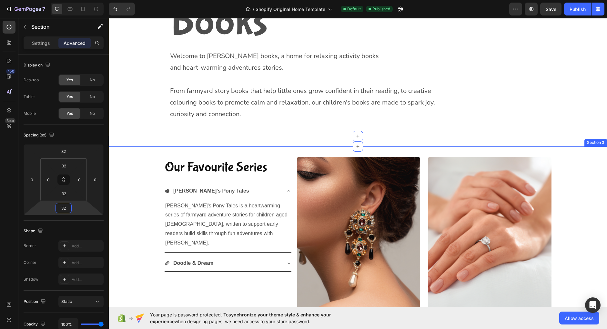
click at [136, 157] on div "Our Favourite Series Heading Jay's Pony Tales Jay’s Pony Tales is a heartwarmin…" at bounding box center [358, 244] width 498 height 175
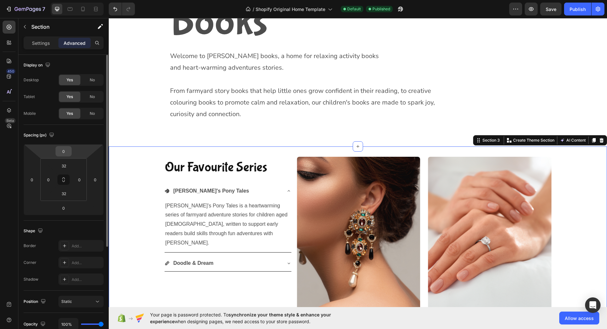
click at [67, 148] on input "0" at bounding box center [63, 152] width 13 height 10
type input "32"
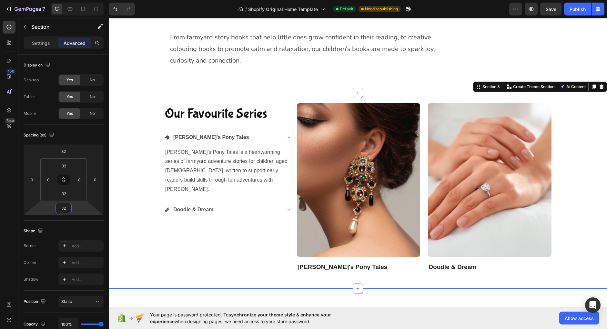
scroll to position [312, 0]
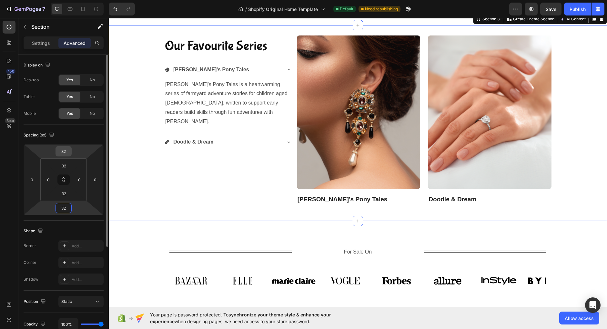
click at [66, 153] on input "32" at bounding box center [63, 152] width 13 height 10
type input "0"
click at [63, 209] on input "32" at bounding box center [63, 208] width 13 height 10
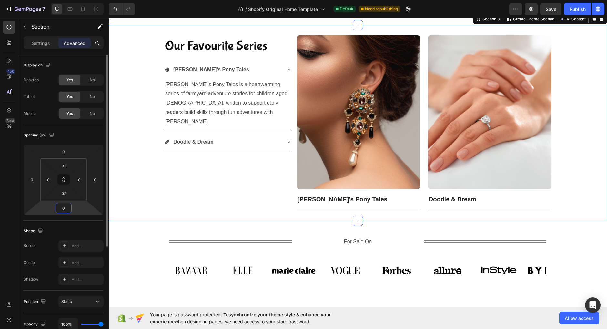
type input "0"
click at [68, 165] on input "32" at bounding box center [63, 166] width 13 height 10
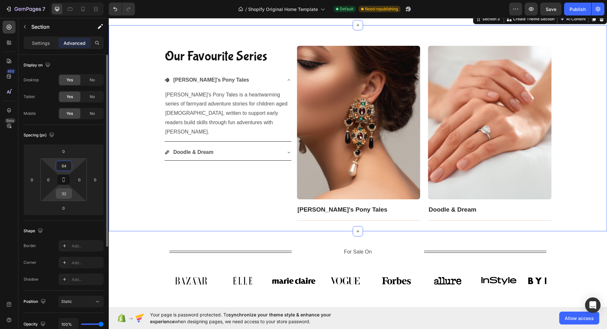
type input "64"
click at [66, 194] on input "32" at bounding box center [63, 194] width 13 height 10
type input "64"
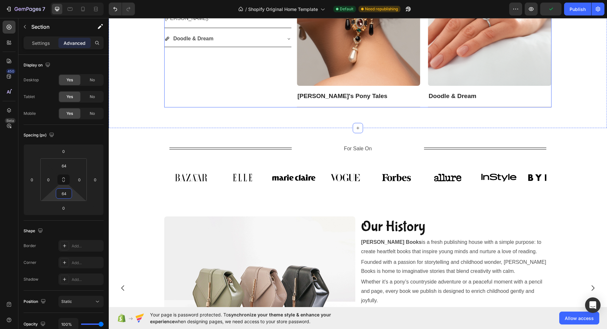
scroll to position [437, 0]
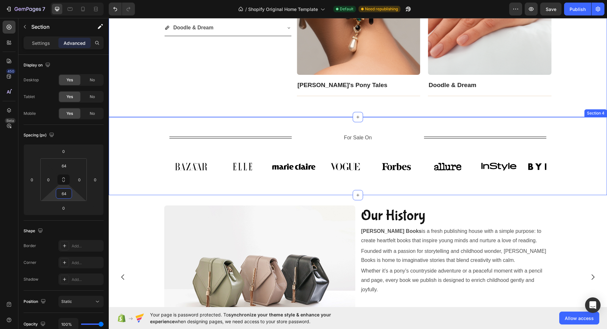
click at [128, 157] on div "Title Line For Sale On Text Block Title Line Row Image Image Image Image Image …" at bounding box center [358, 156] width 498 height 57
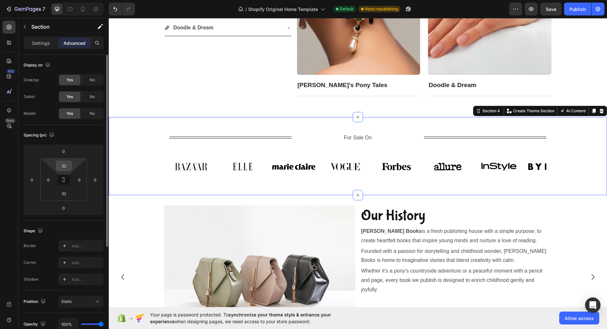
click at [65, 166] on input "32" at bounding box center [63, 166] width 13 height 10
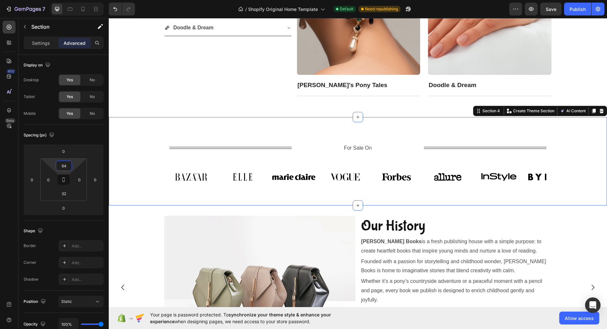
type input "64"
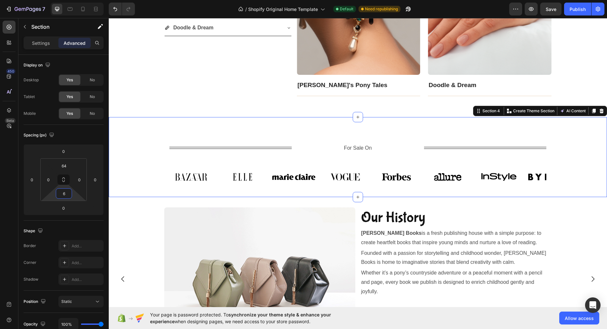
type input "64"
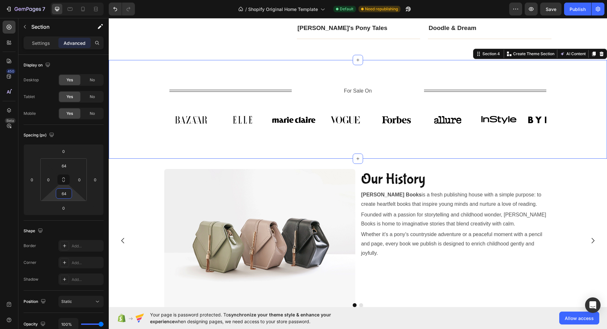
scroll to position [526, 0]
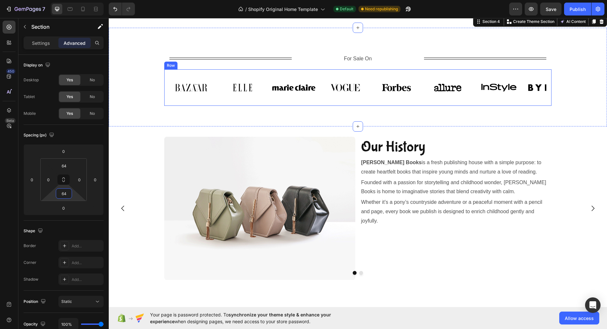
click at [253, 73] on div "Image Image Image Image Image Image Image Image Carousel Row" at bounding box center [357, 87] width 387 height 37
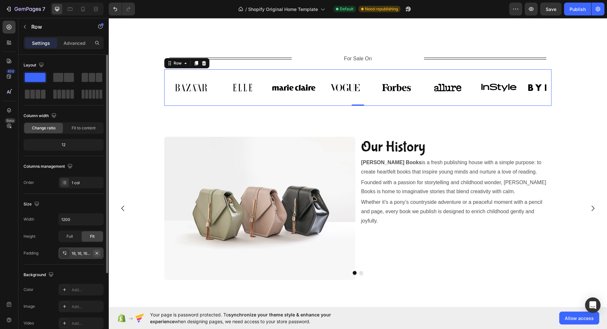
click at [99, 252] on icon "button" at bounding box center [96, 253] width 5 height 5
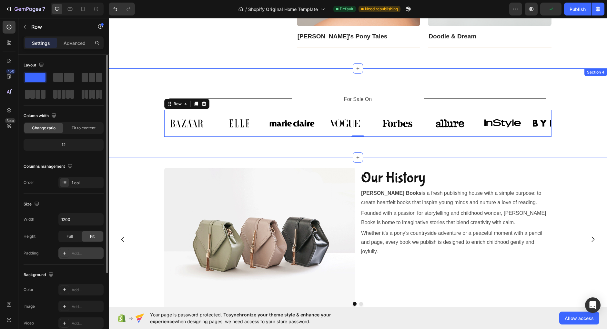
scroll to position [471, 0]
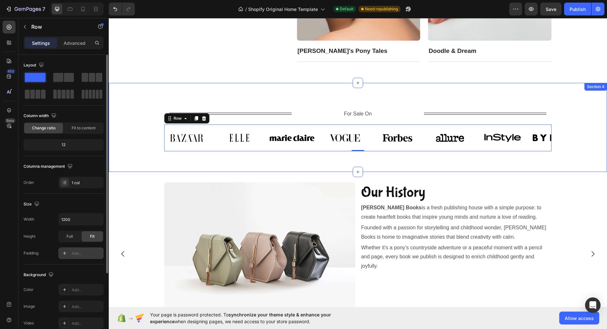
click at [138, 158] on div "Title Line For Sale On Text Block Title Line Row Image Image Image Image Image …" at bounding box center [358, 127] width 498 height 89
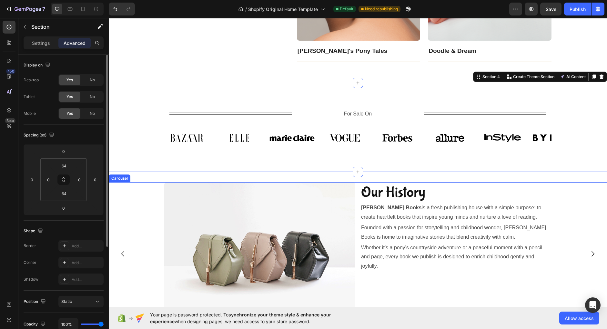
click at [130, 204] on div "Image Our History Heading Willow Hart Books is a fresh publishing house with a …" at bounding box center [358, 253] width 498 height 143
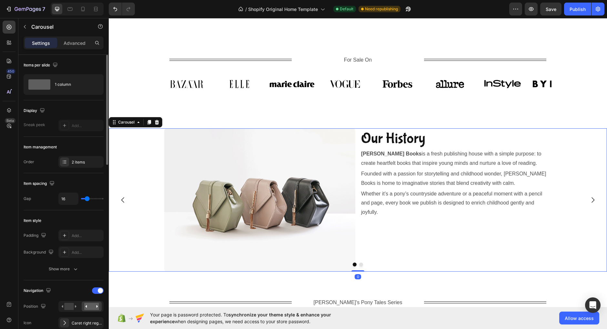
scroll to position [544, 0]
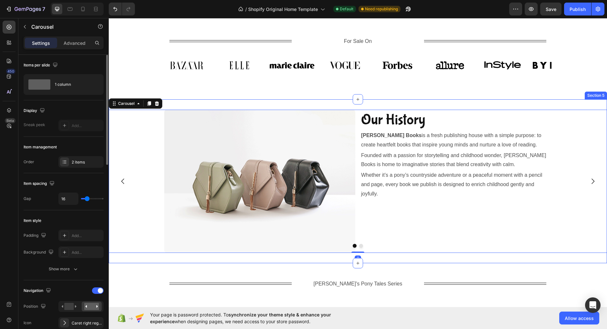
click at [180, 106] on div "Image Our History Heading Willow Hart Books is a fresh publishing house with a …" at bounding box center [358, 181] width 498 height 164
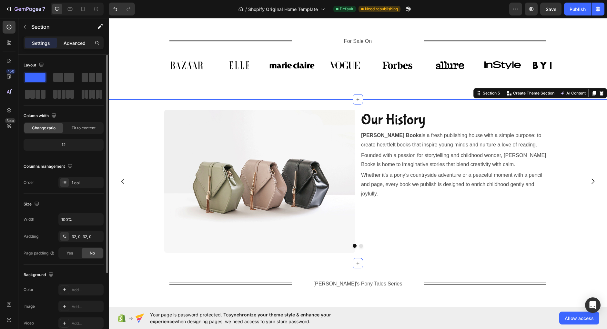
click at [78, 42] on p "Advanced" at bounding box center [75, 43] width 22 height 7
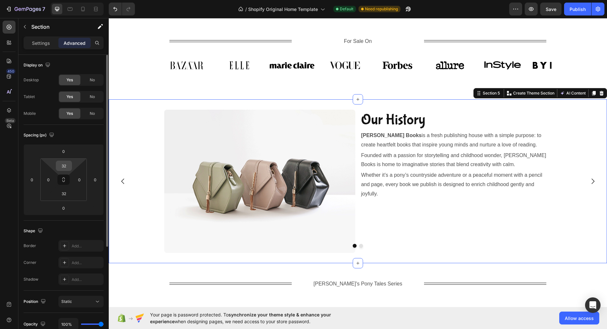
click at [65, 166] on input "32" at bounding box center [63, 166] width 13 height 10
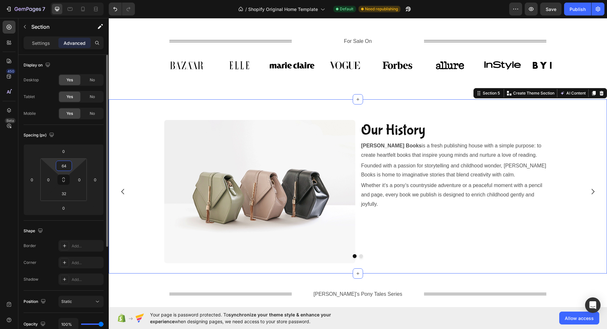
type input "64"
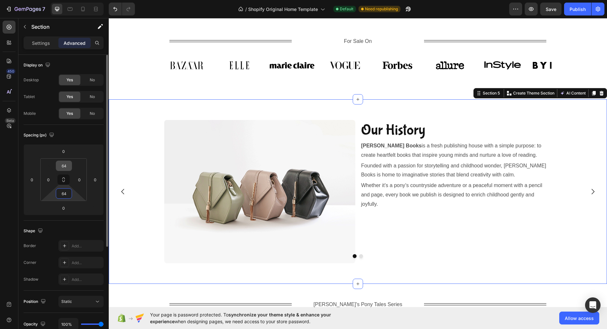
type input "64"
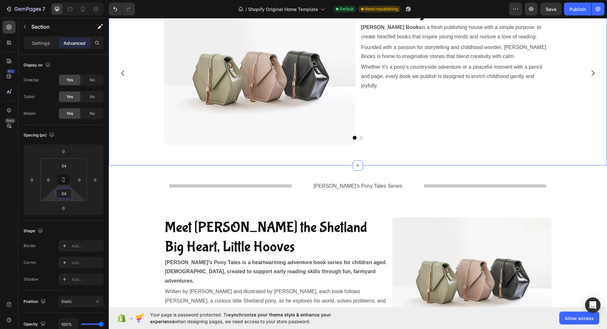
scroll to position [680, 0]
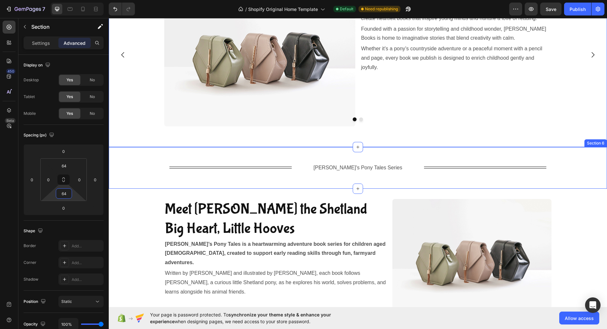
click at [132, 168] on div "Title Line [PERSON_NAME]'s Pony Tales Series Text Block Title Line Row" at bounding box center [358, 168] width 498 height 21
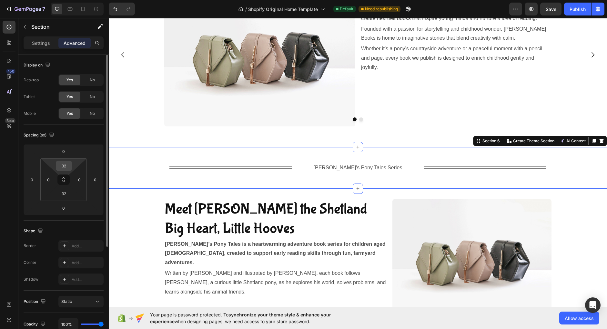
click at [65, 168] on input "32" at bounding box center [63, 166] width 13 height 10
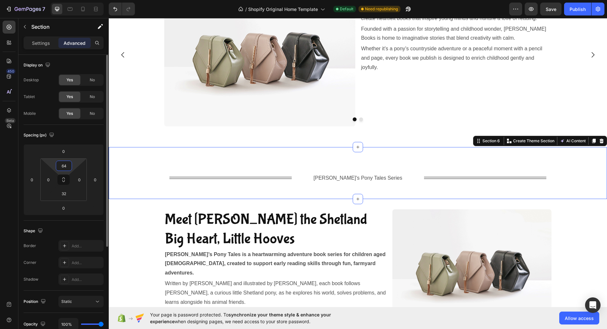
type input "64"
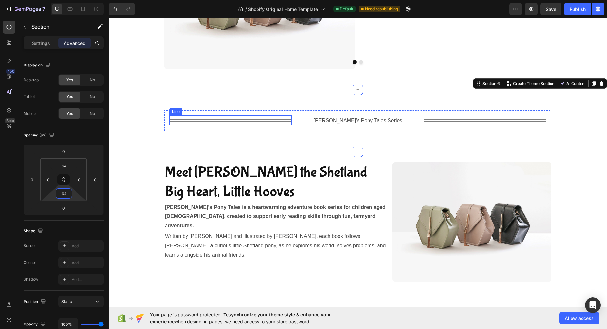
scroll to position [739, 0]
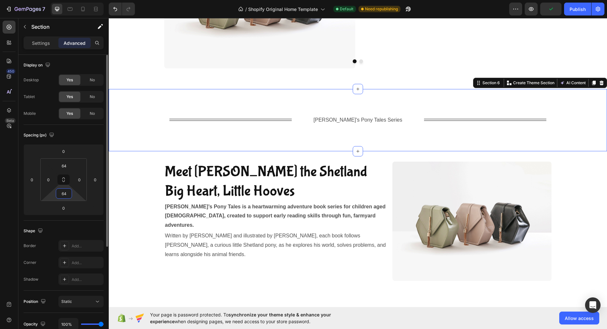
type input "6"
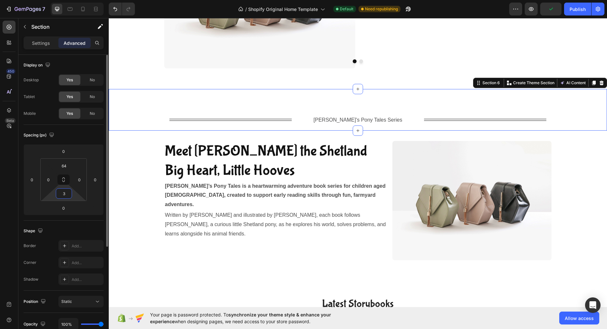
type input "32"
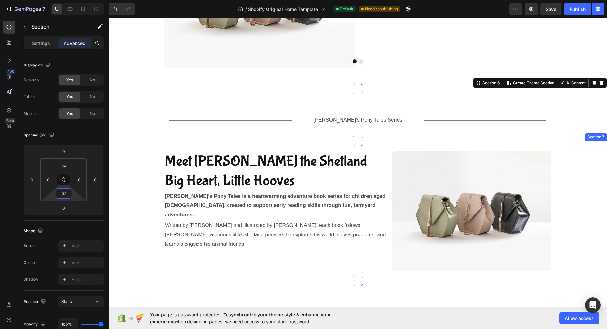
click at [144, 180] on div "Meet Jay the Shetland Big Heart, Little Hooves Heading Jay’s Pony Tales is a he…" at bounding box center [358, 210] width 498 height 119
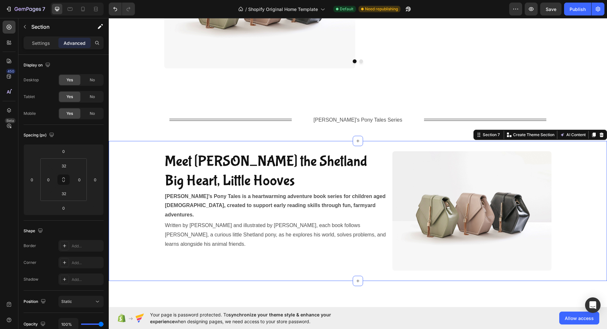
scroll to position [794, 0]
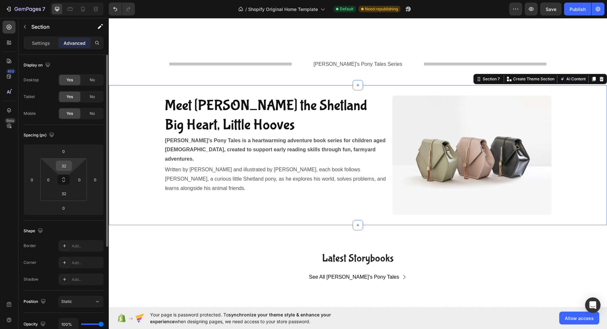
click at [67, 169] on input "32" at bounding box center [63, 166] width 13 height 10
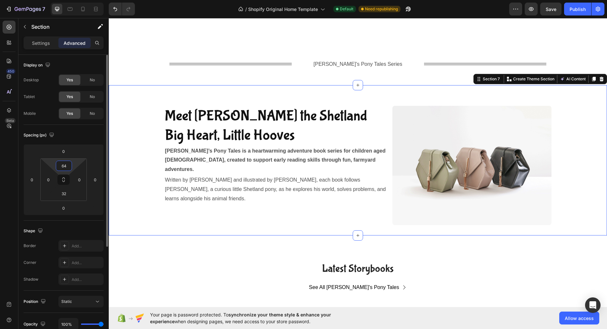
type input "64"
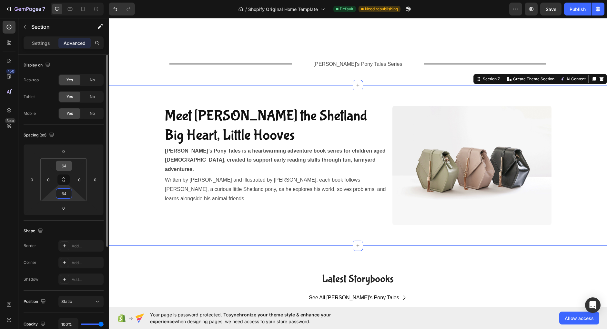
type input "64"
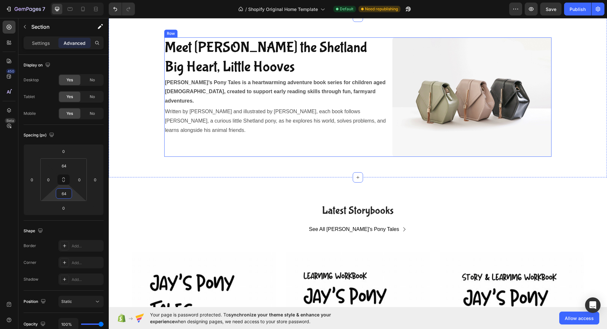
scroll to position [877, 0]
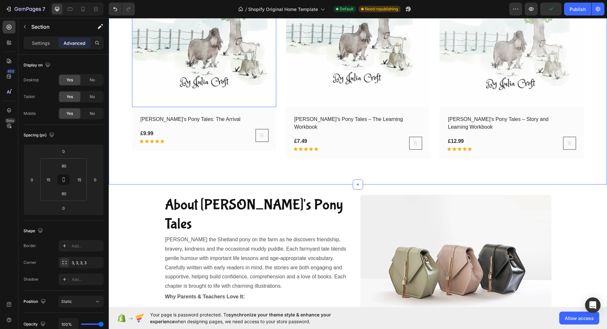
scroll to position [1258, 0]
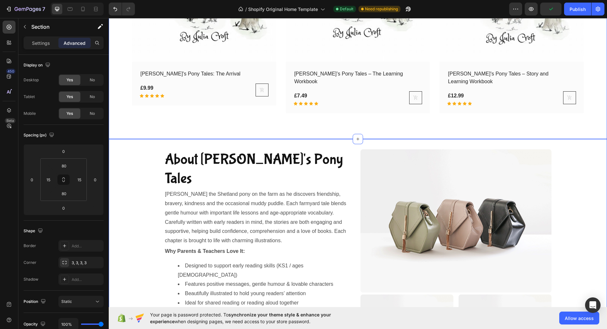
click at [138, 152] on div "About Jay's Pony Tales Heading Join Jay the Shetland pony on the farm as he dis…" at bounding box center [358, 256] width 498 height 215
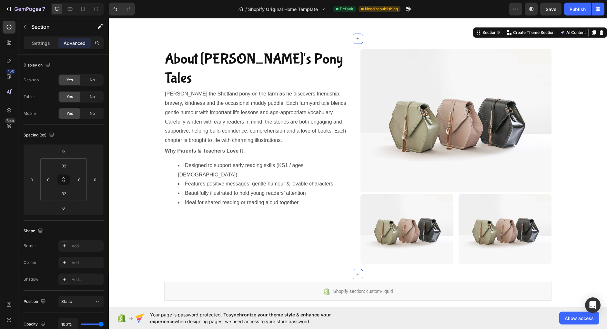
scroll to position [1369, 0]
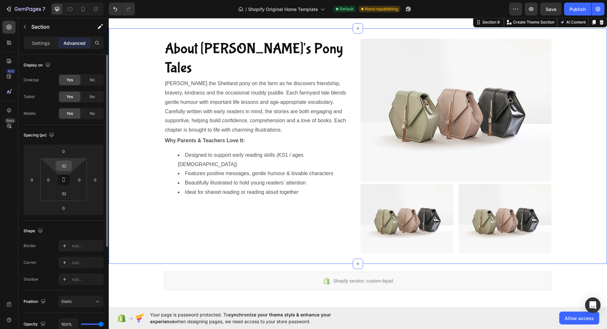
click at [64, 163] on input "32" at bounding box center [63, 166] width 13 height 10
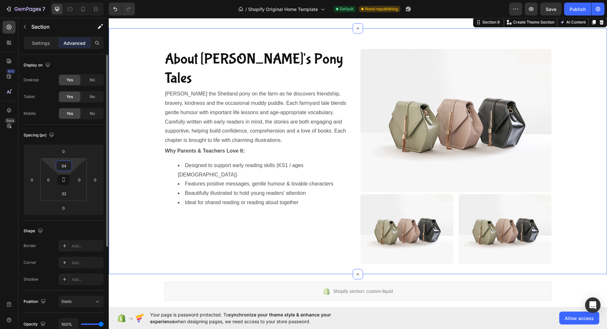
type input "64"
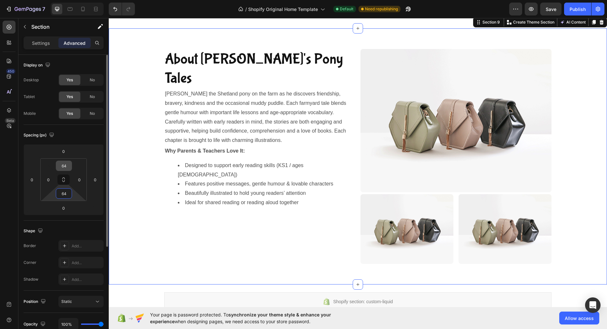
type input "64"
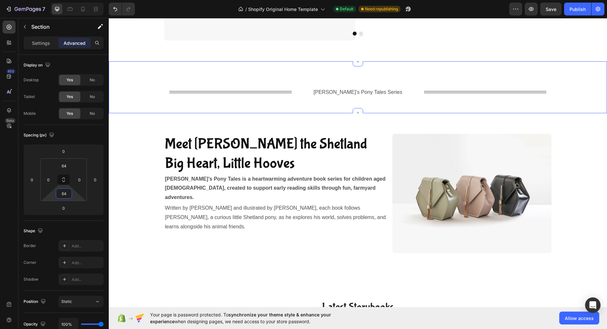
scroll to position [767, 0]
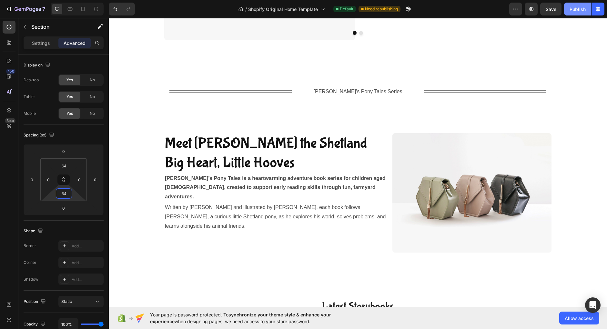
click at [578, 9] on div "Publish" at bounding box center [578, 9] width 16 height 7
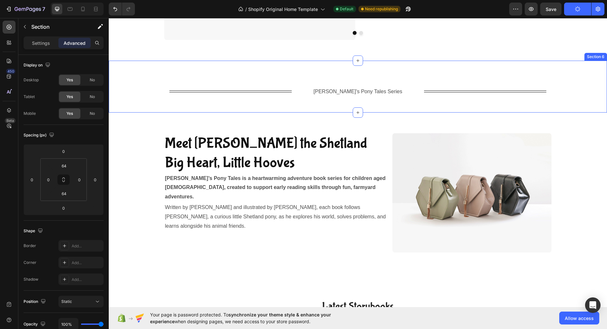
click at [574, 94] on div "Title Line [PERSON_NAME]'s Pony Tales Series Text Block Title Line Row" at bounding box center [358, 91] width 498 height 21
click at [593, 55] on icon at bounding box center [594, 55] width 4 height 5
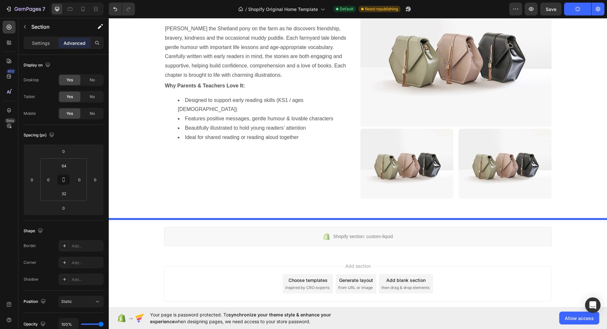
scroll to position [1501, 0]
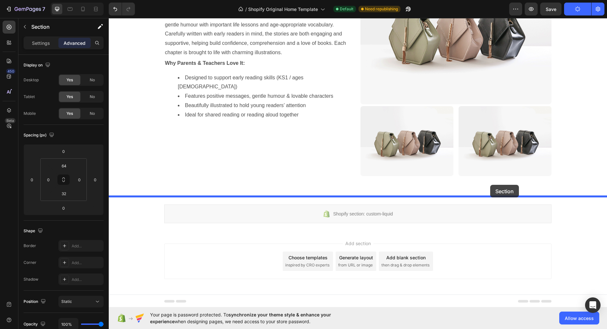
drag, startPoint x: 479, startPoint y: 107, endPoint x: 490, endPoint y: 185, distance: 78.6
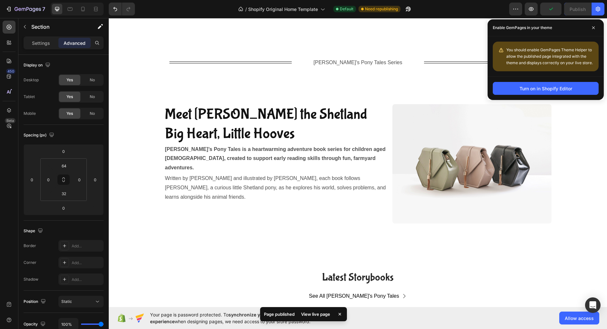
scroll to position [769, 0]
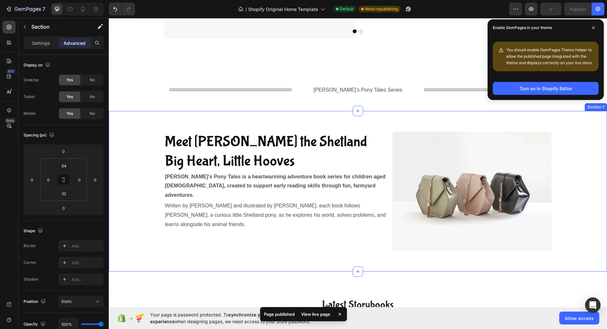
click at [584, 149] on div "Meet Jay the Shetland Big Heart, Little Hooves Heading Jay’s Pony Tales is a he…" at bounding box center [358, 191] width 498 height 119
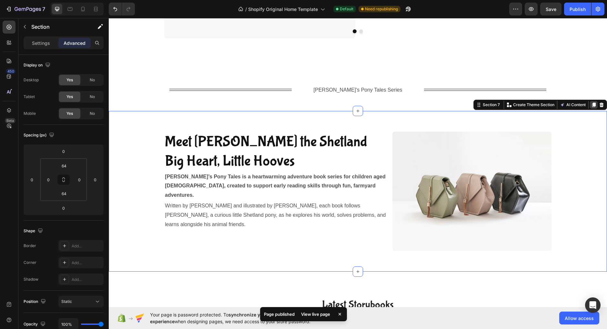
click at [594, 106] on icon at bounding box center [593, 104] width 5 height 5
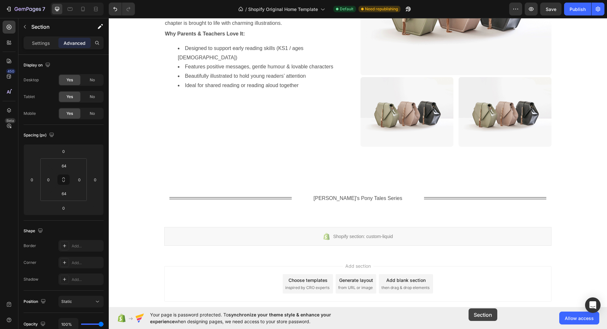
scroll to position [1661, 0]
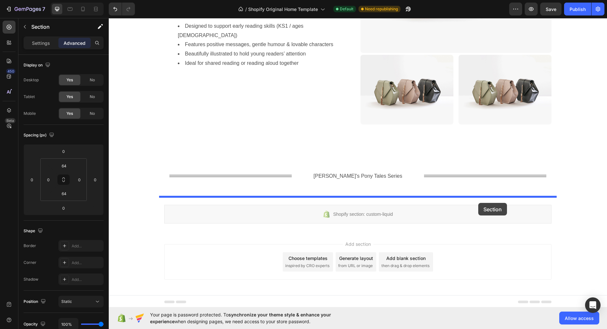
drag, startPoint x: 480, startPoint y: 36, endPoint x: 478, endPoint y: 202, distance: 166.3
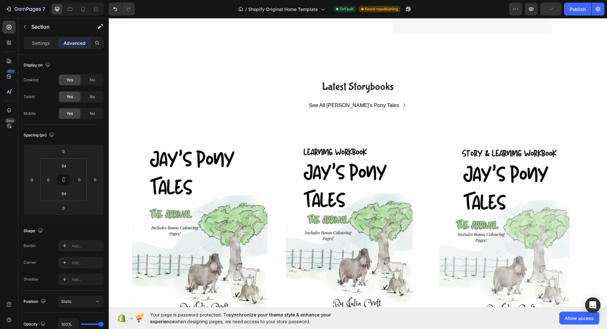
scroll to position [983, 0]
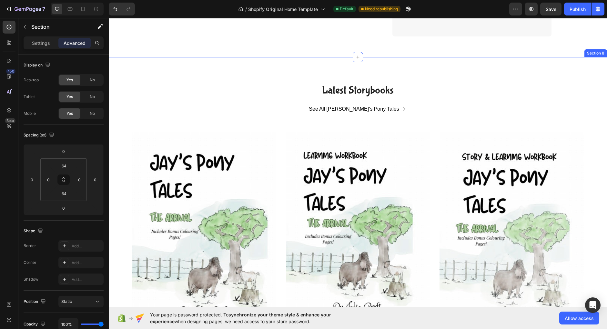
click at [587, 89] on div "Latest Storybooks Heading See All Jay's Pony Tales Button Row (P) Images Row Ja…" at bounding box center [358, 235] width 489 height 305
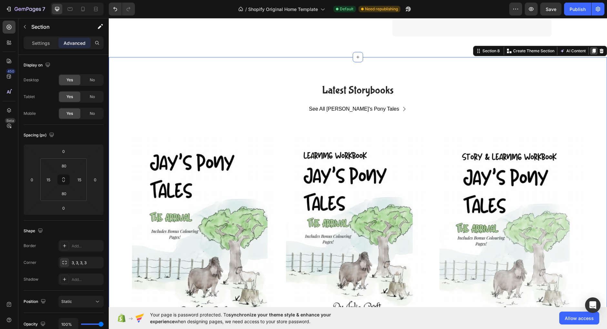
click at [594, 52] on icon at bounding box center [594, 51] width 4 height 5
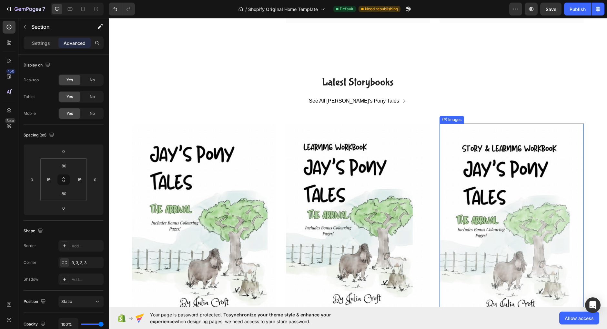
scroll to position [1348, 0]
click at [601, 75] on div "Latest Storybooks Heading See All Jay's Pony Tales Button Row (P) Images Row Ja…" at bounding box center [358, 227] width 489 height 305
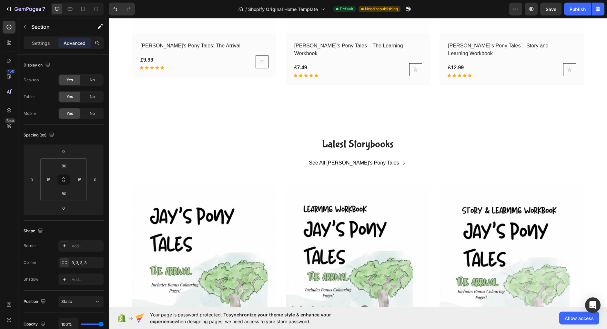
scroll to position [1286, 0]
click at [153, 141] on div "Latest Storybooks Heading See All Jay's Pony Tales Button Row (P) Images Row Ja…" at bounding box center [358, 289] width 489 height 305
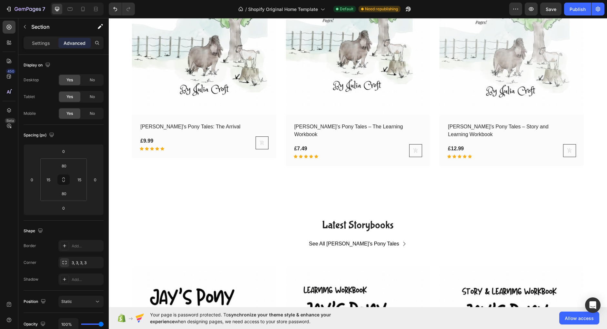
scroll to position [1200, 0]
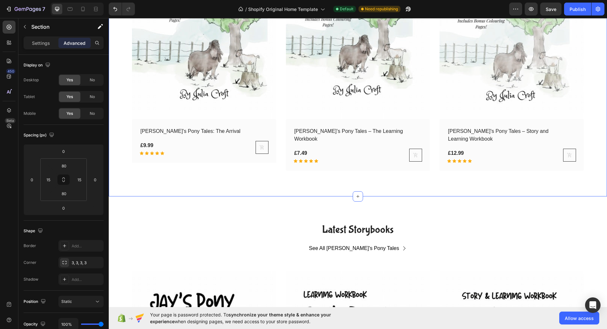
click at [137, 177] on div "Latest Storybooks Heading See All Jay's Pony Tales Button Row (P) Images Row Ja…" at bounding box center [358, 18] width 498 height 356
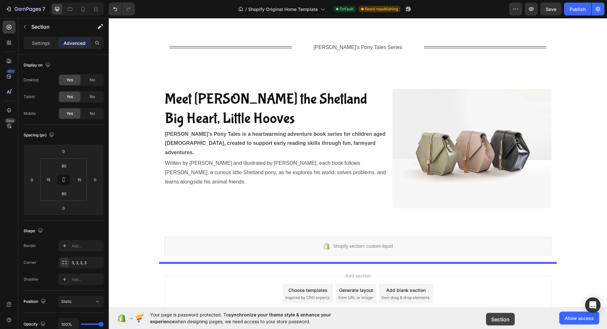
scroll to position [2010, 0]
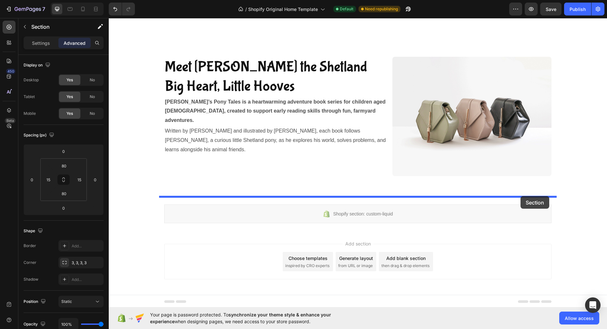
drag, startPoint x: 480, startPoint y: 181, endPoint x: 521, endPoint y: 196, distance: 43.0
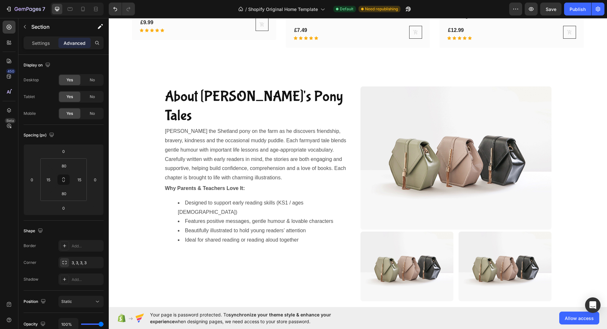
scroll to position [1298, 0]
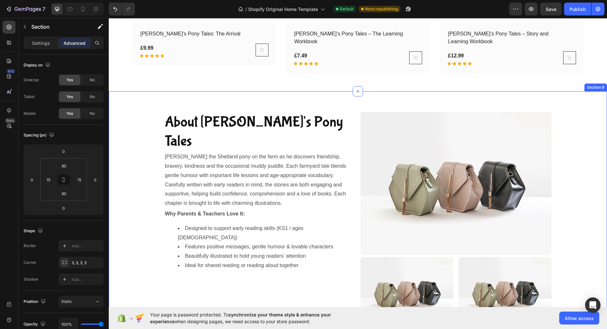
click at [582, 129] on div "About Jay's Pony Tales Heading Join Jay the Shetland pony on the farm as he dis…" at bounding box center [358, 219] width 498 height 215
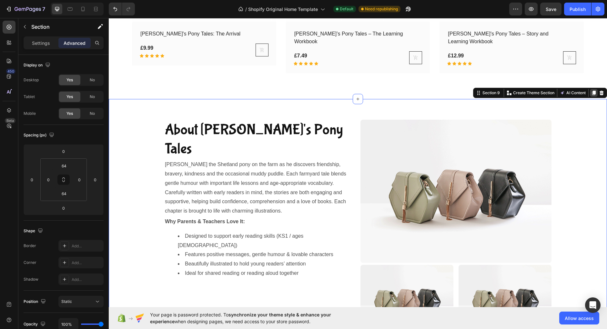
click at [596, 91] on icon at bounding box center [594, 93] width 4 height 5
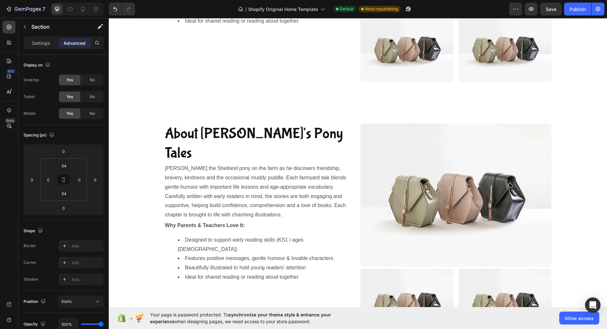
scroll to position [1546, 0]
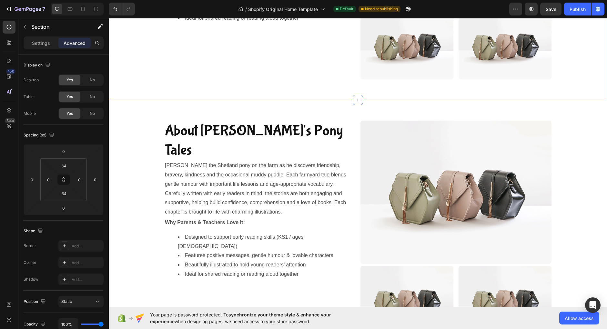
click at [575, 133] on div "About Jay's Pony Tales Heading Join Jay the Shetland pony on the farm as he dis…" at bounding box center [358, 228] width 498 height 215
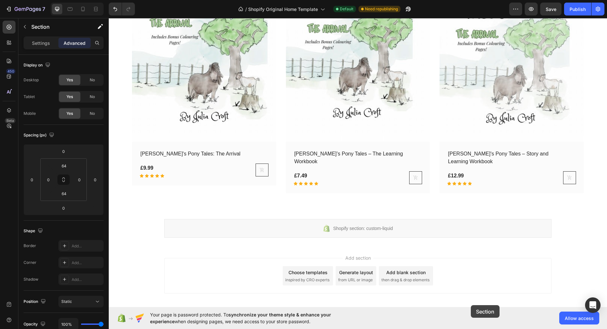
scroll to position [2266, 0]
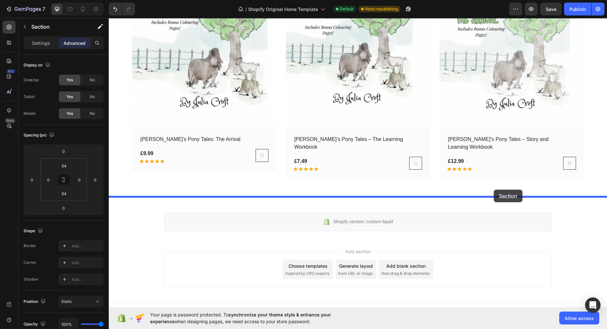
drag, startPoint x: 480, startPoint y: 95, endPoint x: 494, endPoint y: 190, distance: 95.5
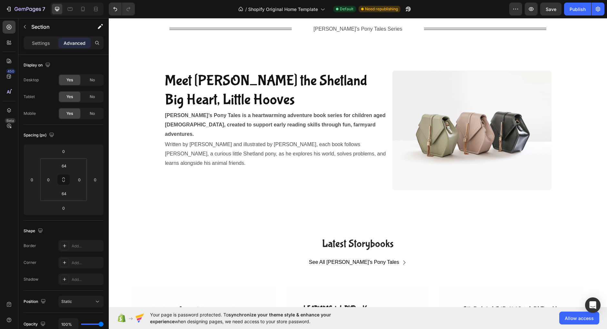
scroll to position [1516, 0]
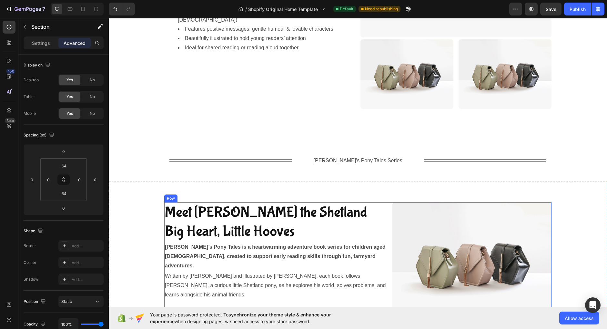
click at [390, 232] on div "Meet Jay the Shetland Big Heart, Little Hooves Heading Jay’s Pony Tales is a he…" at bounding box center [357, 261] width 387 height 119
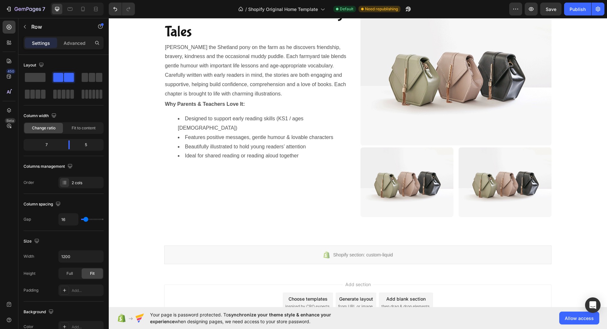
scroll to position [2266, 0]
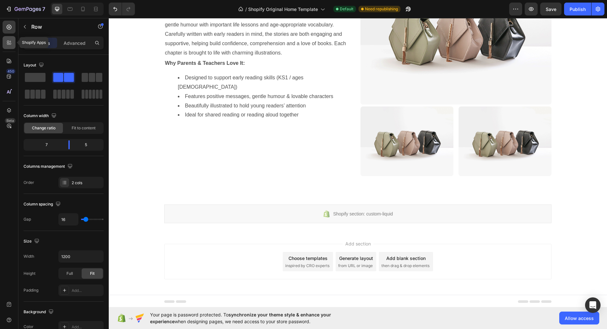
click at [8, 47] on div at bounding box center [9, 42] width 13 height 13
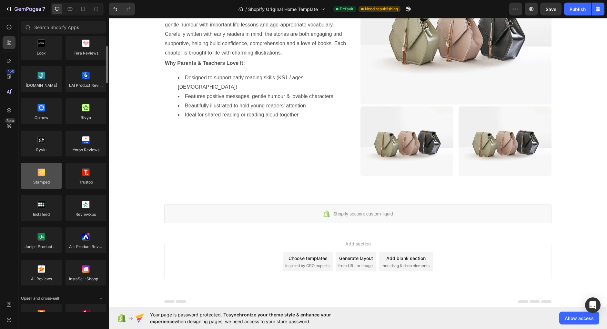
scroll to position [24, 0]
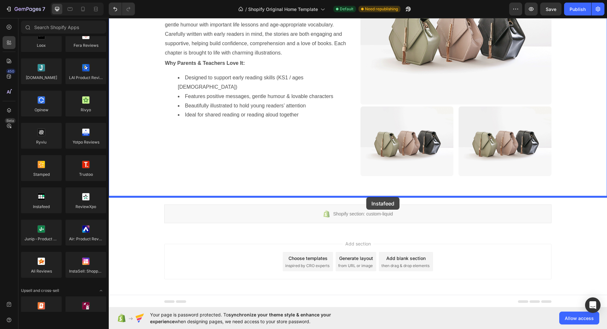
drag, startPoint x: 148, startPoint y: 220, endPoint x: 366, endPoint y: 197, distance: 219.4
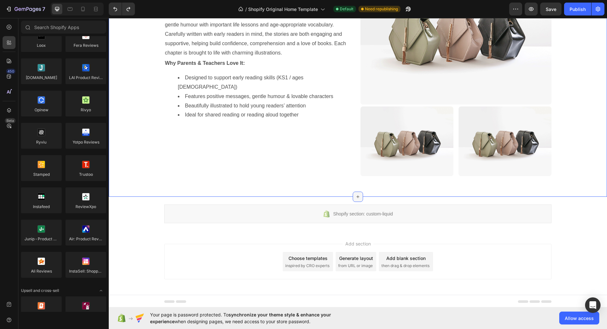
click at [358, 197] on icon at bounding box center [357, 196] width 5 height 5
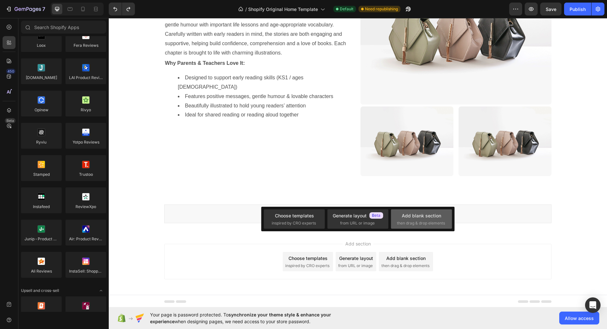
click at [417, 215] on div "Add blank section" at bounding box center [421, 215] width 39 height 7
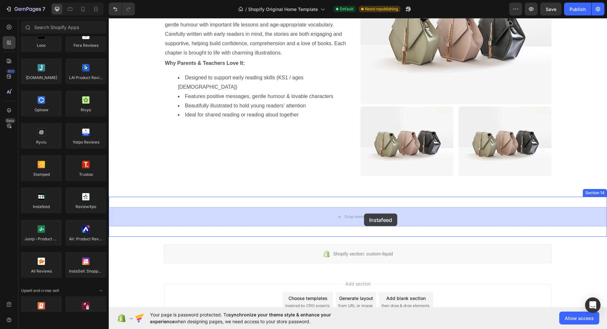
drag, startPoint x: 152, startPoint y: 225, endPoint x: 364, endPoint y: 213, distance: 212.7
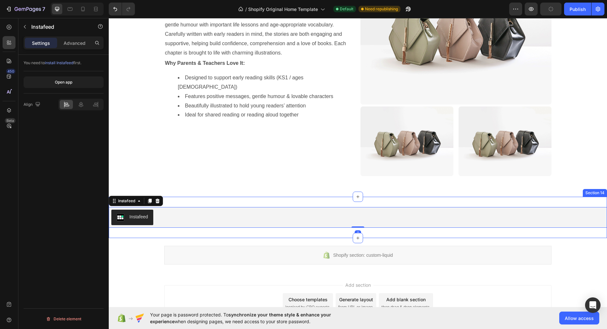
click at [327, 199] on div "Instafeed Instafeed 0 Section 14" at bounding box center [358, 217] width 498 height 41
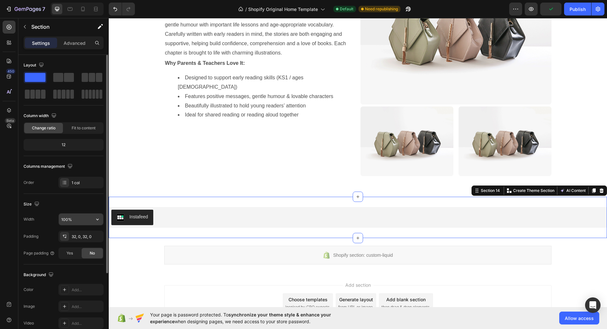
click at [74, 218] on input "100%" at bounding box center [81, 220] width 45 height 12
click at [78, 220] on input "1200%" at bounding box center [81, 220] width 45 height 12
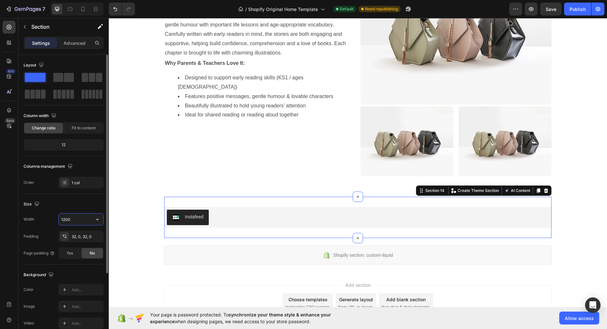
type input "1200"
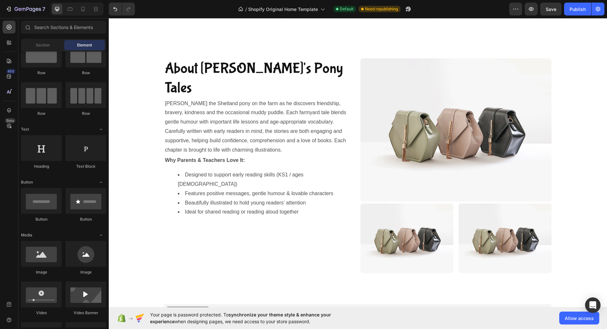
scroll to position [2169, 0]
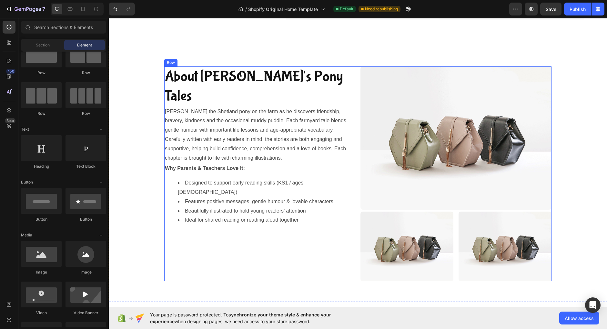
click at [274, 236] on div "About Jay's Pony Tales Heading Join Jay the Shetland pony on the farm as he dis…" at bounding box center [259, 173] width 191 height 215
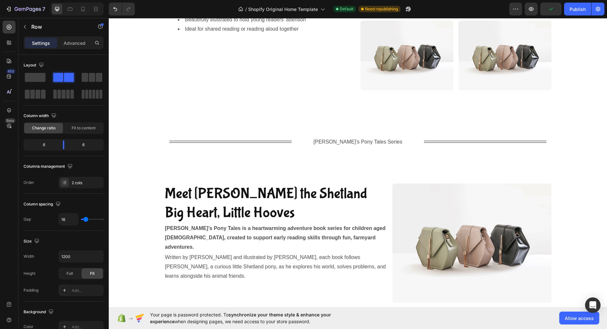
scroll to position [1523, 0]
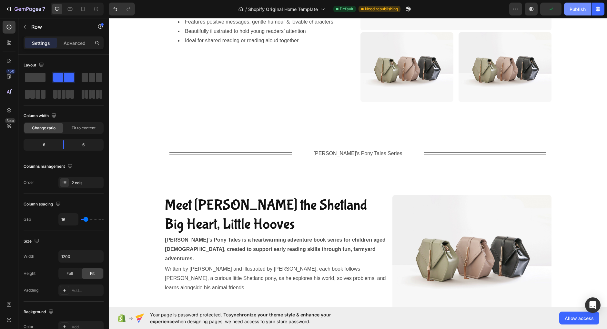
click at [569, 10] on button "Publish" at bounding box center [577, 9] width 27 height 13
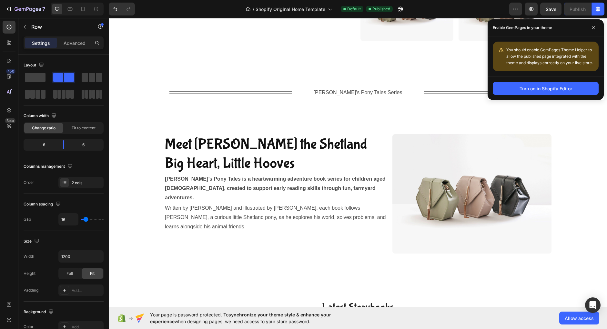
scroll to position [1594, 0]
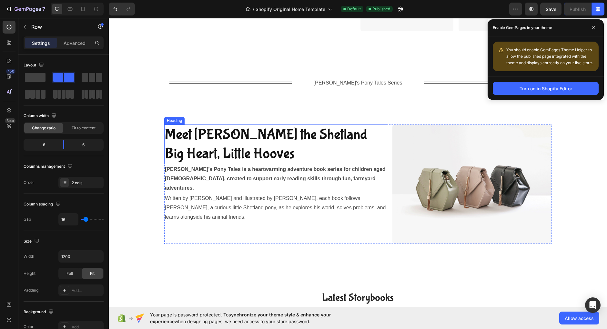
click at [245, 148] on h2 "Meet Jay the Shetland Big Heart, Little Hooves" at bounding box center [275, 145] width 223 height 40
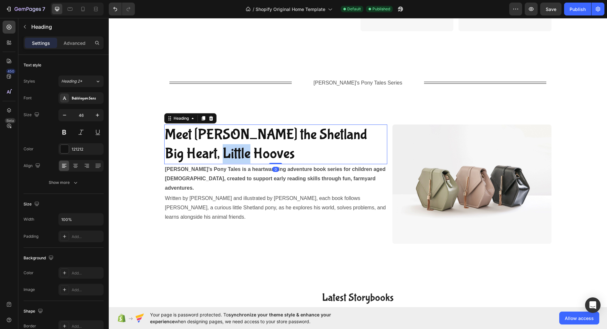
click at [245, 148] on h2 "Meet Jay the Shetland Big Heart, Little Hooves" at bounding box center [275, 145] width 223 height 40
click at [245, 148] on p "Meet Jay the Shetland Big Heart, Little Hooves" at bounding box center [276, 144] width 222 height 39
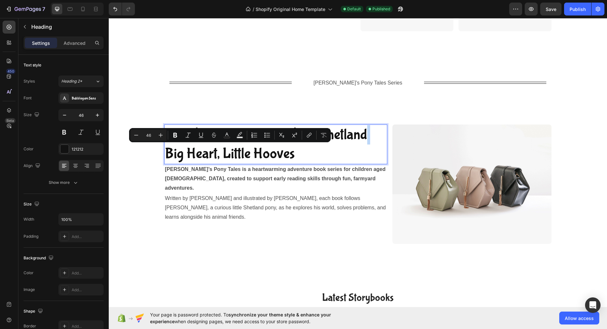
click at [296, 155] on p "Meet Jay the Shetland Big Heart, Little Hooves" at bounding box center [276, 144] width 222 height 39
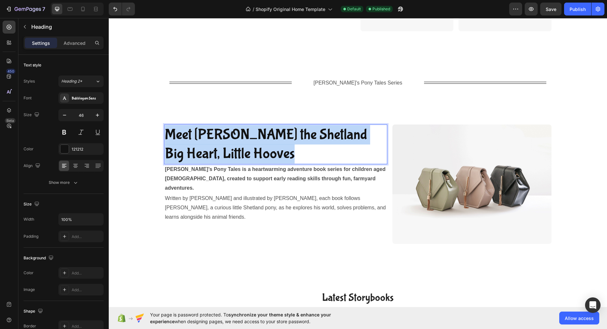
drag, startPoint x: 298, startPoint y: 156, endPoint x: 141, endPoint y: 134, distance: 159.1
click at [164, 134] on h2 "Meet Jay the Shetland Big Heart, Little Hooves" at bounding box center [275, 145] width 223 height 40
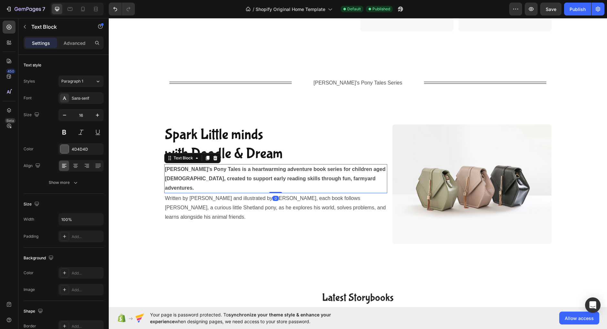
click at [238, 179] on strong "[PERSON_NAME]’s Pony Tales is a heartwarming adventure book series for children…" at bounding box center [275, 179] width 221 height 24
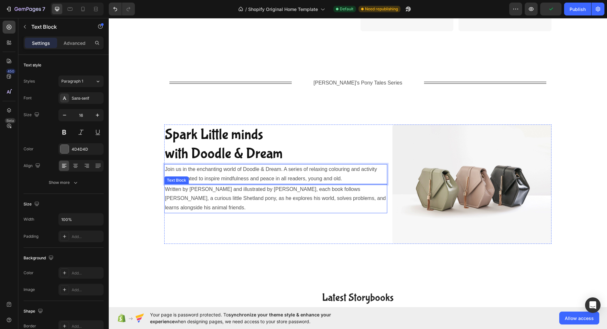
click at [252, 196] on p "Written by [PERSON_NAME] and illustrated by [PERSON_NAME], each book follows [P…" at bounding box center [276, 199] width 222 height 28
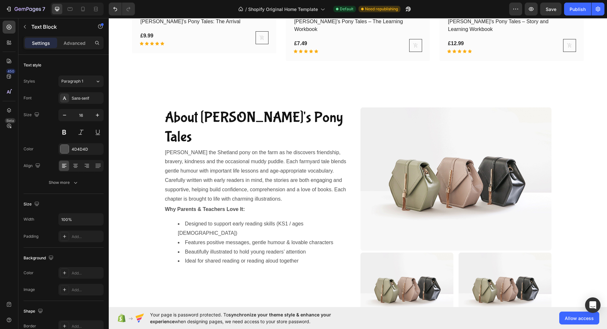
scroll to position [2129, 0]
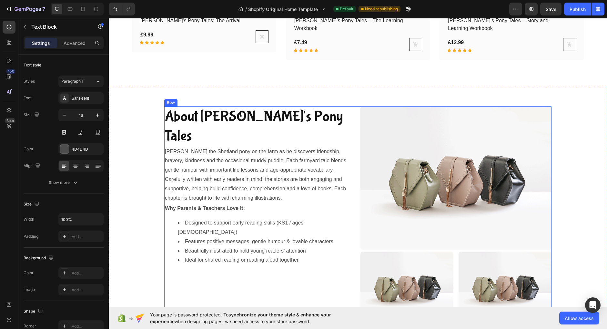
click at [356, 193] on div "About Jay's Pony Tales Heading Join Jay the Shetland pony on the farm as he dis…" at bounding box center [357, 214] width 387 height 215
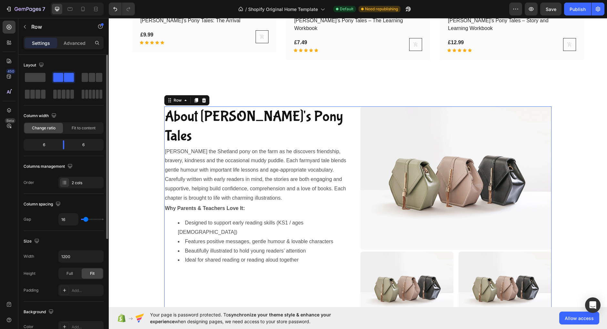
click at [70, 188] on div "Layout Column width Change ratio Fit to content 6 6 Columns management Order 2 …" at bounding box center [64, 124] width 80 height 139
click at [68, 184] on div at bounding box center [64, 182] width 9 height 9
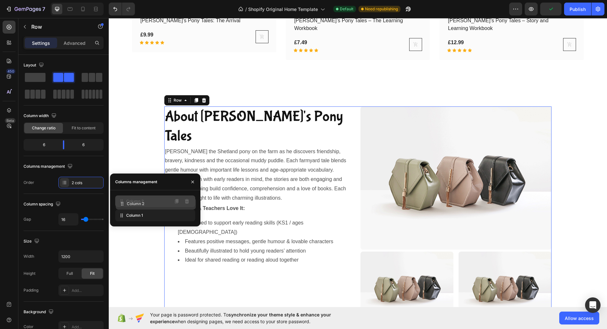
drag, startPoint x: 122, startPoint y: 212, endPoint x: 123, endPoint y: 200, distance: 12.3
click at [123, 200] on div "Column 2" at bounding box center [155, 202] width 80 height 12
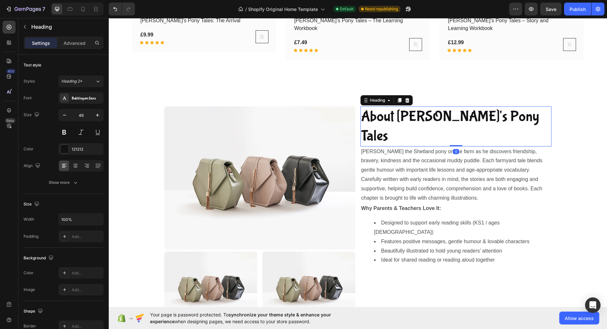
click at [400, 113] on div "About Jay's Pony Tales Heading 0 Join Jay the Shetland pony on the farm as he d…" at bounding box center [456, 214] width 191 height 215
click at [400, 113] on h2 "About [PERSON_NAME]'s Pony Tales" at bounding box center [456, 127] width 191 height 40
click at [400, 113] on p "About [PERSON_NAME]'s Pony Tales" at bounding box center [456, 126] width 190 height 39
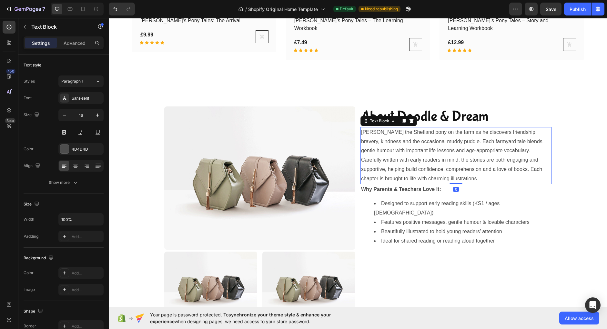
click at [425, 136] on p "[PERSON_NAME] the Shetland pony on the farm as he discovers friendship, bravery…" at bounding box center [456, 142] width 190 height 28
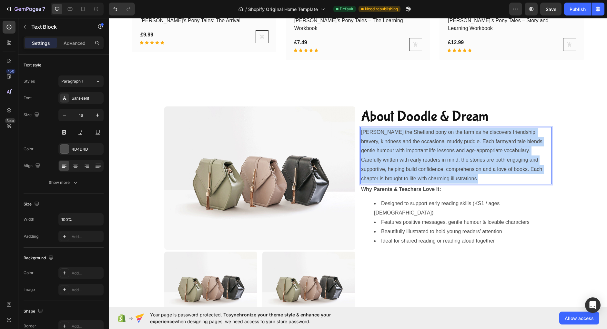
drag, startPoint x: 485, startPoint y: 173, endPoint x: 360, endPoint y: 126, distance: 133.3
click at [361, 127] on div "Join Jay the Shetland pony on the farm as he discovers friendship, bravery, kin…" at bounding box center [456, 155] width 191 height 57
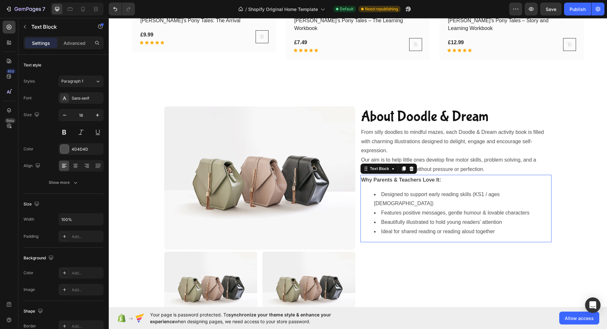
click at [497, 227] on li "Ideal for shared reading or reading aloud together" at bounding box center [462, 231] width 177 height 9
click at [501, 227] on li "Ideal for shared reading or reading aloud together" at bounding box center [462, 231] width 177 height 9
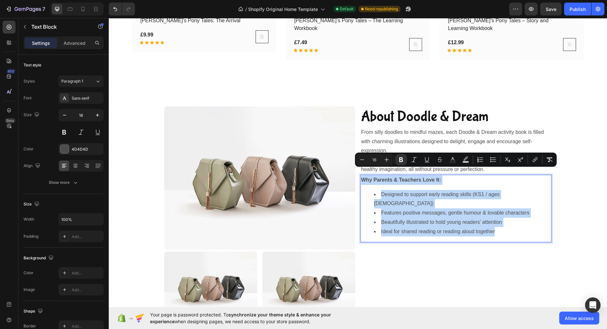
drag, startPoint x: 499, startPoint y: 216, endPoint x: 331, endPoint y: 165, distance: 175.3
click at [361, 175] on div "Why Parents & Teachers Love It: Designed to support early reading skills (KS1 /…" at bounding box center [456, 208] width 191 height 67
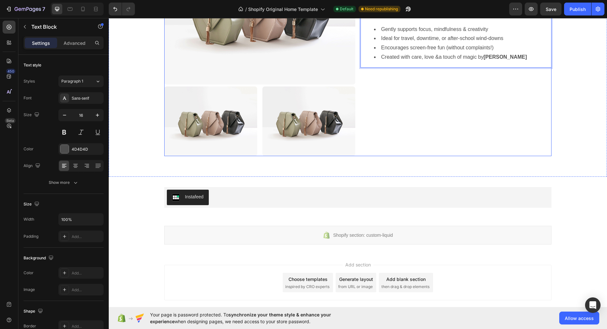
scroll to position [2308, 0]
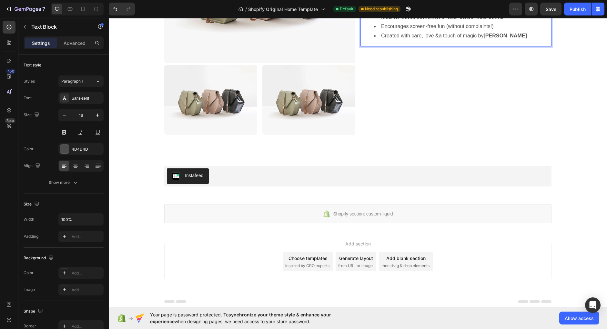
click at [457, 242] on div "Add section Choose templates inspired by CRO experts Generate layout from URL o…" at bounding box center [358, 263] width 498 height 64
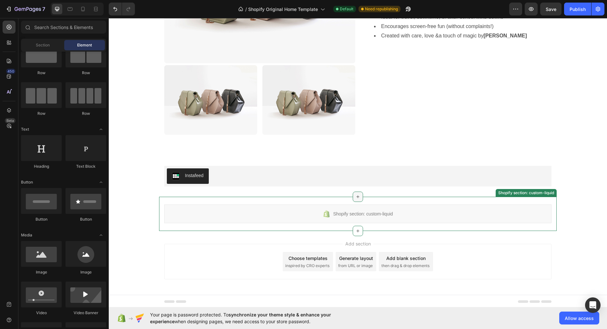
click at [356, 196] on icon at bounding box center [357, 196] width 5 height 5
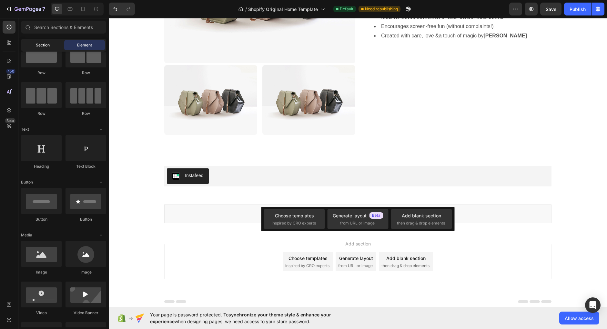
click at [36, 42] on div "Section" at bounding box center [42, 45] width 41 height 10
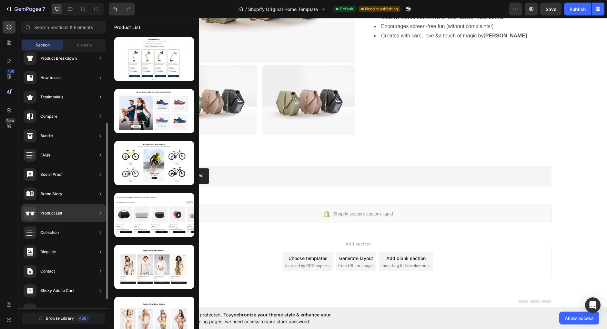
scroll to position [105, 0]
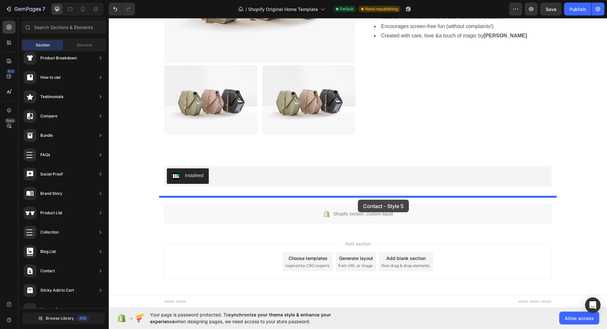
drag, startPoint x: 276, startPoint y: 141, endPoint x: 358, endPoint y: 200, distance: 101.3
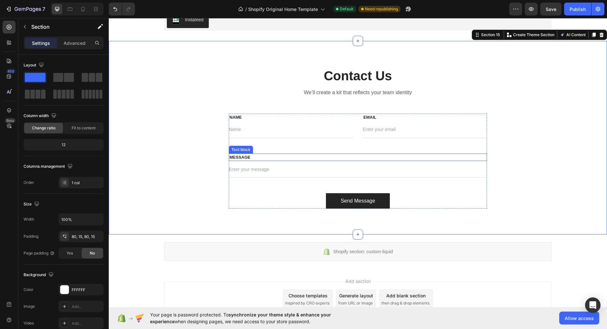
scroll to position [2464, 0]
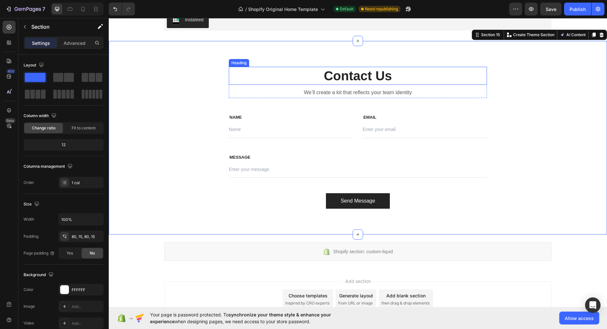
click at [369, 76] on p "Contact Us" at bounding box center [358, 75] width 257 height 17
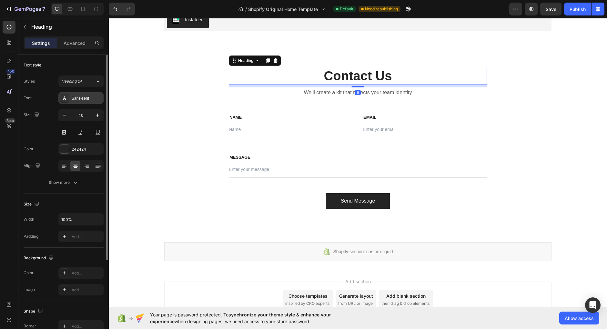
click at [82, 102] on div "Sans-serif" at bounding box center [80, 98] width 45 height 12
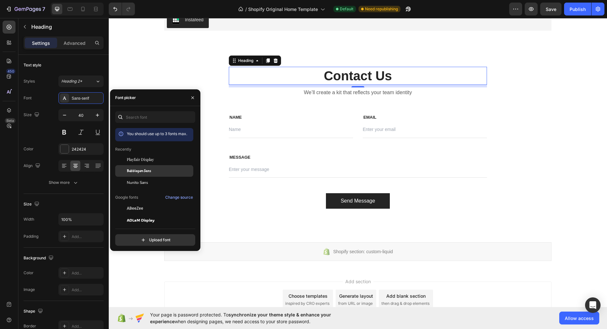
click at [149, 171] on span "Bubblegum Sans" at bounding box center [139, 171] width 24 height 6
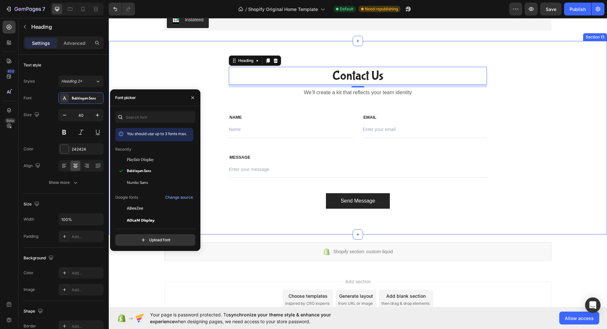
click at [557, 124] on div "Contact Us Heading 8 We’ll create a kit that reflects your team identity Text b…" at bounding box center [358, 138] width 489 height 142
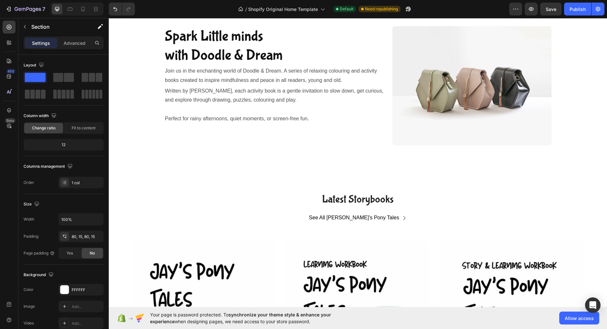
scroll to position [1688, 0]
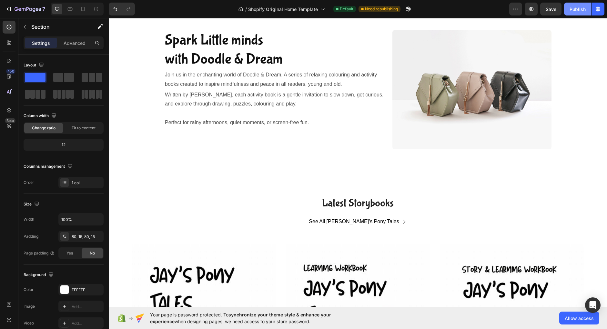
click at [580, 9] on div "Publish" at bounding box center [578, 9] width 16 height 7
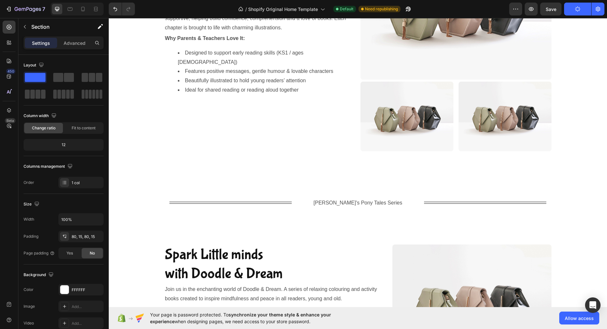
scroll to position [1493, 0]
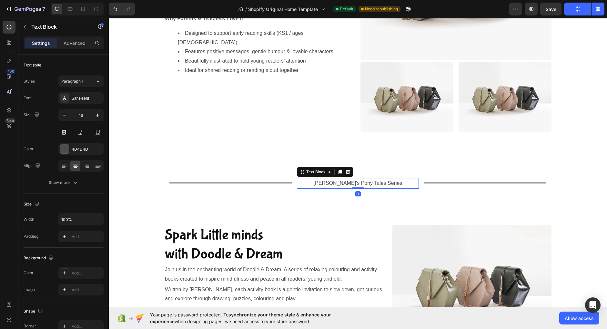
click at [357, 184] on p "[PERSON_NAME]'s Pony Tales Series" at bounding box center [358, 183] width 121 height 9
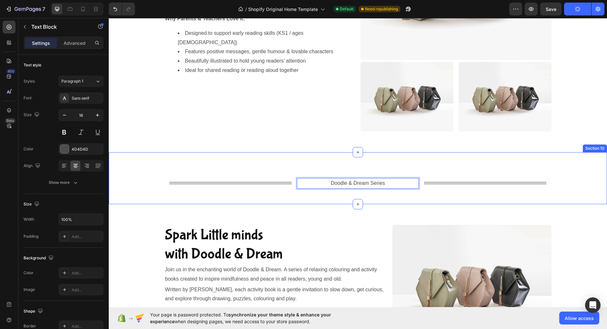
click at [541, 160] on div "Title Line Doodle & Dream Series Text Block 0 Title Line Row Section 10" at bounding box center [358, 178] width 498 height 52
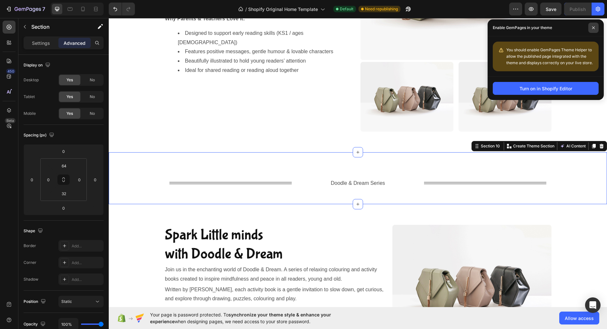
click at [596, 24] on span at bounding box center [593, 28] width 10 height 10
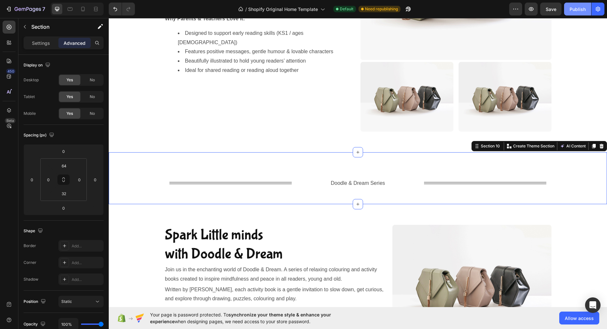
click at [581, 15] on button "Publish" at bounding box center [577, 9] width 27 height 13
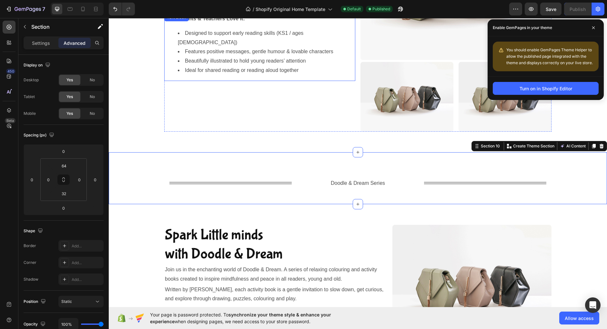
click at [318, 56] on li "Beautifully illustrated to hold young readers’ attention" at bounding box center [266, 60] width 177 height 9
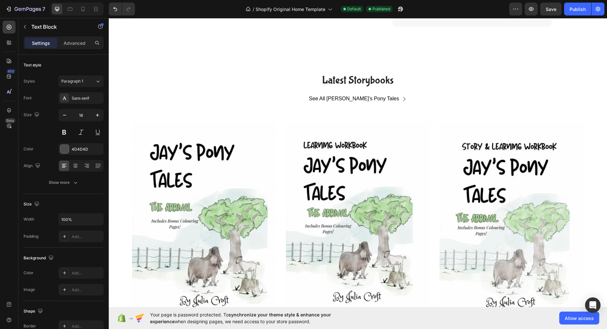
scroll to position [1822, 0]
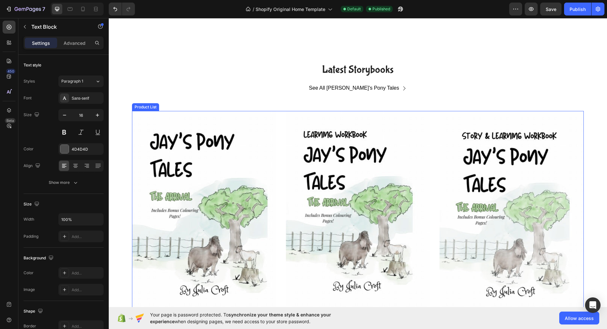
click at [278, 187] on div "(P) Images Row Jay's Pony Tales: The Arrival (P) Title £9.99 (P) Price (P) Pric…" at bounding box center [358, 239] width 452 height 256
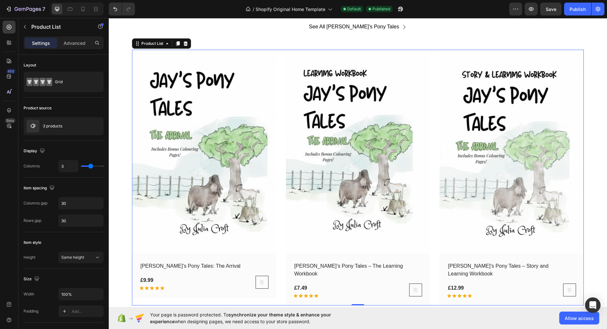
scroll to position [1884, 0]
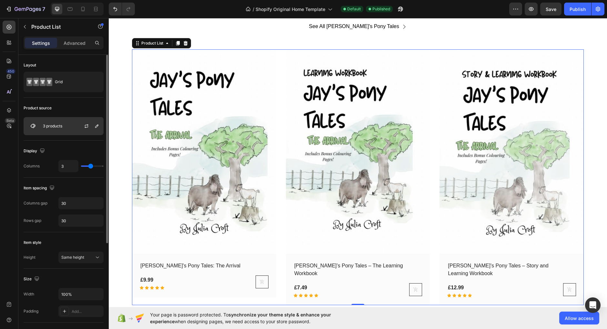
click at [62, 123] on div "3 products" at bounding box center [64, 126] width 80 height 18
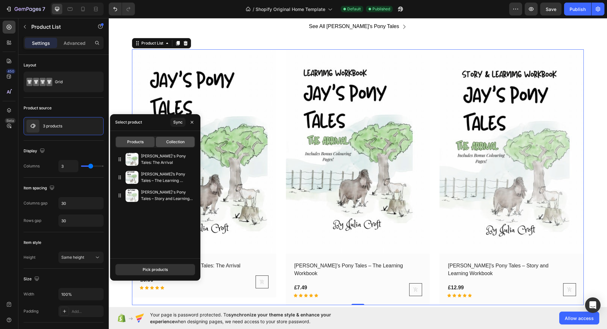
click at [172, 147] on div "Collection" at bounding box center [175, 142] width 39 height 10
type input "4"
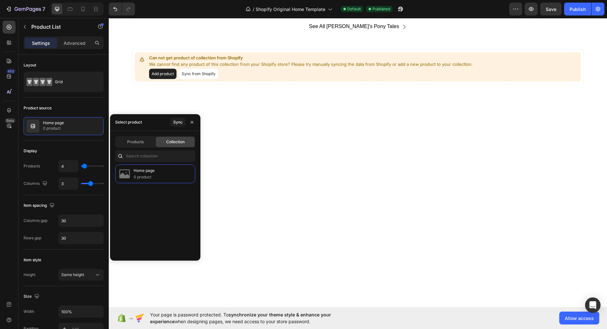
click at [205, 78] on button "Sync from Shopify" at bounding box center [198, 74] width 39 height 10
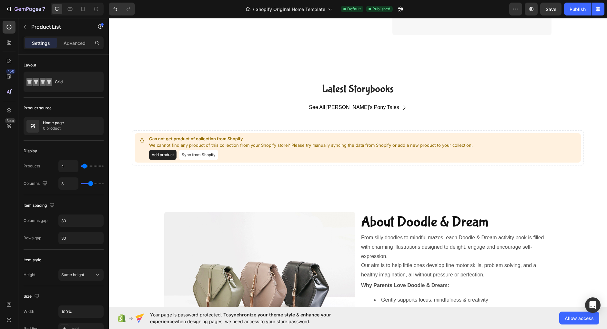
scroll to position [1801, 0]
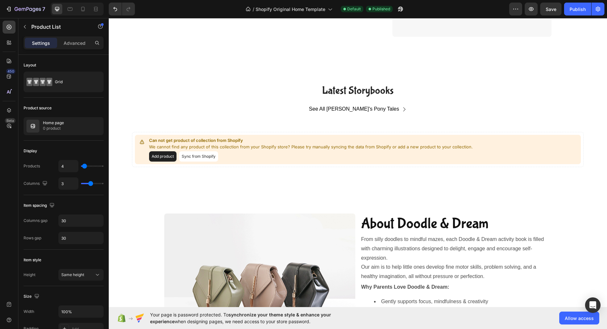
click at [209, 157] on button "Sync from Shopify" at bounding box center [198, 156] width 39 height 10
click at [204, 158] on button "Sync from Shopify" at bounding box center [198, 156] width 39 height 10
click at [515, 10] on icon "button" at bounding box center [516, 9] width 6 height 6
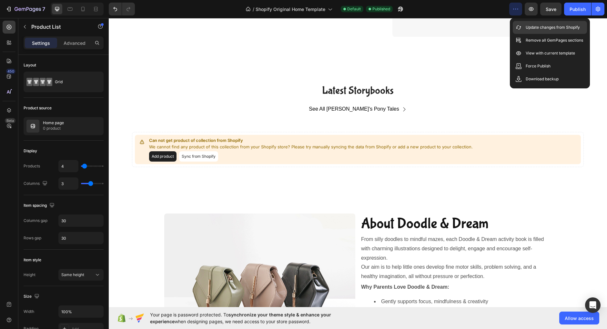
click at [540, 32] on div "Update changes from Shopify" at bounding box center [550, 27] width 74 height 13
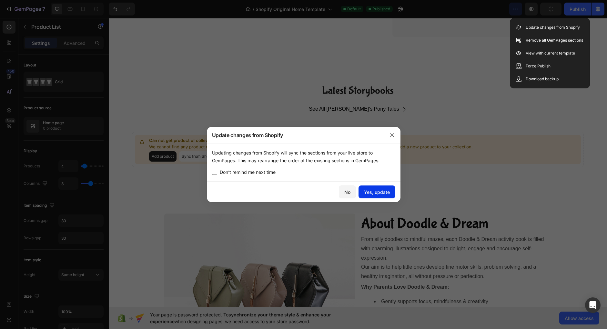
click at [382, 193] on div "Yes, update" at bounding box center [377, 192] width 26 height 7
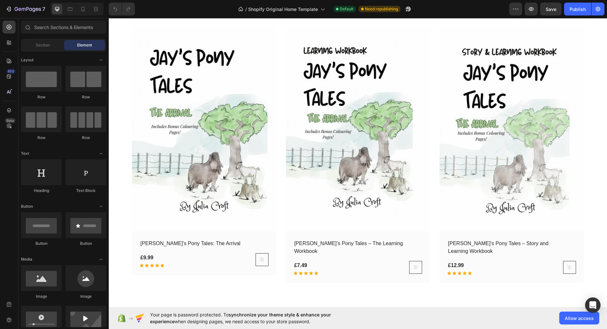
scroll to position [918, 0]
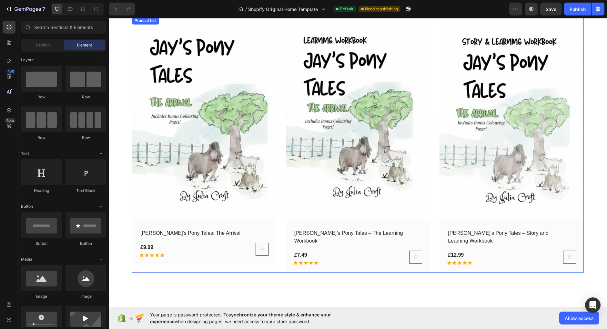
click at [278, 172] on div "(P) Images Row Jay's Pony Tales: The Arrival (P) Title £9.99 (P) Price (P) Pric…" at bounding box center [358, 145] width 452 height 256
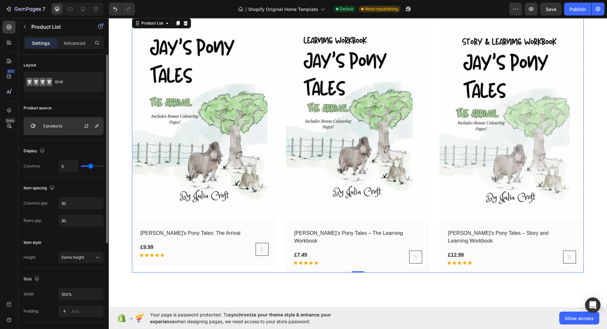
click at [67, 125] on div "3 products" at bounding box center [64, 126] width 80 height 18
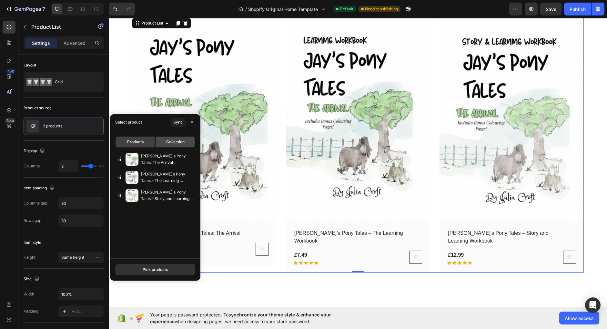
click at [169, 142] on span "Collection" at bounding box center [175, 142] width 18 height 6
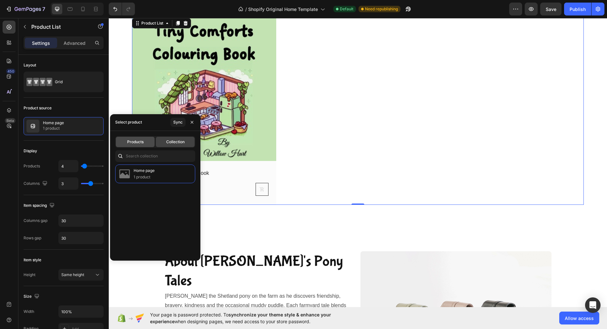
click at [142, 141] on span "Products" at bounding box center [135, 142] width 16 height 6
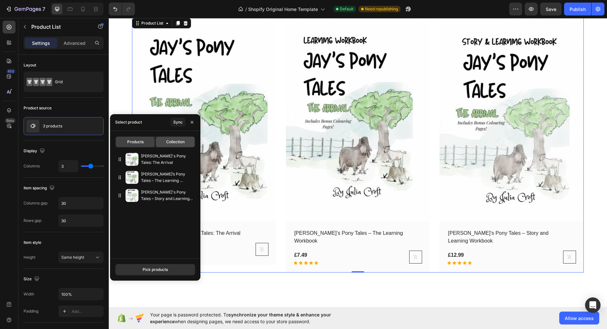
click at [169, 142] on span "Collection" at bounding box center [175, 142] width 18 height 6
type input "4"
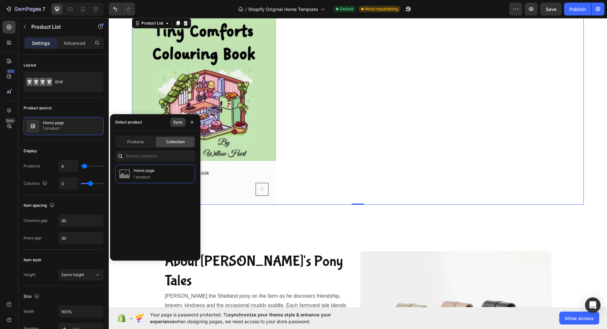
click at [179, 123] on div "Sync" at bounding box center [177, 122] width 9 height 6
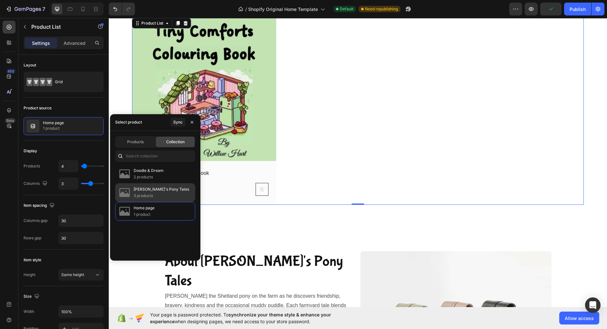
click at [177, 193] on div "Jay's Pony Tales 3 products" at bounding box center [155, 192] width 80 height 19
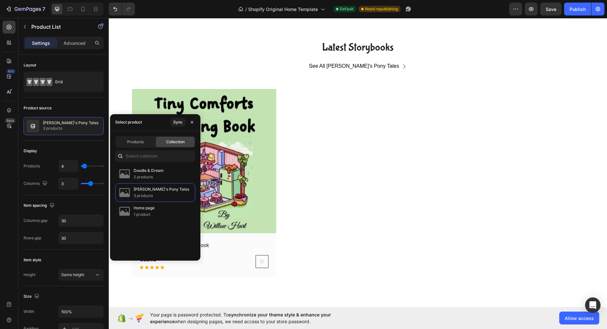
scroll to position [1650, 0]
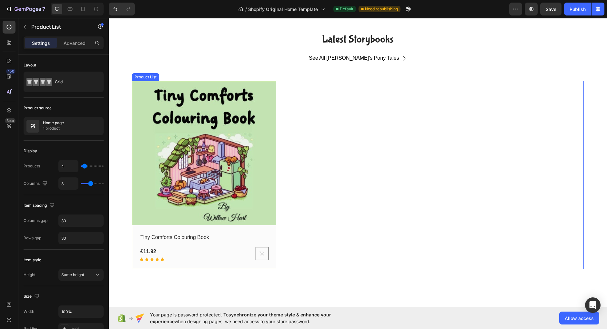
click at [359, 136] on div "(P) Images Row Tiny Comforts Colouring Book (P) Title £11.92 (P) Price (P) Pric…" at bounding box center [358, 175] width 452 height 188
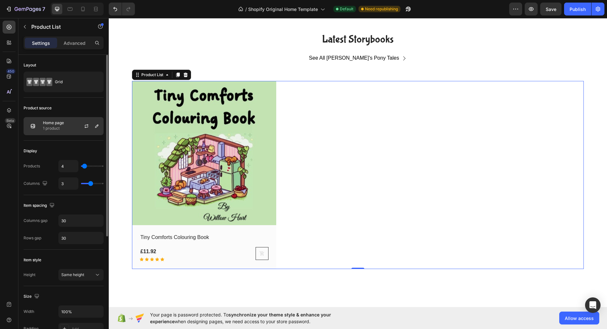
click at [52, 127] on p "1 product" at bounding box center [53, 128] width 21 height 6
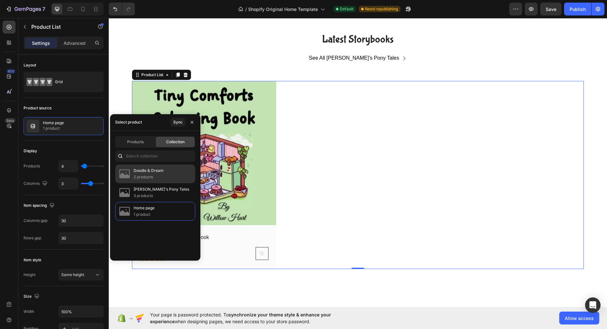
click at [156, 174] on p "2 products" at bounding box center [149, 177] width 30 height 6
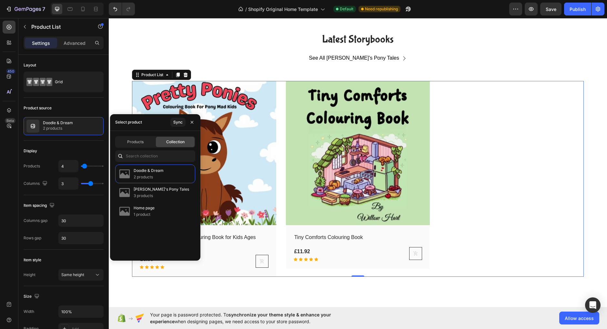
click at [518, 174] on div "(P) Images Row Pretty Ponies: A Fun Colouring Book for Kids Ages 3-8 (P) Title …" at bounding box center [358, 179] width 452 height 196
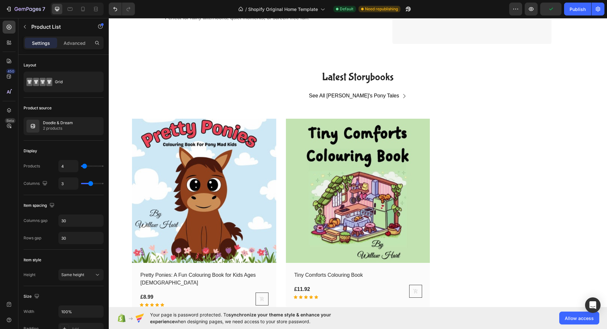
scroll to position [1596, 0]
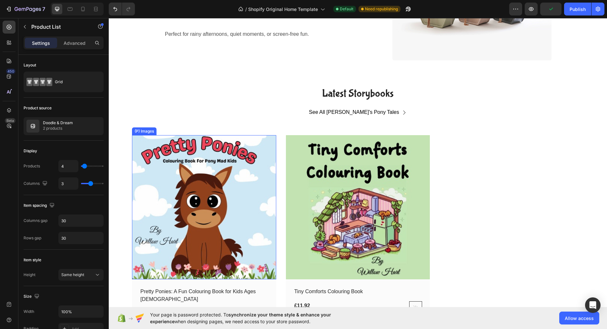
click at [211, 189] on img at bounding box center [204, 207] width 144 height 144
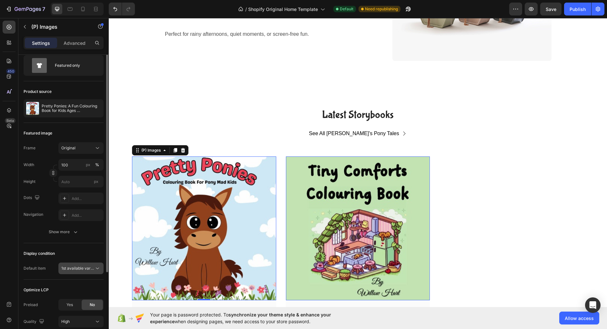
scroll to position [0, 0]
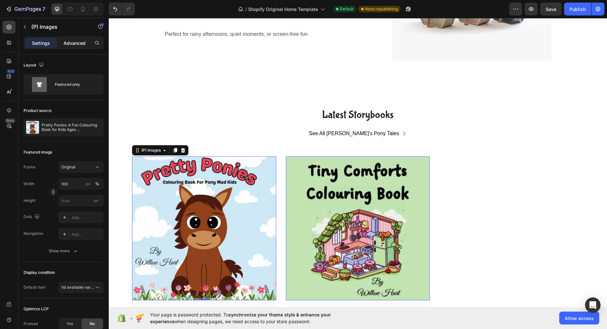
click at [73, 40] on p "Advanced" at bounding box center [75, 43] width 22 height 7
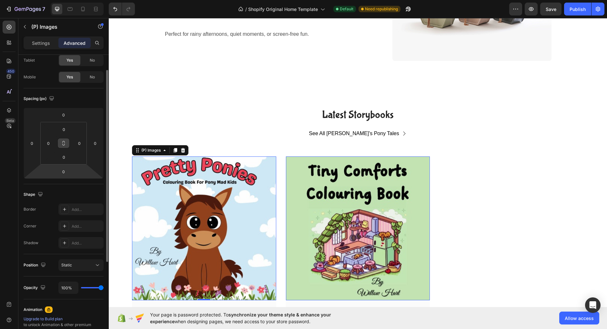
scroll to position [39, 0]
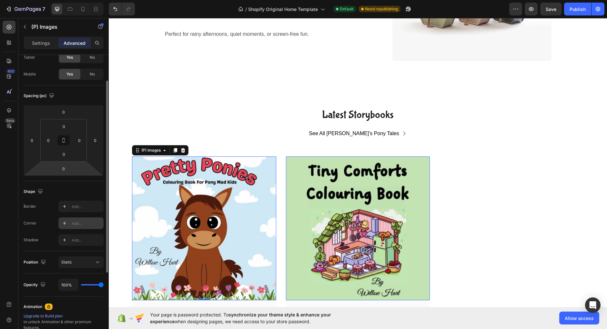
click at [86, 221] on div "Add..." at bounding box center [87, 224] width 30 height 6
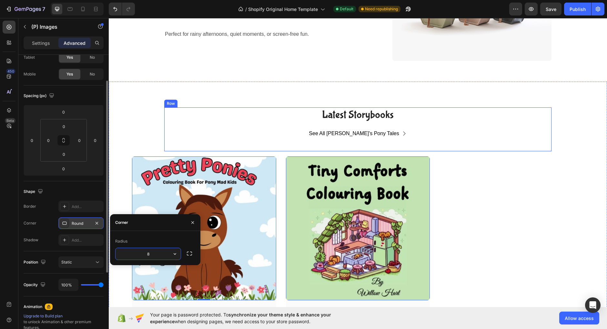
click at [191, 124] on div "Latest Storybooks Heading See All Jay's Pony Tales Button" at bounding box center [357, 129] width 387 height 44
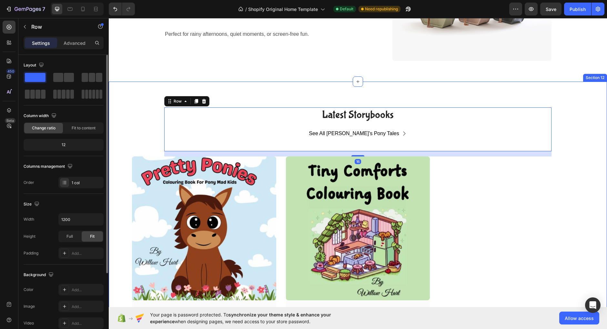
click at [127, 158] on div "Latest Storybooks Heading See All Jay's Pony Tales Button Row 16 (P) Images Row…" at bounding box center [358, 229] width 489 height 245
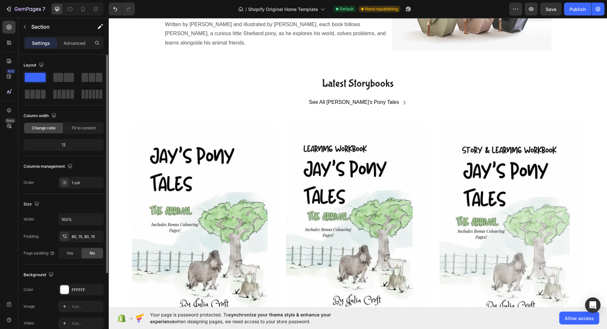
scroll to position [787, 0]
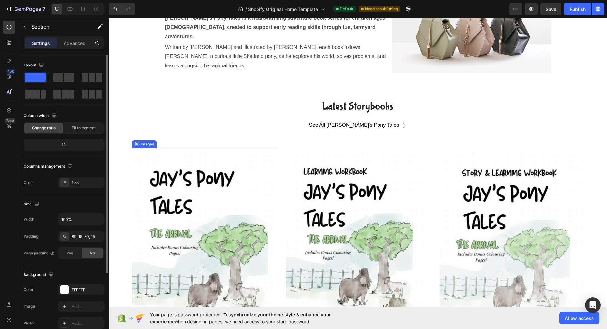
click at [189, 193] on img at bounding box center [204, 250] width 144 height 204
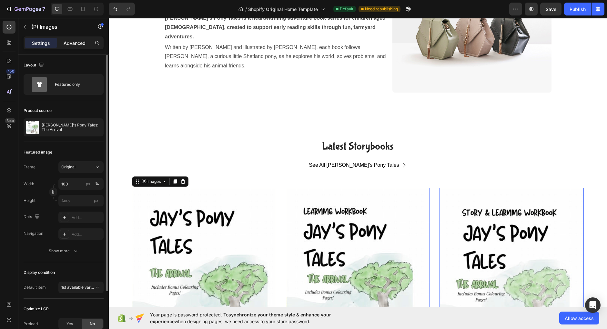
click at [77, 43] on p "Advanced" at bounding box center [75, 43] width 22 height 7
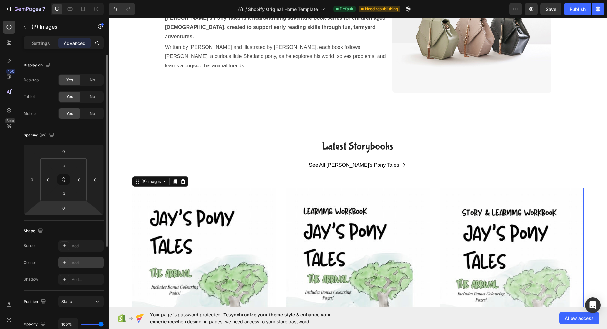
click at [79, 261] on div "Add..." at bounding box center [87, 263] width 30 height 6
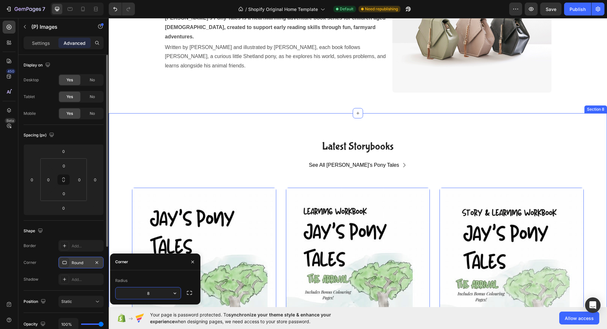
click at [119, 168] on div "Latest Storybooks Heading See All Jay's Pony Tales Button Row (P) Images 0 Row …" at bounding box center [358, 291] width 489 height 305
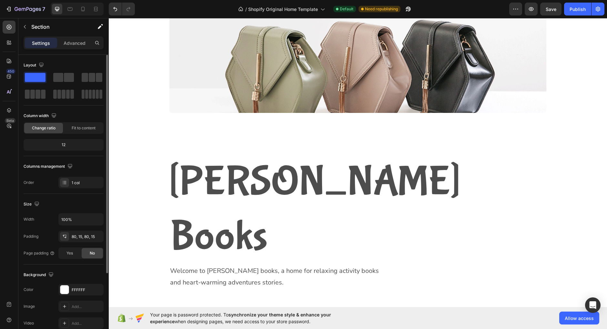
scroll to position [0, 0]
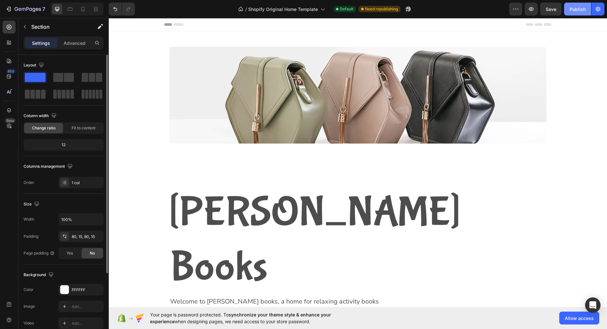
click at [580, 12] on div "Publish" at bounding box center [578, 9] width 16 height 7
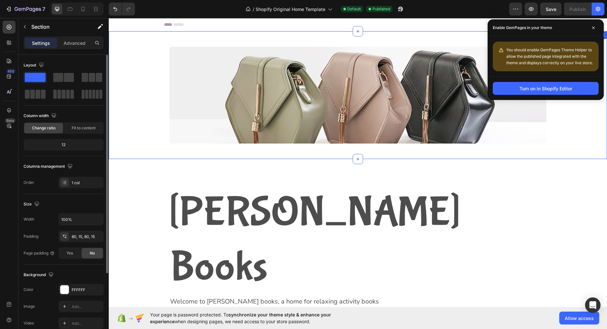
click at [553, 151] on div "Image Row Section 1" at bounding box center [358, 95] width 498 height 128
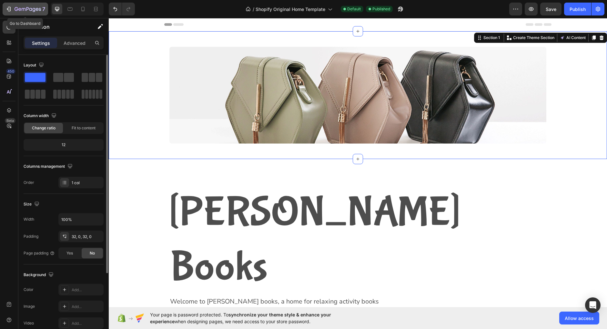
click at [10, 13] on div "7" at bounding box center [25, 9] width 40 height 8
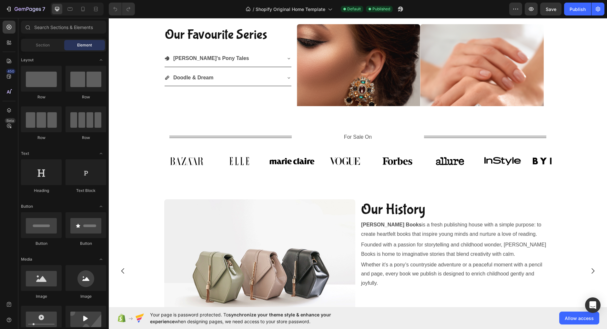
scroll to position [287, 0]
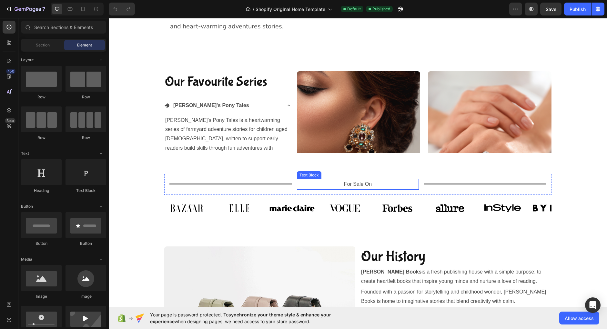
click at [318, 184] on img at bounding box center [359, 148] width 124 height 154
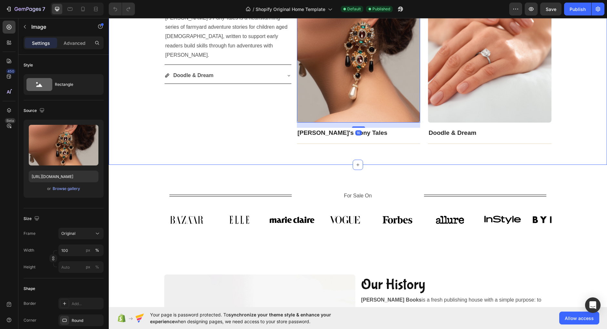
scroll to position [401, 0]
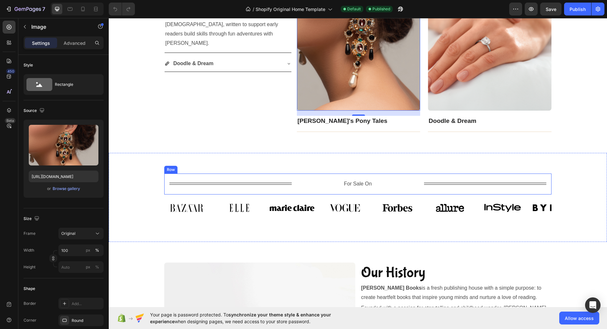
click at [296, 180] on div "Title Line For Sale On Text Block Title Line Row" at bounding box center [357, 184] width 387 height 21
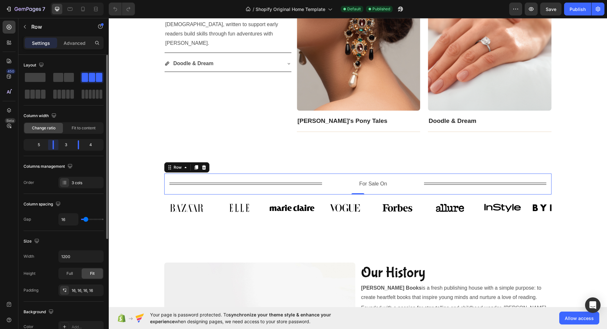
drag, startPoint x: 49, startPoint y: 147, endPoint x: 55, endPoint y: 146, distance: 5.8
click at [55, 146] on div "Layout Column width Change ratio Fit to content 5 3 4 Columns management Order …" at bounding box center [63, 201] width 90 height 293
click at [73, 146] on div "Layout Column width Change ratio Fit to content 5 2 5 Columns management Order …" at bounding box center [63, 201] width 90 height 293
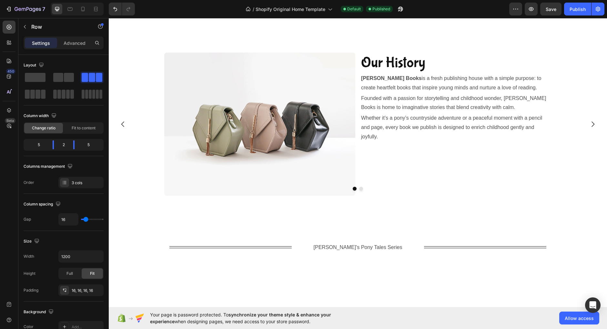
scroll to position [641, 0]
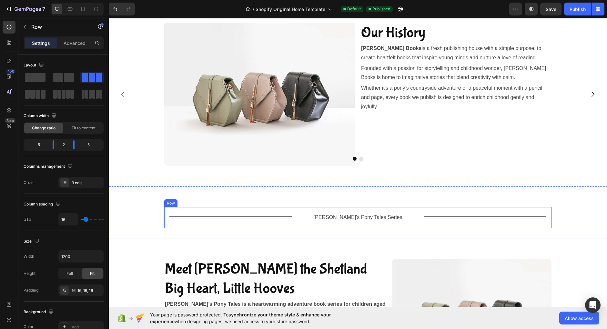
click at [295, 216] on div "Title Line [PERSON_NAME]'s Pony Tales Series Text Block Title Line Row" at bounding box center [357, 217] width 387 height 21
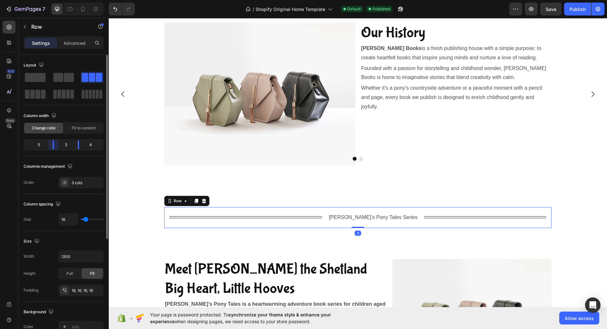
drag, startPoint x: 52, startPoint y: 147, endPoint x: 56, endPoint y: 146, distance: 4.2
click at [56, 146] on div "Layout Column width Change ratio Fit to content 5 3 4 Columns management Order …" at bounding box center [63, 201] width 90 height 293
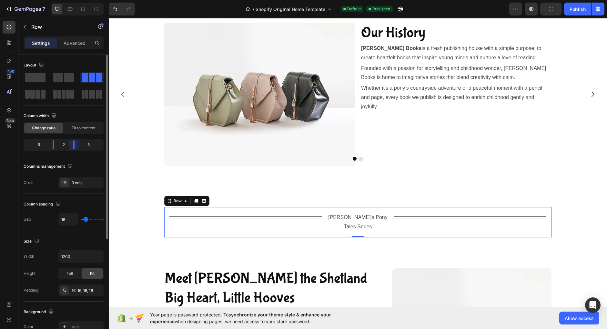
drag, startPoint x: 78, startPoint y: 147, endPoint x: 74, endPoint y: 148, distance: 4.6
click at [74, 148] on div "Layout Column width Change ratio Fit to content 5 2 5 Columns management Order …" at bounding box center [63, 201] width 90 height 293
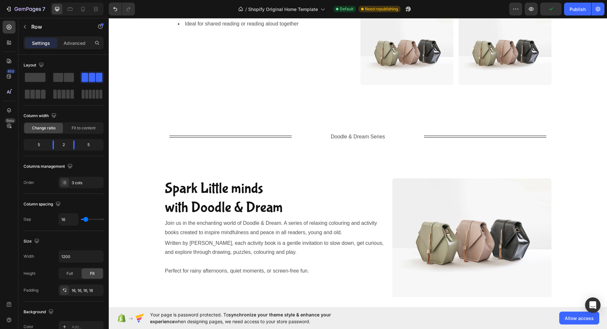
scroll to position [1555, 0]
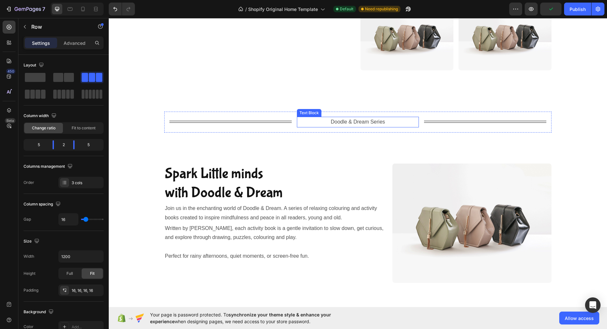
click at [325, 126] on p "Doodle & Dream Series" at bounding box center [358, 121] width 121 height 9
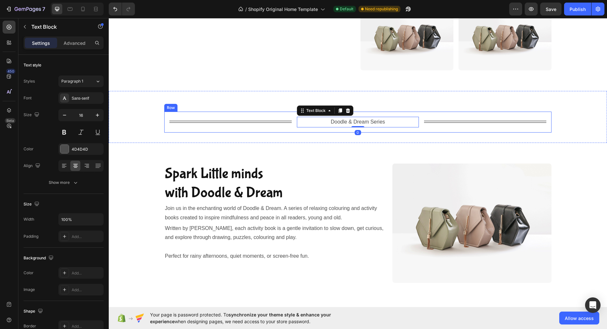
click at [289, 128] on div "Title Line Doodle & Dream Series Text Block 0 Title Line Row" at bounding box center [357, 122] width 387 height 21
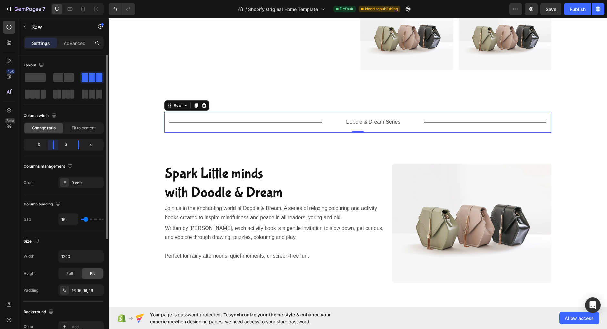
drag, startPoint x: 51, startPoint y: 147, endPoint x: 55, endPoint y: 147, distance: 4.5
click at [55, 147] on div "Layout Column width Change ratio Fit to content 5 3 4 Columns management Order …" at bounding box center [63, 201] width 90 height 293
drag, startPoint x: 79, startPoint y: 148, endPoint x: 74, endPoint y: 149, distance: 6.1
click at [74, 149] on div "Layout Column width Change ratio Fit to content 5 2 5 Columns management Order …" at bounding box center [63, 201] width 90 height 293
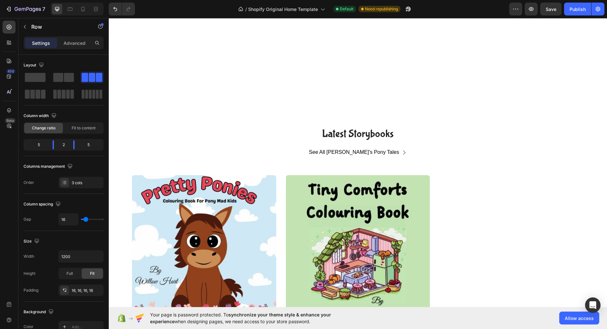
scroll to position [1676, 0]
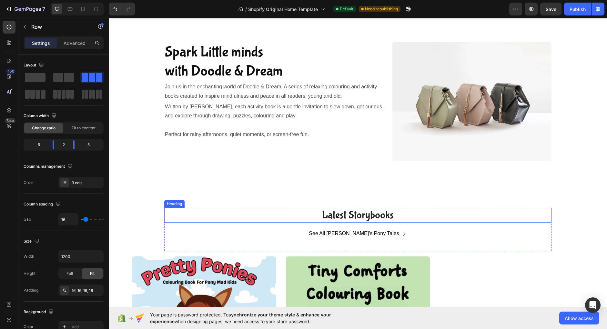
click at [373, 219] on h2 "Latest Storybooks" at bounding box center [357, 215] width 387 height 15
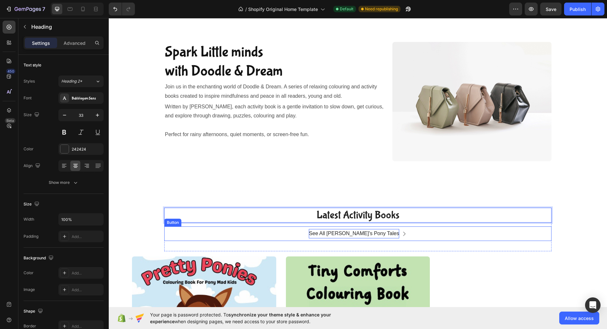
click at [370, 233] on p "See All [PERSON_NAME]'s Pony Tales" at bounding box center [354, 233] width 90 height 9
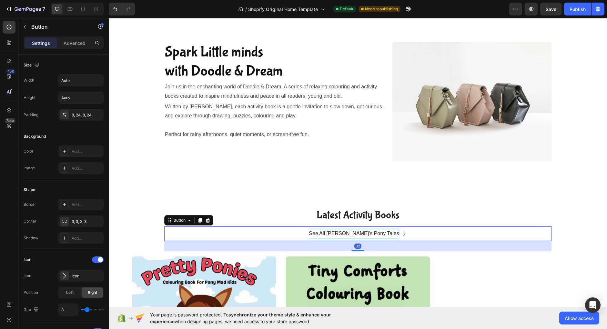
click at [370, 233] on p "See All [PERSON_NAME]'s Pony Tales" at bounding box center [354, 233] width 90 height 9
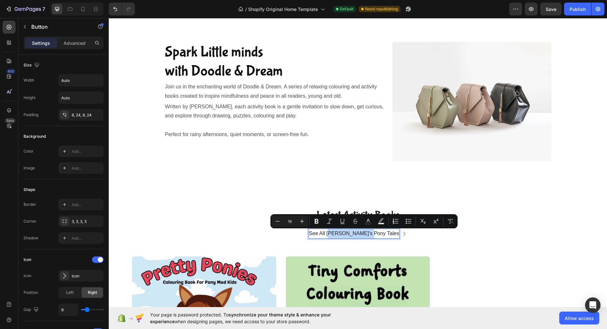
drag, startPoint x: 346, startPoint y: 234, endPoint x: 384, endPoint y: 233, distance: 38.4
click at [384, 233] on div "See All [PERSON_NAME]'s Pony Tales" at bounding box center [354, 233] width 90 height 9
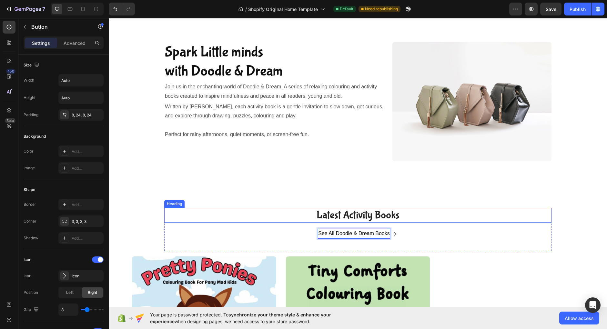
click at [493, 211] on p "Latest Activity Books" at bounding box center [358, 216] width 386 height 14
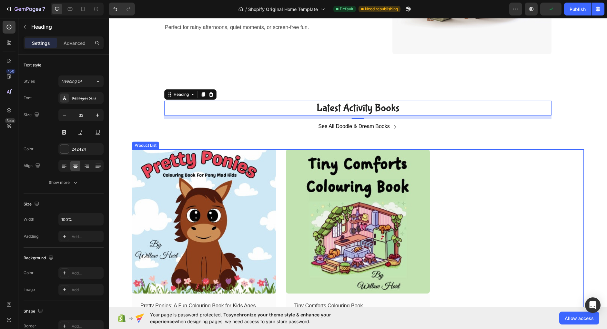
scroll to position [1783, 0]
click at [392, 130] on div "See All Doodle & Dream Books" at bounding box center [357, 126] width 79 height 9
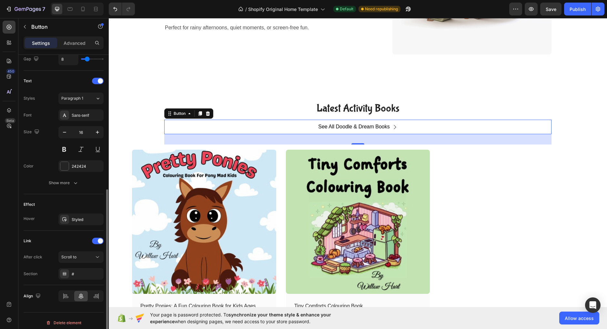
scroll to position [252, 0]
click at [81, 253] on div "Scroll to" at bounding box center [77, 256] width 33 height 6
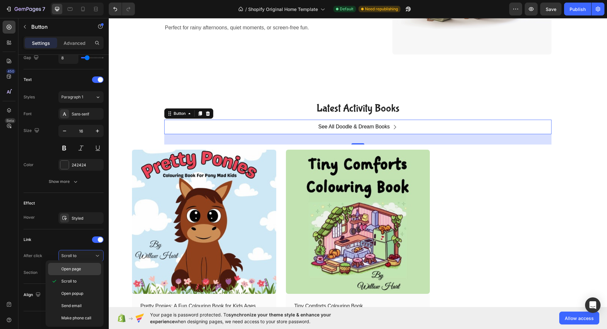
click at [77, 268] on span "Open page" at bounding box center [71, 269] width 20 height 6
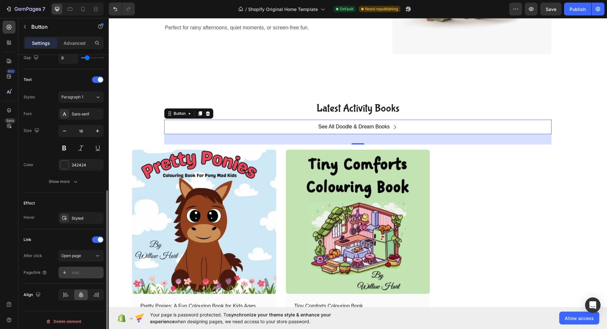
click at [81, 270] on div "Add..." at bounding box center [87, 273] width 30 height 6
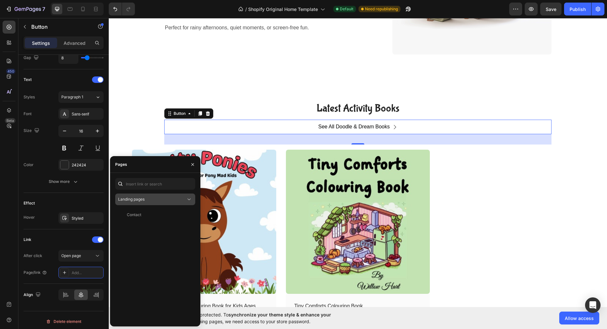
click at [177, 195] on button "Landing pages" at bounding box center [155, 200] width 80 height 12
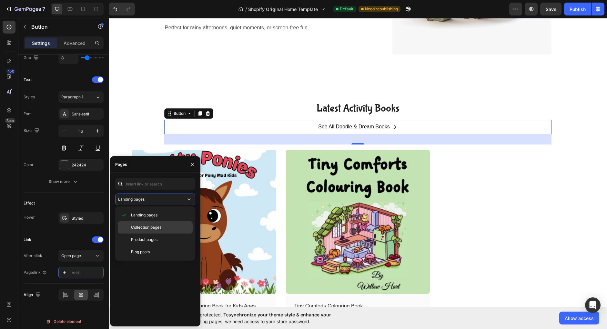
click at [155, 223] on div "Collection pages" at bounding box center [155, 227] width 75 height 12
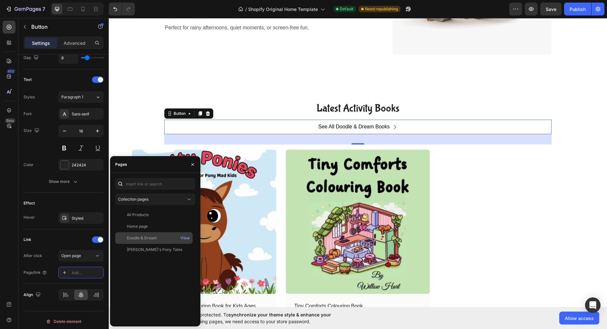
click at [167, 238] on div "Doodle & Dream" at bounding box center [154, 238] width 72 height 6
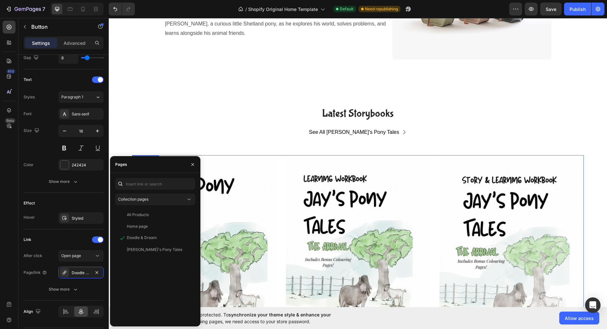
scroll to position [872, 0]
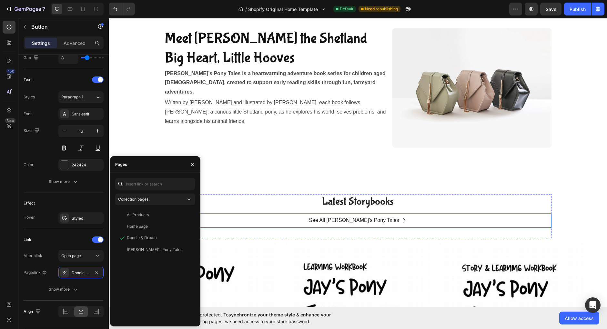
click at [319, 221] on link "See All [PERSON_NAME]'s Pony Tales" at bounding box center [357, 220] width 113 height 15
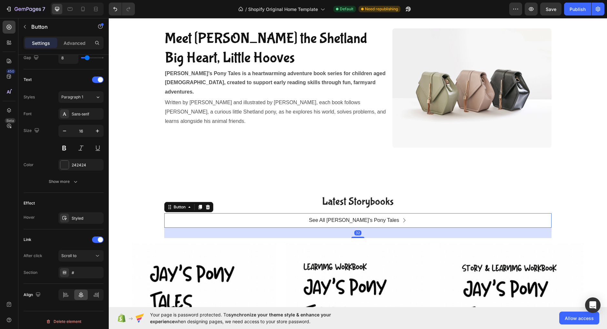
scroll to position [252, 0]
click at [90, 256] on div "Scroll to" at bounding box center [77, 256] width 33 height 6
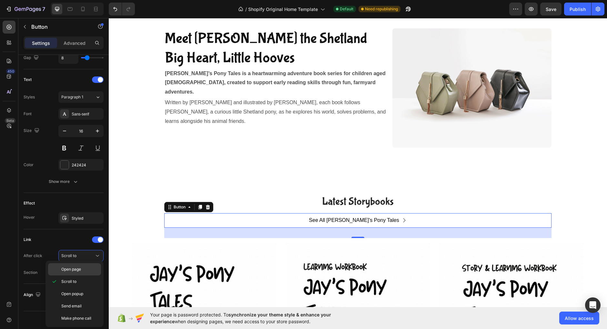
click at [81, 274] on div "Open page" at bounding box center [74, 269] width 53 height 12
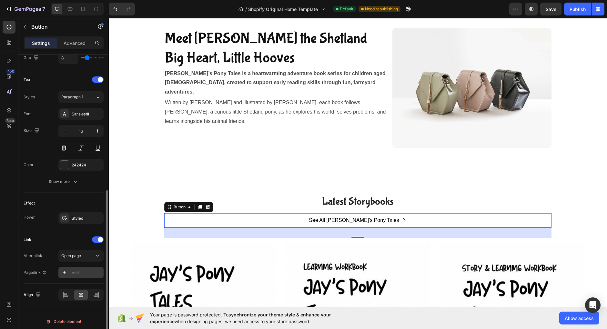
click at [86, 271] on div "Add..." at bounding box center [87, 273] width 30 height 6
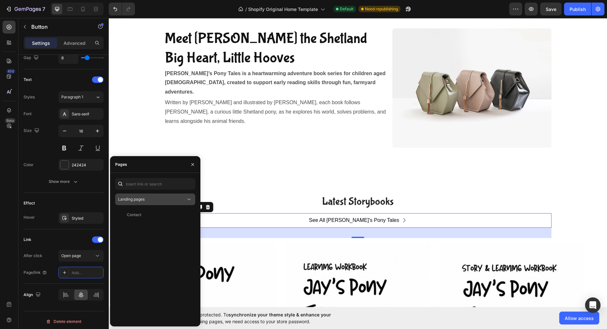
click at [167, 203] on div "Landing pages" at bounding box center [155, 199] width 74 height 6
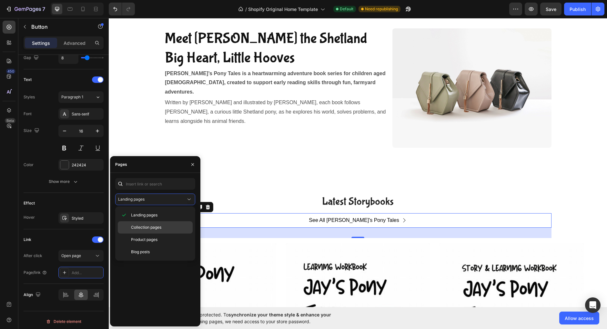
click at [155, 228] on span "Collection pages" at bounding box center [146, 228] width 30 height 6
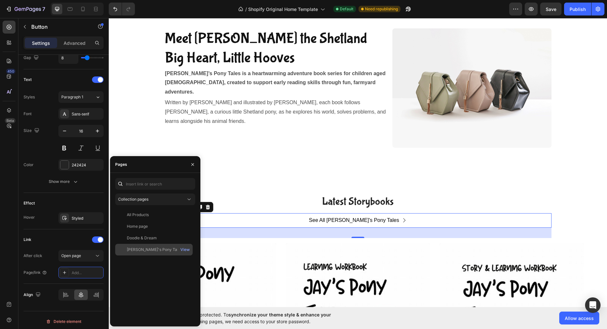
click at [149, 248] on div "[PERSON_NAME]'s Pony Tales" at bounding box center [155, 250] width 56 height 6
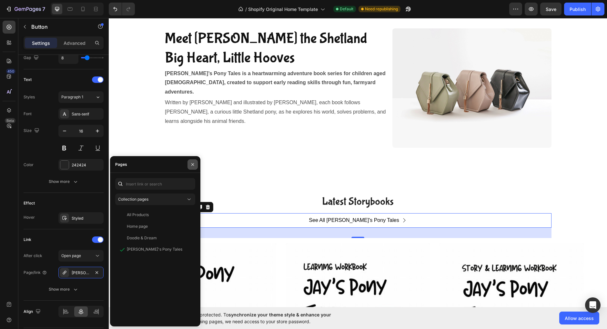
click at [195, 163] on button "button" at bounding box center [193, 164] width 10 height 10
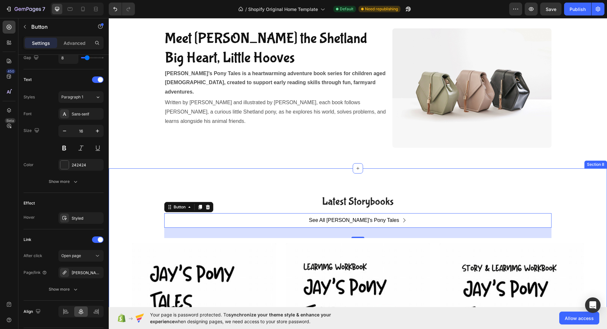
scroll to position [740, 0]
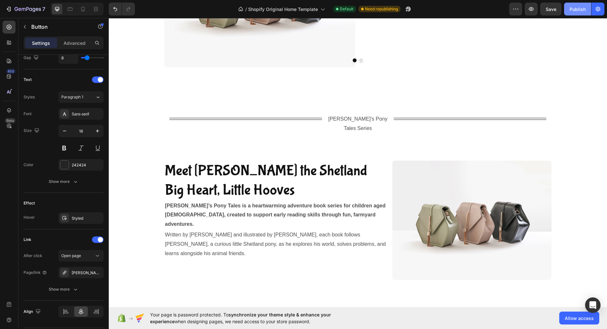
click at [573, 12] on div "Publish" at bounding box center [578, 9] width 16 height 7
